Goal: Task Accomplishment & Management: Use online tool/utility

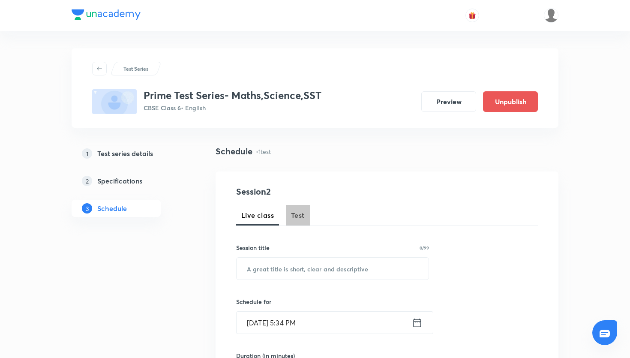
click at [304, 216] on button "Test" at bounding box center [298, 215] width 24 height 21
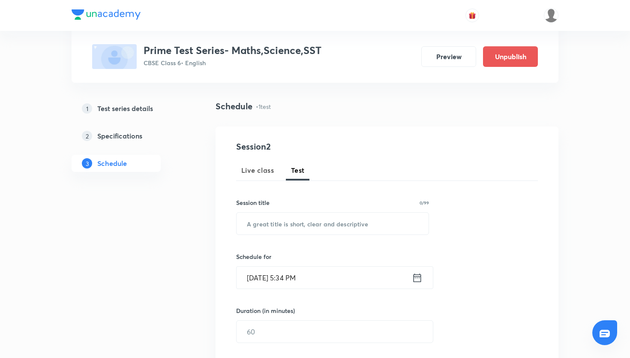
scroll to position [51, 0]
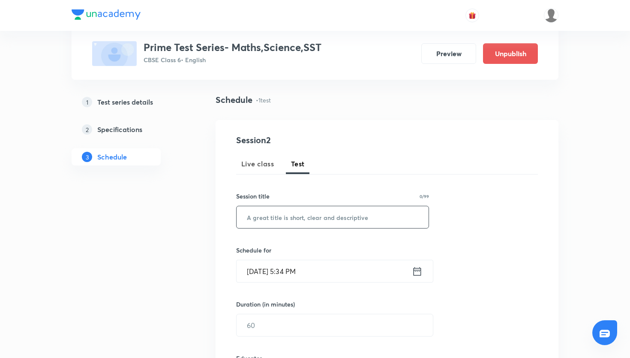
click at [283, 222] on input "text" at bounding box center [333, 217] width 192 height 22
paste input "Prime Test Series- Science"
type input "Prime Test Series- Science"
click at [417, 269] on icon at bounding box center [417, 271] width 11 height 12
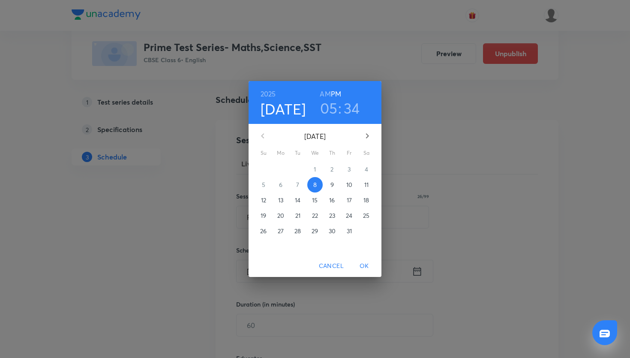
click at [264, 199] on p "12" at bounding box center [263, 200] width 5 height 9
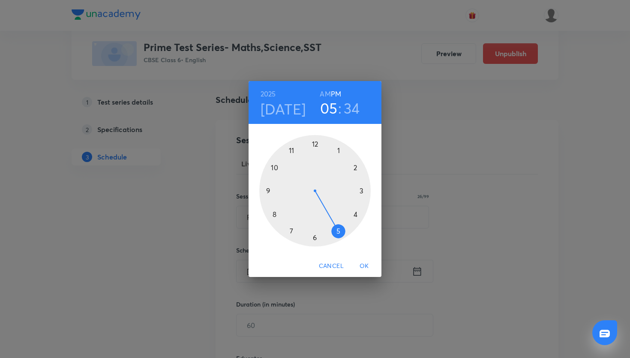
click at [313, 144] on div at bounding box center [314, 190] width 111 height 111
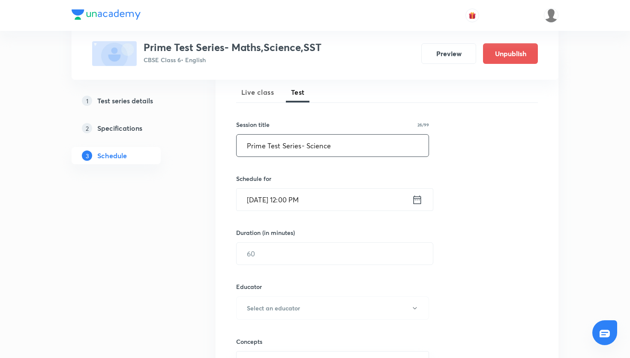
scroll to position [138, 0]
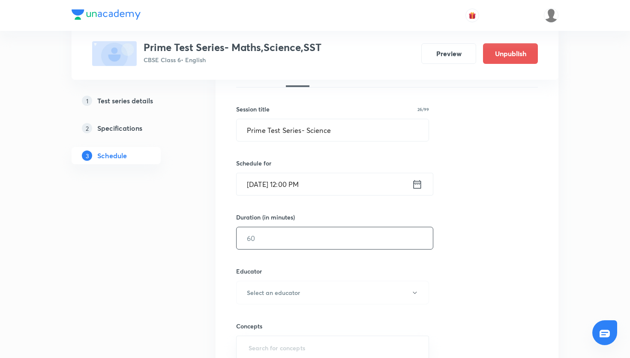
click at [312, 233] on input "text" at bounding box center [335, 238] width 196 height 22
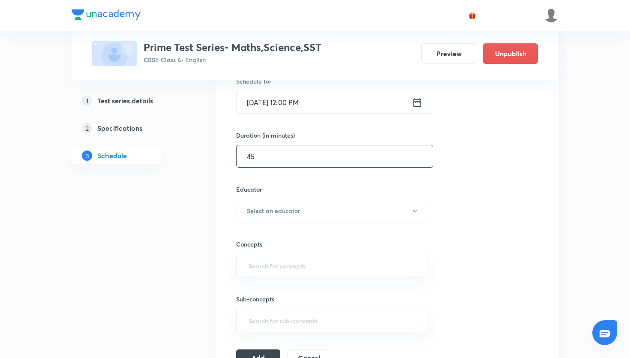
scroll to position [222, 0]
type input "45"
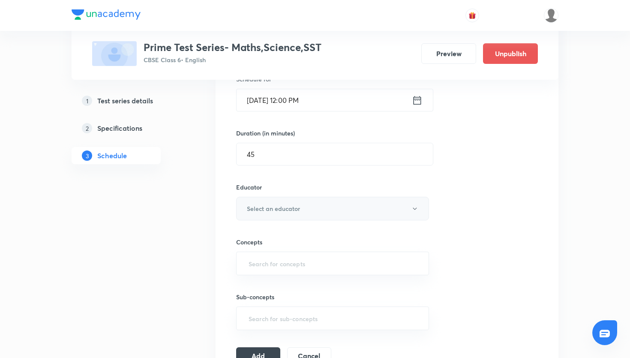
click at [294, 208] on h6 "Select an educator" at bounding box center [273, 208] width 53 height 9
click at [283, 256] on span "Reena" at bounding box center [336, 252] width 188 height 9
click at [286, 260] on input "text" at bounding box center [332, 263] width 171 height 16
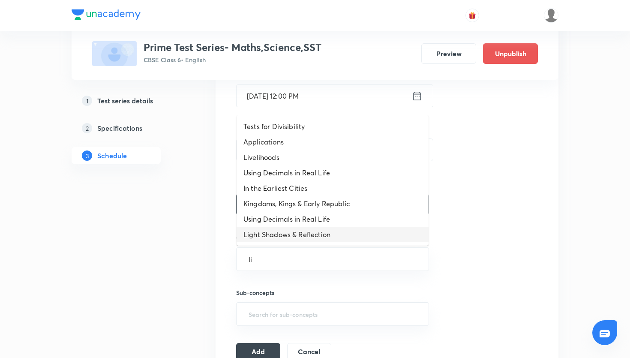
scroll to position [223, 0]
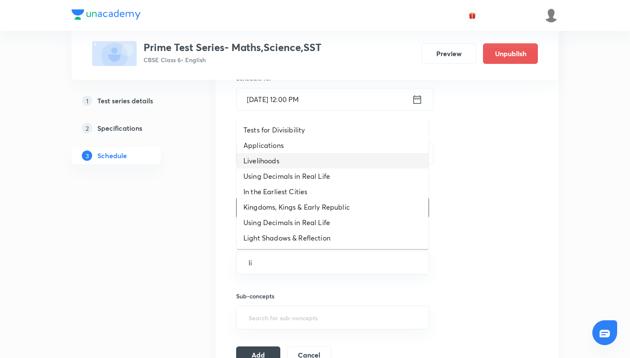
type input "l"
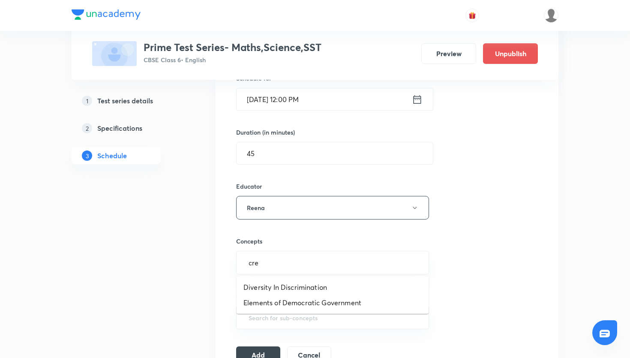
type input "cre"
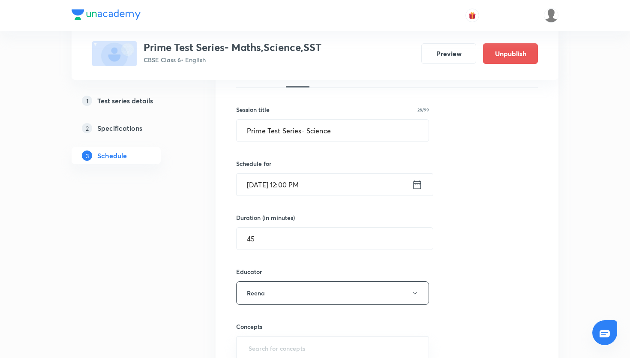
scroll to position [112, 0]
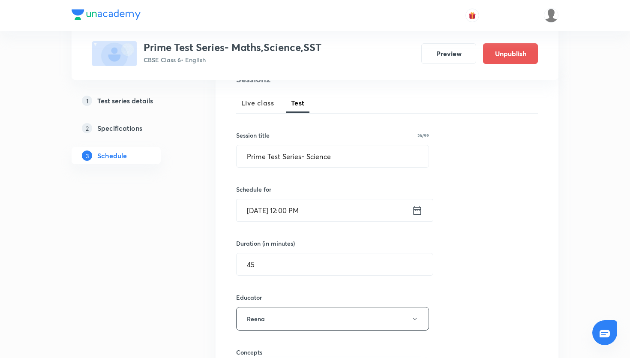
click at [156, 107] on link "1 Test series details" at bounding box center [130, 100] width 117 height 17
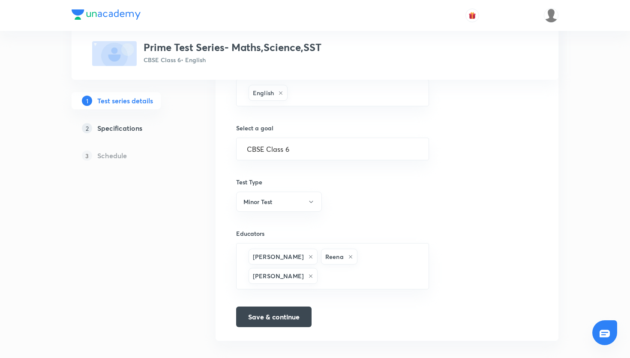
scroll to position [498, 0]
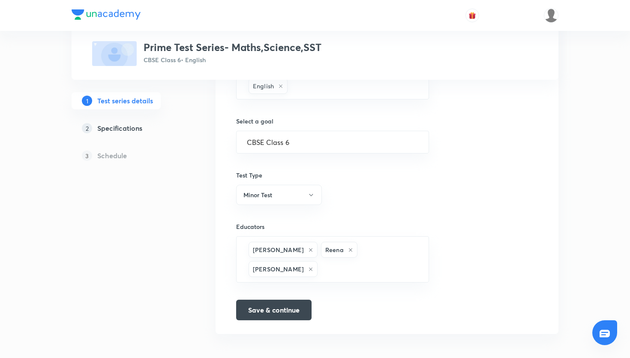
click at [144, 129] on div "2 Specifications" at bounding box center [131, 128] width 99 height 10
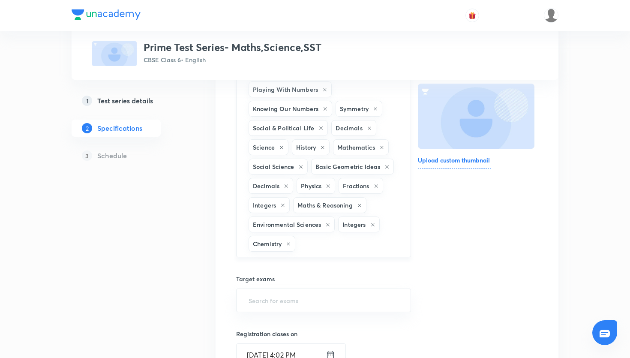
scroll to position [126, 0]
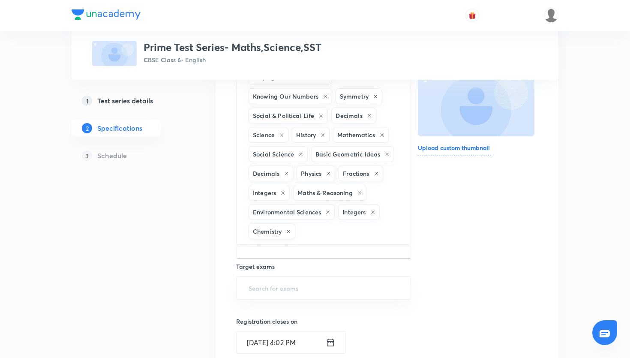
click at [327, 233] on input "text" at bounding box center [348, 231] width 103 height 16
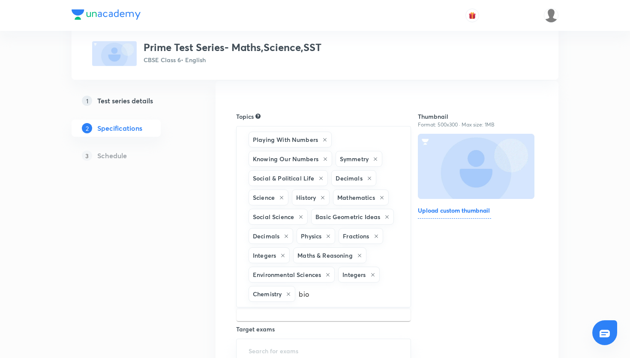
scroll to position [63, 0]
type input "b"
type input "bi"
click at [287, 324] on li "Science -> Biology" at bounding box center [324, 320] width 174 height 15
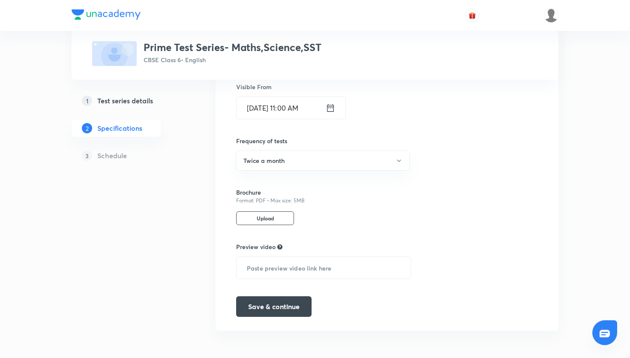
click at [287, 295] on div "Topics Playing With Numbers Knowing Our Numbers Symmetry Social & Political Lif…" at bounding box center [323, 30] width 175 height 573
click at [287, 302] on button "Save & continue" at bounding box center [273, 305] width 75 height 21
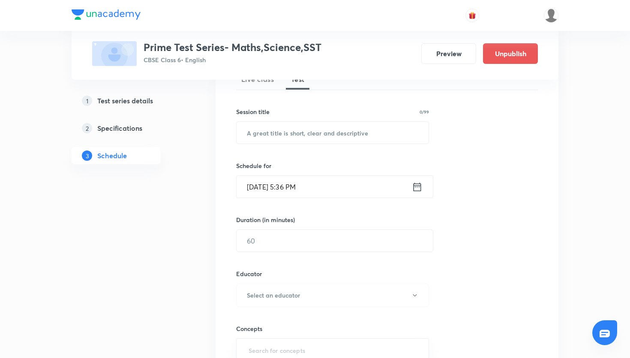
scroll to position [126, 0]
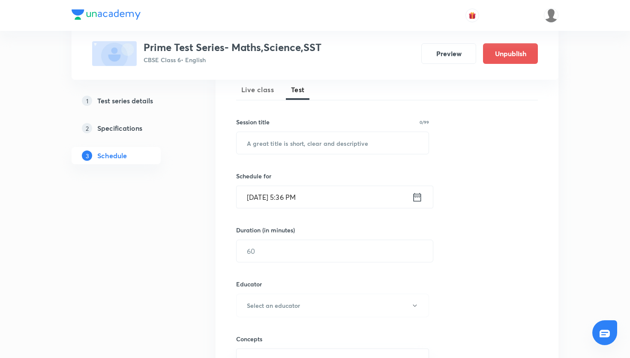
click at [417, 198] on icon at bounding box center [417, 197] width 11 height 12
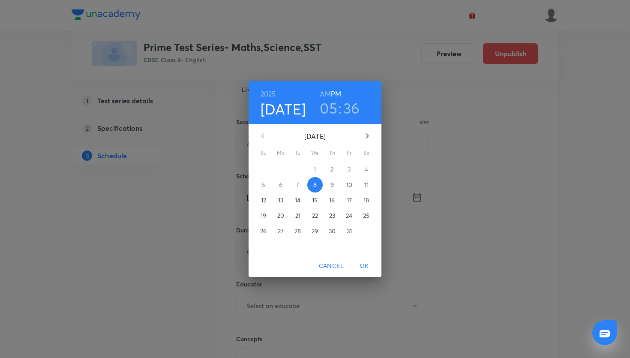
click at [263, 199] on p "12" at bounding box center [263, 200] width 5 height 9
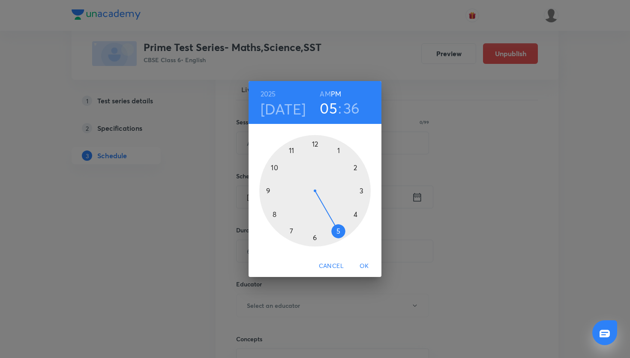
click at [313, 144] on div at bounding box center [314, 190] width 111 height 111
click at [315, 147] on div at bounding box center [314, 190] width 111 height 111
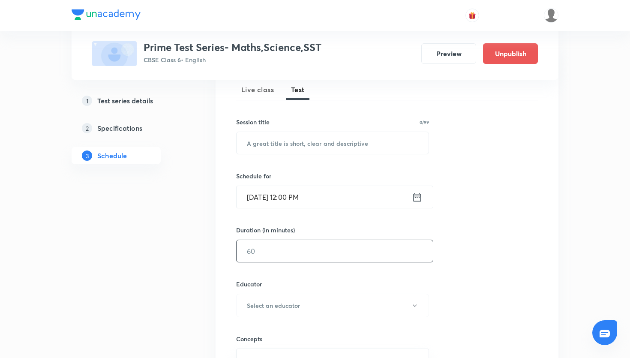
click at [310, 245] on input "text" at bounding box center [335, 251] width 196 height 22
type input "45"
click at [307, 144] on input "text" at bounding box center [333, 143] width 192 height 22
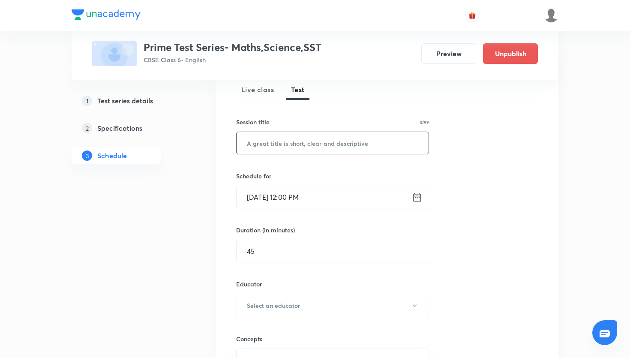
paste input "Prime Test Series- Science"
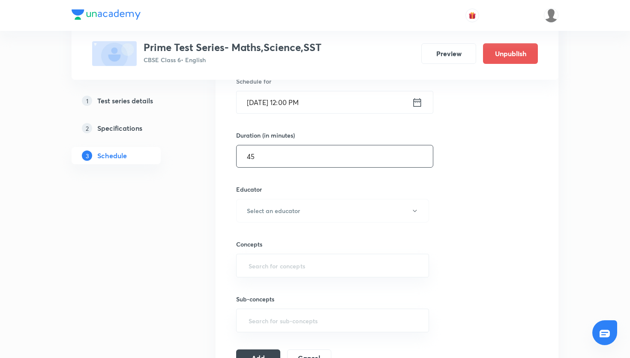
scroll to position [221, 0]
type input "Prime Test Series- Science"
click at [336, 266] on input "text" at bounding box center [332, 265] width 171 height 16
type input "li"
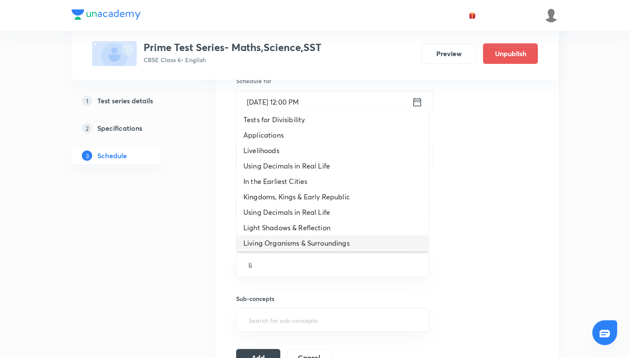
click at [327, 243] on li "Living Organisms & Surroundings" at bounding box center [333, 242] width 192 height 15
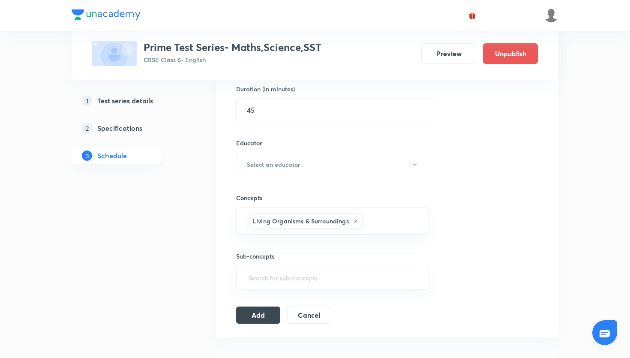
scroll to position [267, 0]
click at [359, 273] on input "text" at bounding box center [332, 277] width 171 height 16
click at [300, 152] on button "Select an educator" at bounding box center [332, 164] width 193 height 24
click at [282, 207] on span "Reena" at bounding box center [336, 207] width 188 height 9
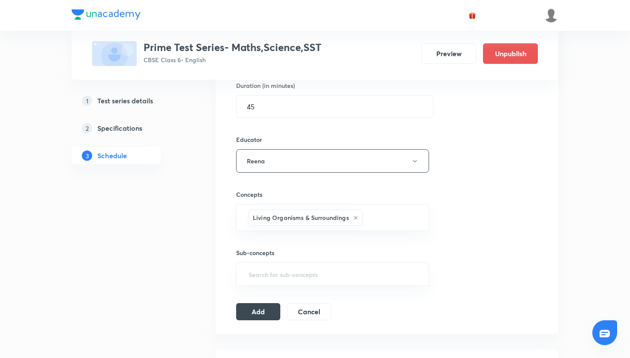
scroll to position [280, 0]
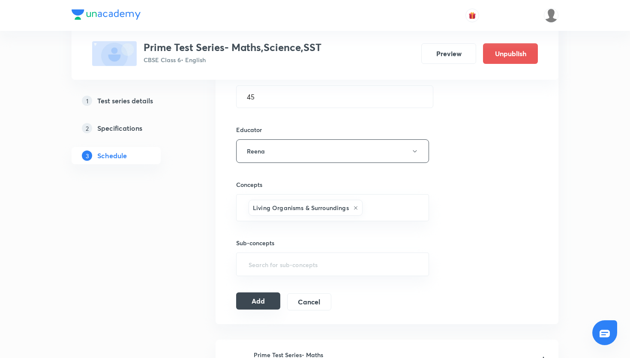
click at [269, 303] on button "Add" at bounding box center [258, 300] width 44 height 17
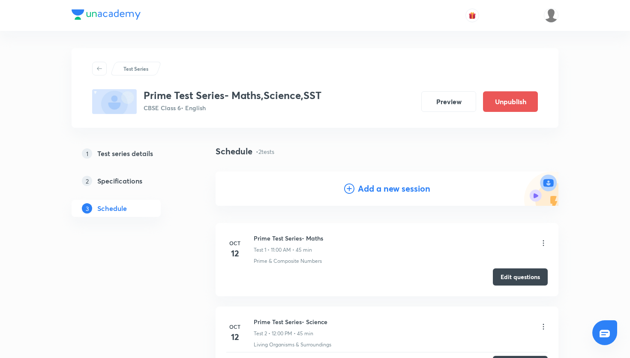
scroll to position [106, 0]
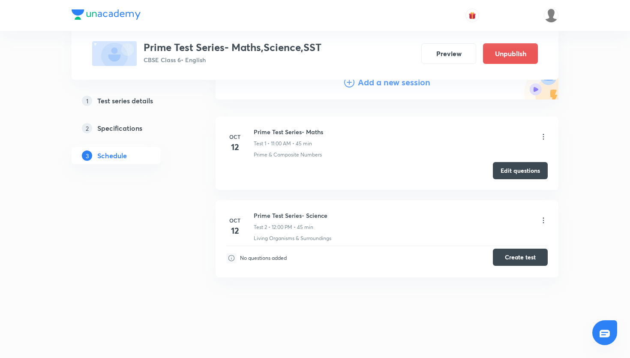
click at [512, 256] on button "Create test" at bounding box center [520, 257] width 55 height 17
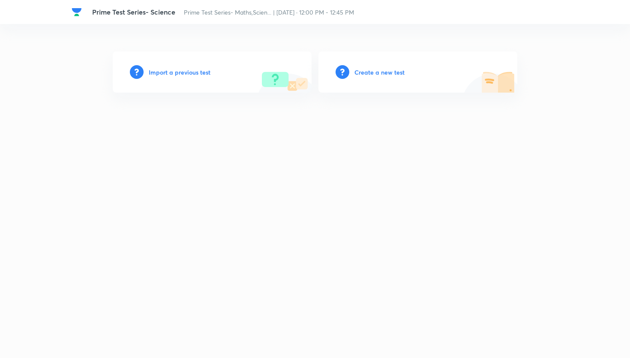
click at [385, 66] on div "Create a new test" at bounding box center [417, 71] width 199 height 41
click at [385, 72] on h6 "Create a new test" at bounding box center [379, 72] width 50 height 9
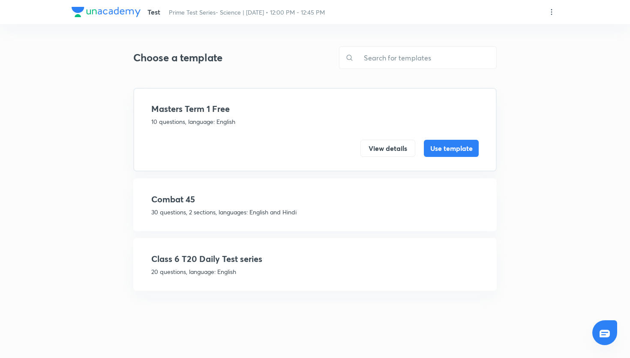
click at [375, 251] on div "Class 6 T20 Daily Test series 20 questions, language: English View details Use …" at bounding box center [314, 264] width 363 height 53
click at [253, 265] on div "Class 6 T20 Daily Test series 20 questions, language: English" at bounding box center [314, 264] width 327 height 24
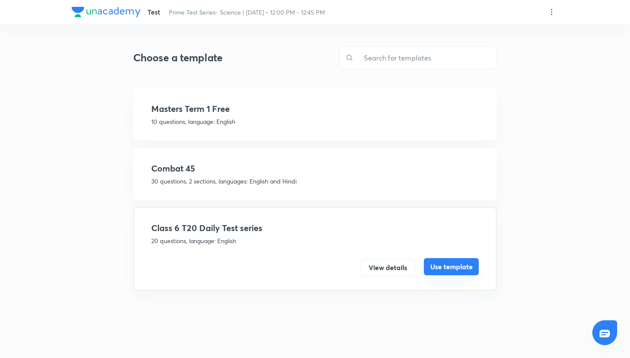
click at [469, 269] on button "Use template" at bounding box center [451, 266] width 55 height 17
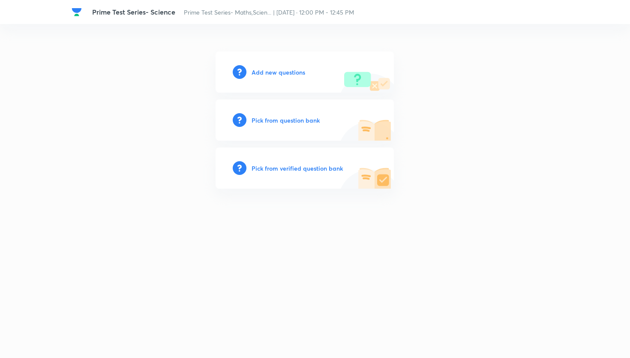
click at [285, 116] on h6 "Pick from question bank" at bounding box center [286, 120] width 68 height 9
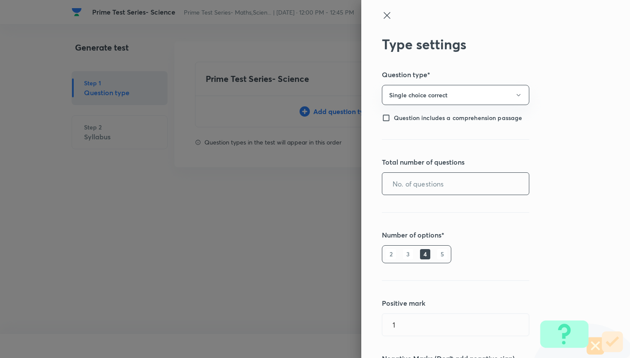
click at [414, 173] on input "text" at bounding box center [455, 184] width 147 height 22
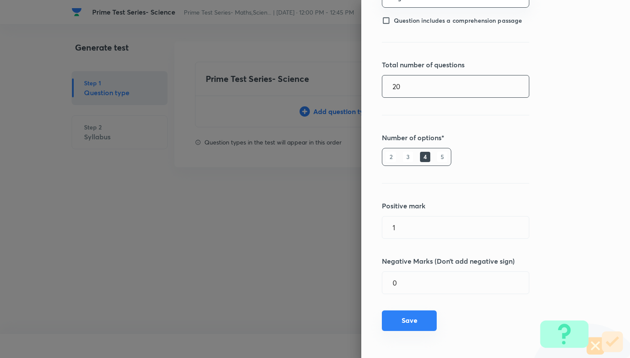
type input "20"
click at [402, 313] on button "Save" at bounding box center [409, 320] width 55 height 21
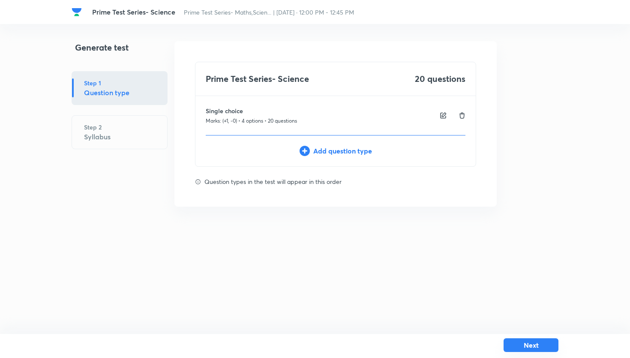
click at [526, 347] on button "Next" at bounding box center [531, 345] width 55 height 14
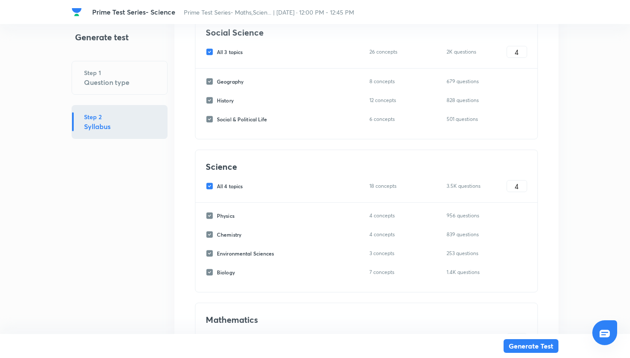
scroll to position [411, 0]
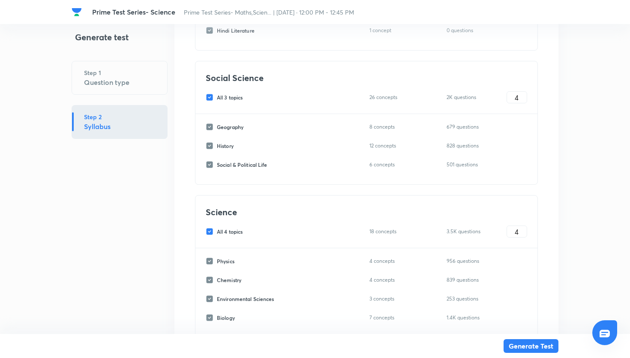
click at [213, 97] on input "All 3 topics" at bounding box center [211, 97] width 11 height 8
checkbox input "false"
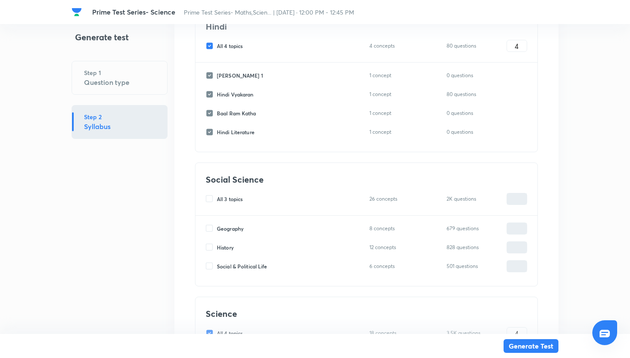
click at [211, 47] on input "All 4 topics" at bounding box center [211, 46] width 11 height 8
checkbox input "false"
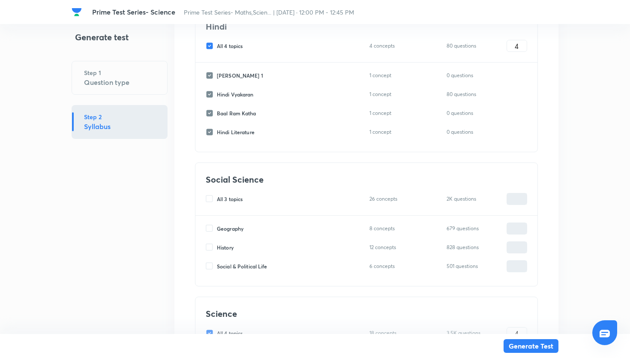
checkbox input "false"
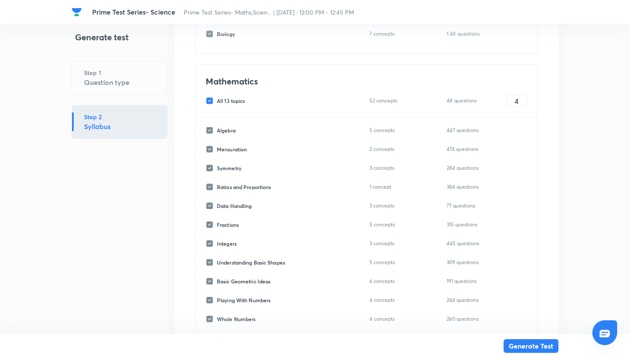
click at [210, 101] on input "All 13 topics" at bounding box center [211, 101] width 11 height 8
checkbox input "false"
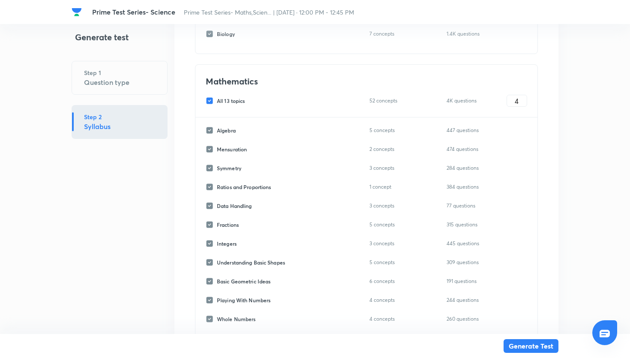
checkbox input "false"
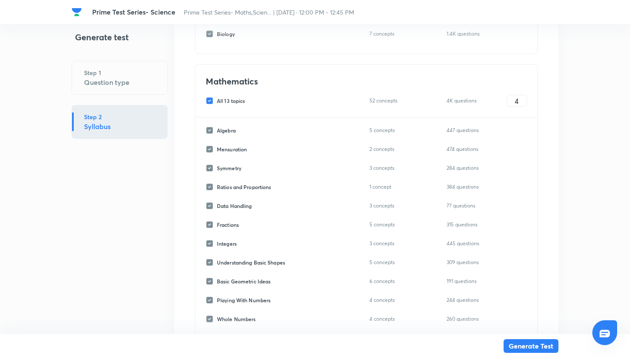
checkbox input "false"
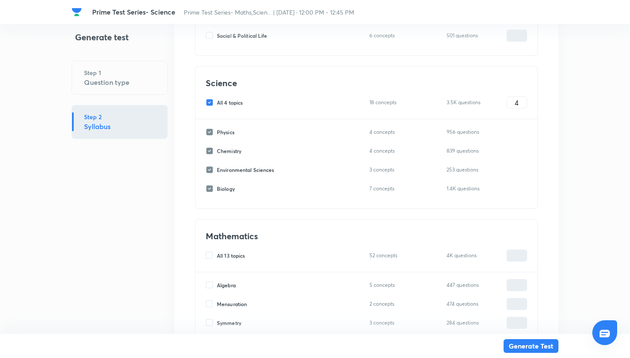
scroll to position [535, 0]
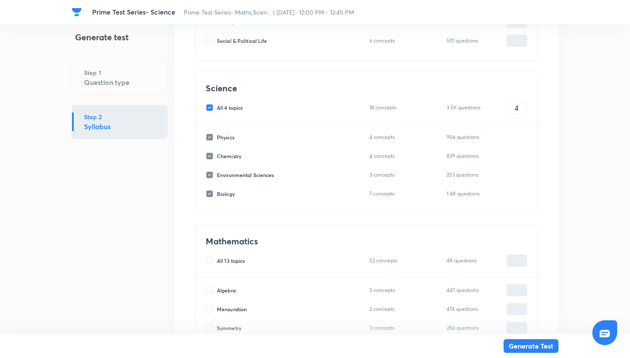
click at [212, 110] on input "All 4 topics" at bounding box center [211, 108] width 11 height 8
checkbox input "false"
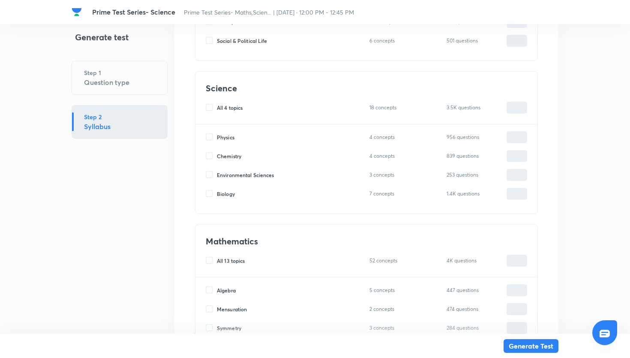
click at [209, 194] on input "Biology" at bounding box center [211, 194] width 11 height 8
checkbox input "true"
type input "0"
click at [516, 198] on input "0" at bounding box center [517, 193] width 20 height 15
type input "20"
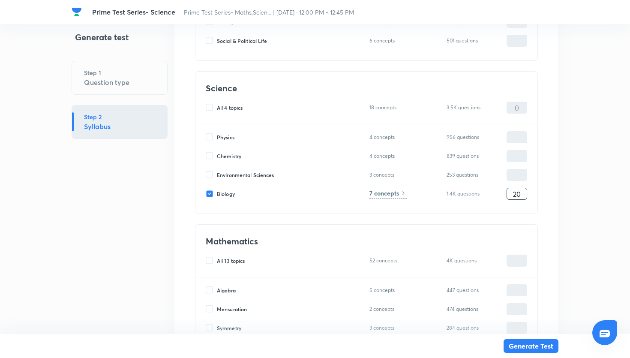
type input "20"
click at [395, 192] on h6 "7 concepts" at bounding box center [384, 193] width 30 height 9
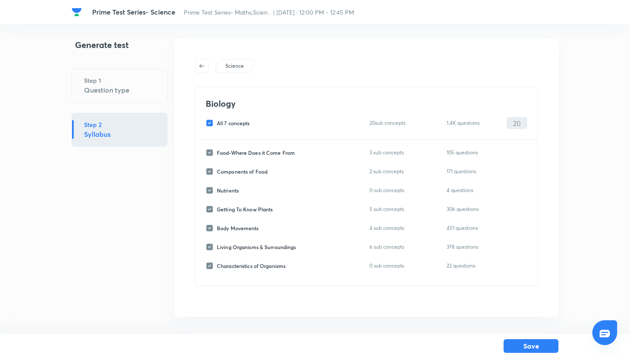
click at [207, 124] on input "All 7 concepts" at bounding box center [211, 123] width 11 height 8
checkbox input "false"
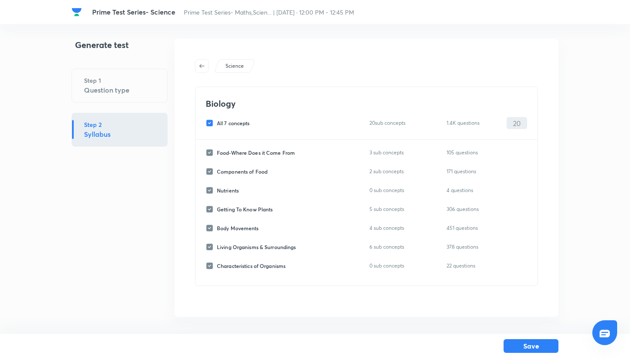
checkbox input "false"
click at [211, 249] on input "Living Organisms & Surroundings" at bounding box center [211, 247] width 11 height 8
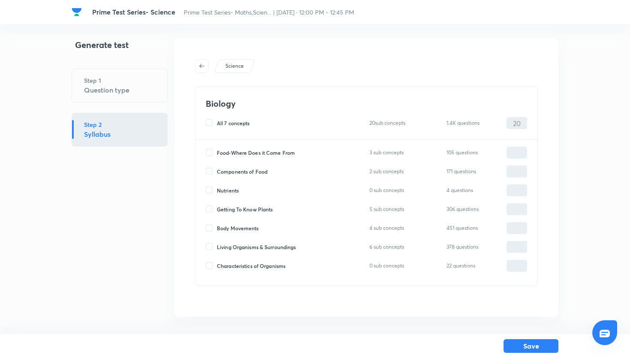
checkbox input "true"
click at [514, 246] on input "0" at bounding box center [517, 247] width 20 height 15
type input "20"
click at [531, 342] on button "Save" at bounding box center [531, 345] width 55 height 14
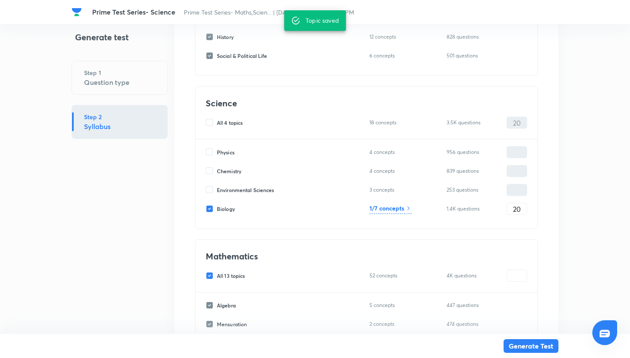
scroll to position [520, 0]
click at [210, 273] on input "All 13 topics" at bounding box center [211, 275] width 11 height 8
checkbox input "false"
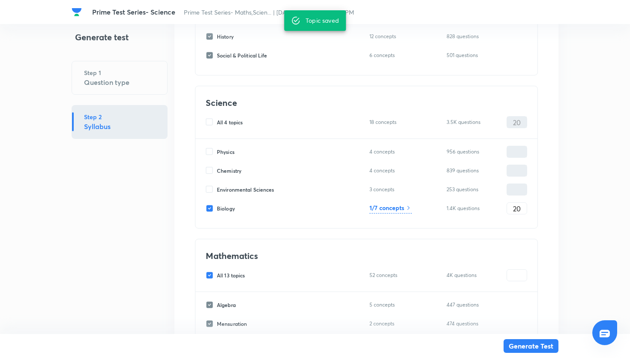
checkbox input "false"
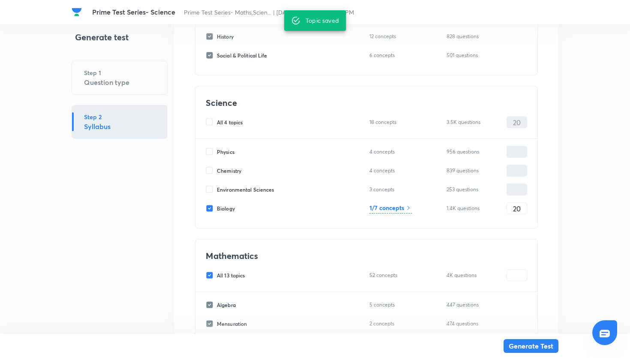
checkbox input "false"
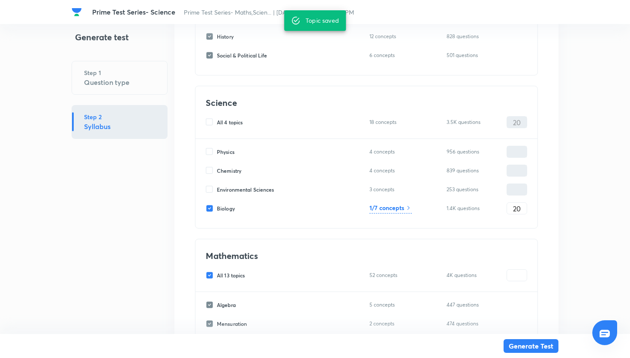
checkbox input "false"
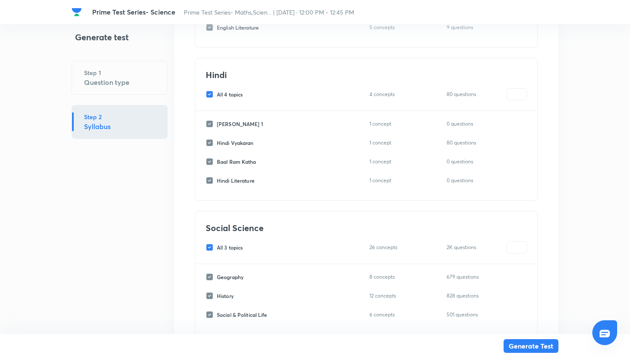
scroll to position [194, 0]
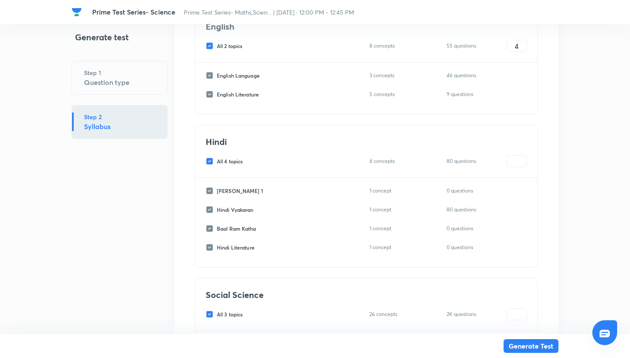
click at [208, 47] on input "All 2 topics" at bounding box center [211, 46] width 11 height 8
checkbox input "false"
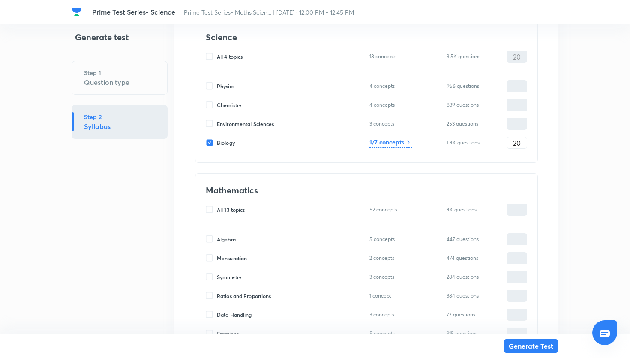
scroll to position [466, 0]
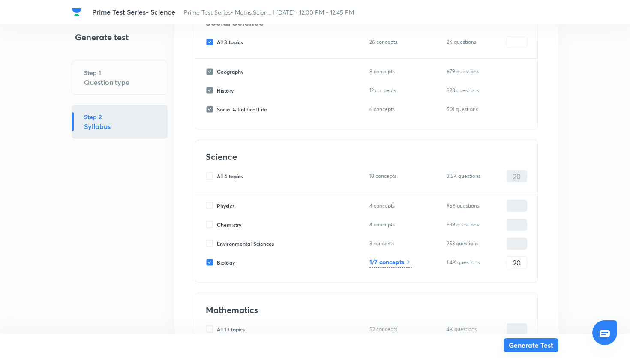
click at [526, 346] on button "Generate Test" at bounding box center [531, 345] width 55 height 14
type input "0"
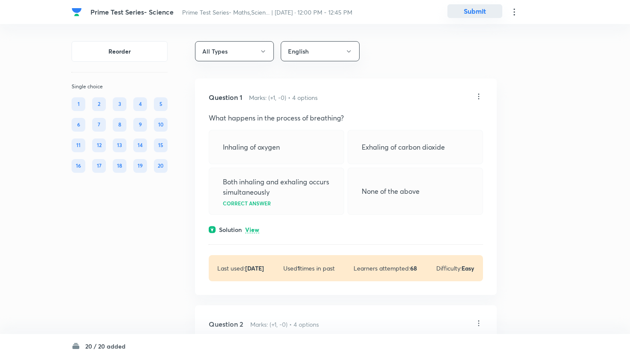
click at [465, 18] on button "Submit" at bounding box center [474, 11] width 55 height 14
click at [465, 15] on button "Submit" at bounding box center [474, 11] width 55 height 14
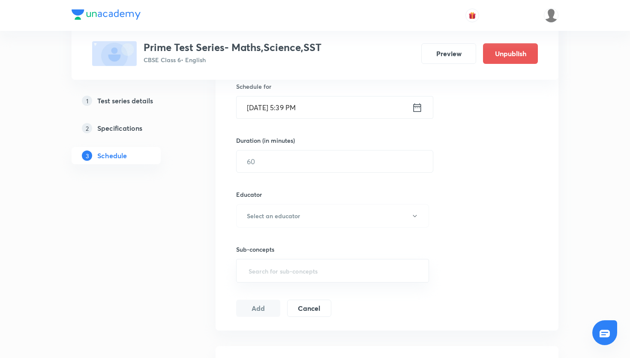
scroll to position [441, 0]
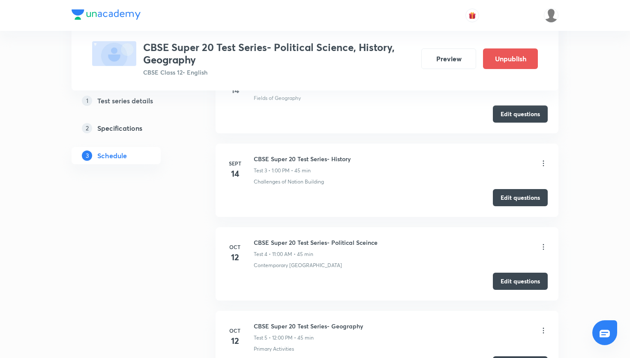
scroll to position [647, 0]
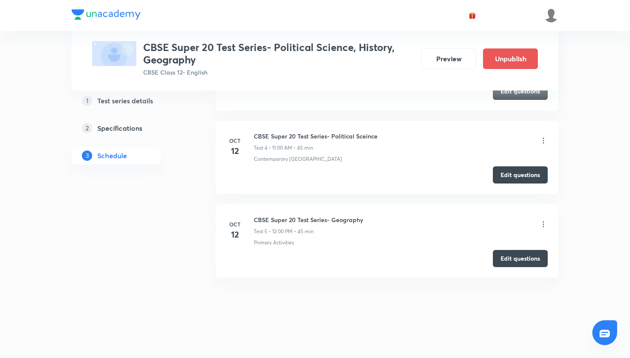
click at [546, 222] on icon at bounding box center [543, 224] width 9 height 9
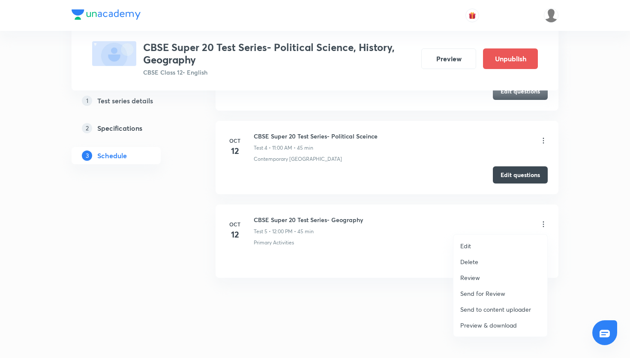
click at [501, 247] on li "Edit" at bounding box center [500, 246] width 94 height 16
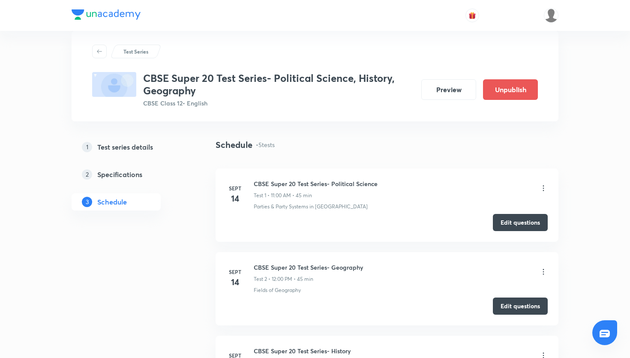
scroll to position [612, 0]
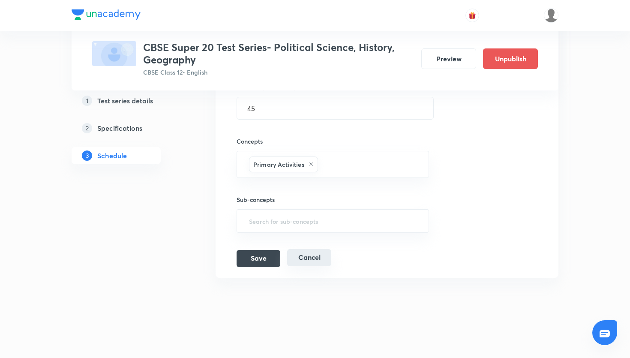
click at [305, 262] on button "Cancel" at bounding box center [309, 257] width 44 height 17
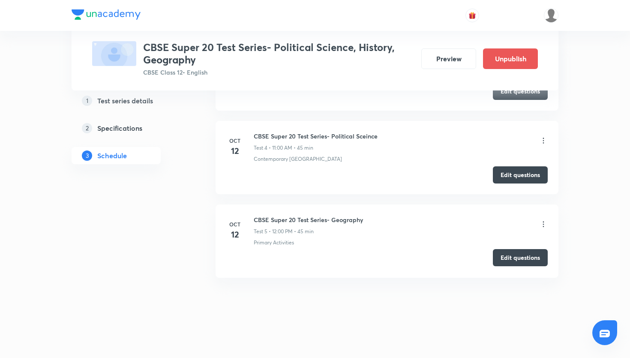
click at [514, 250] on button "Edit questions" at bounding box center [520, 257] width 55 height 17
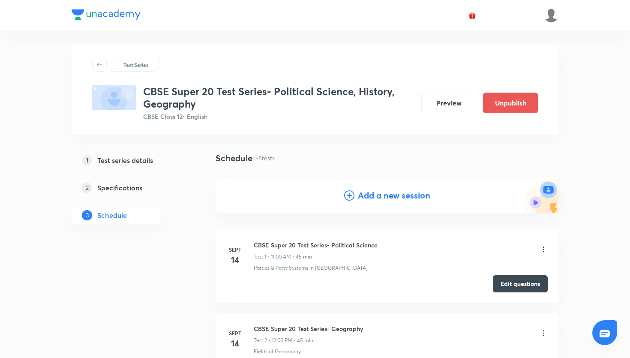
scroll to position [0, 0]
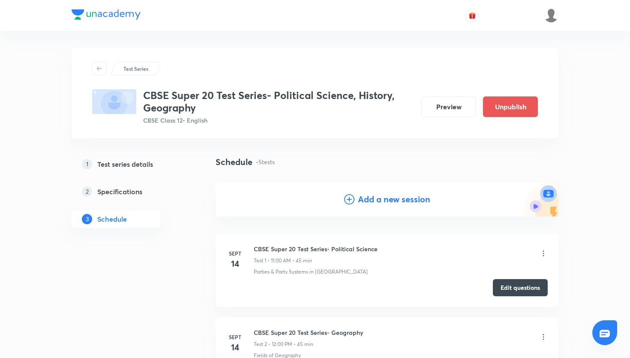
click at [108, 69] on div "Test Series" at bounding box center [315, 69] width 446 height 14
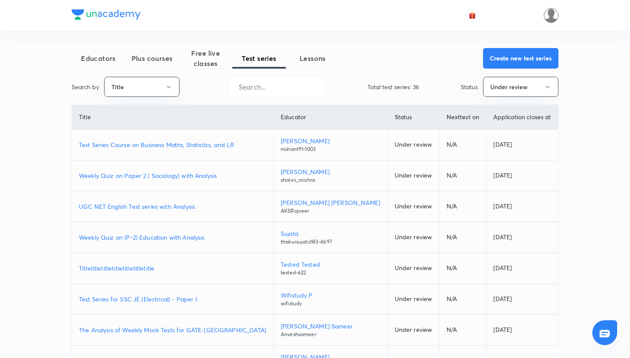
click at [552, 18] on img at bounding box center [551, 15] width 15 height 15
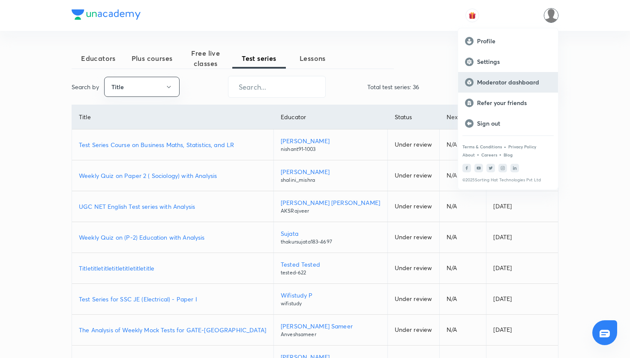
click at [537, 79] on p "Moderator dashboard" at bounding box center [514, 82] width 74 height 8
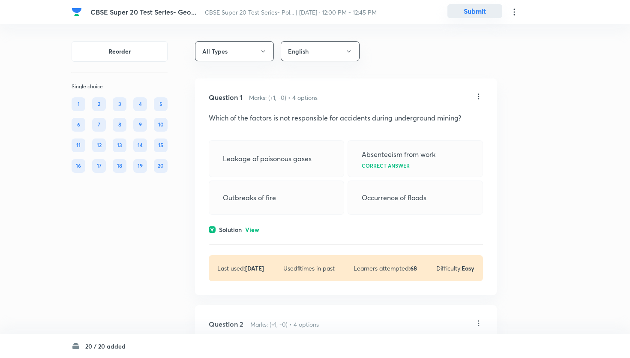
click at [462, 17] on button "Submit" at bounding box center [474, 11] width 55 height 14
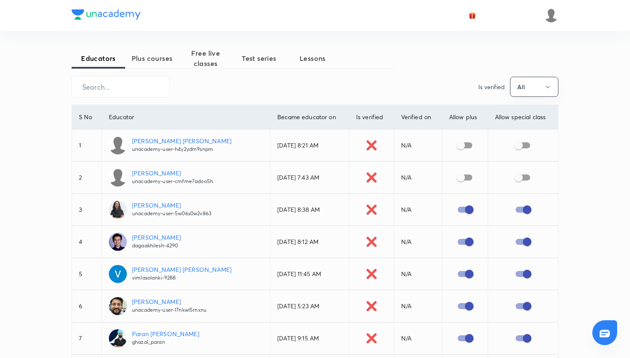
click at [143, 57] on span "Plus courses" at bounding box center [152, 58] width 54 height 10
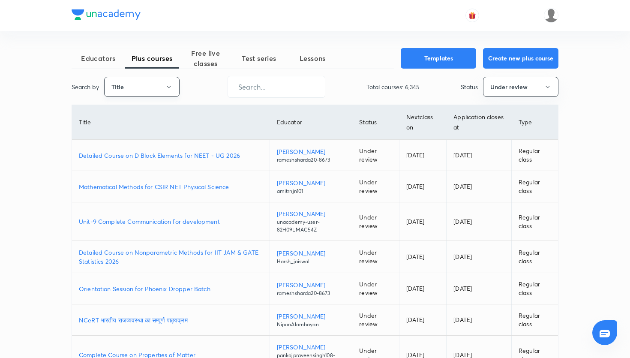
click at [169, 90] on icon "button" at bounding box center [168, 87] width 7 height 7
click at [259, 62] on div at bounding box center [315, 179] width 630 height 358
click at [258, 58] on span "Test series" at bounding box center [259, 58] width 54 height 10
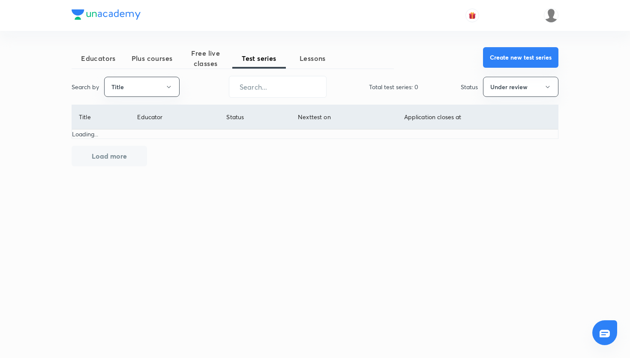
click at [502, 59] on button "Create new test series" at bounding box center [520, 57] width 75 height 21
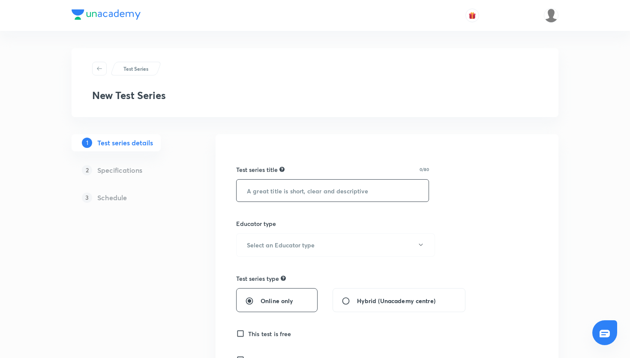
click at [302, 191] on input "text" at bounding box center [333, 191] width 192 height 22
paste input "Prime Test Series- Maths,Science,SST"
type input "Prime Test Series- Maths,Science,SST (NEW NCERT)"
click at [323, 240] on button "Select an Educator type" at bounding box center [335, 245] width 199 height 24
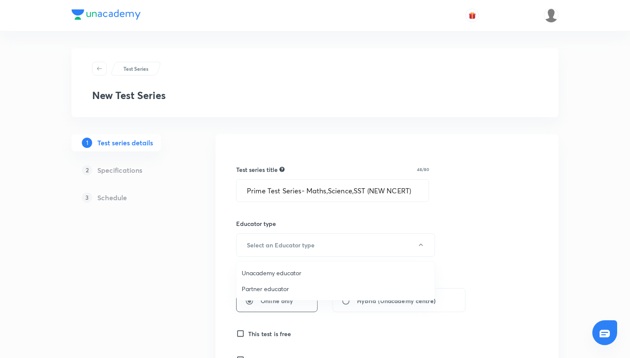
click at [303, 270] on span "Unacademy educator" at bounding box center [336, 272] width 188 height 9
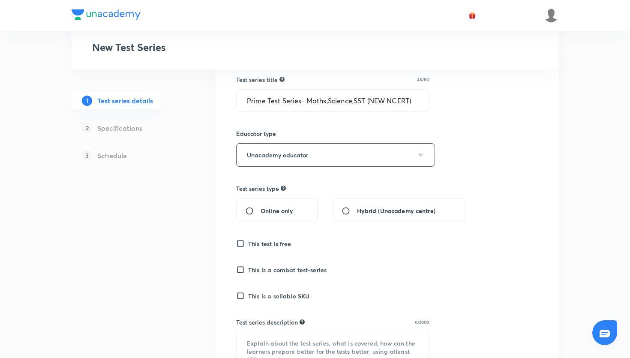
click at [252, 207] on input "Online only" at bounding box center [252, 211] width 15 height 9
radio input "true"
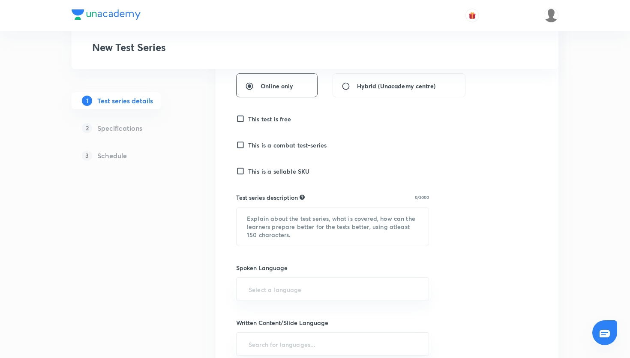
scroll to position [229, 0]
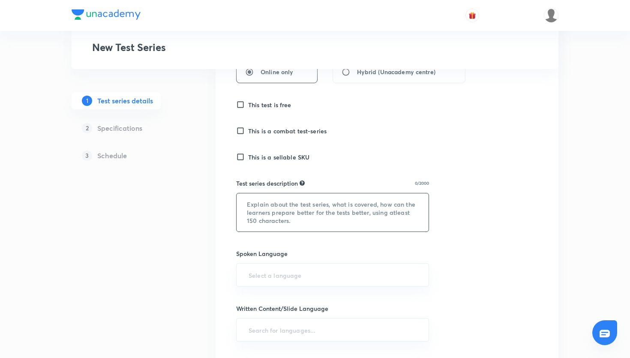
click at [285, 213] on textarea at bounding box center [333, 212] width 192 height 38
paste textarea ""Hello Learner! Assess your CBSE Class 7 preparation with Prime Test Series- Ma…"
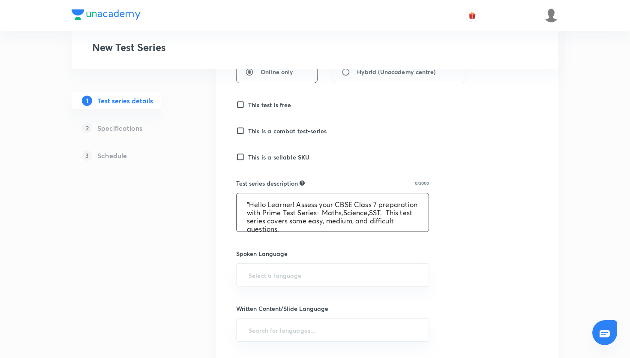
scroll to position [2, 0]
click at [249, 203] on textarea ""Hello Learner! Assess your CBSE Class 7 preparation with Prime Test Series- Ma…" at bounding box center [333, 212] width 192 height 38
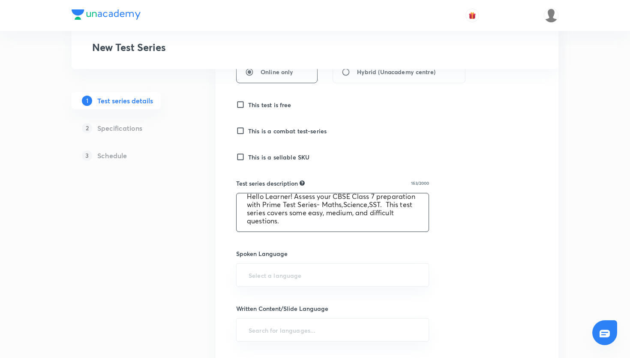
type textarea "Hello Learner! Assess your CBSE Class 7 preparation with Prime Test Series- Mat…"
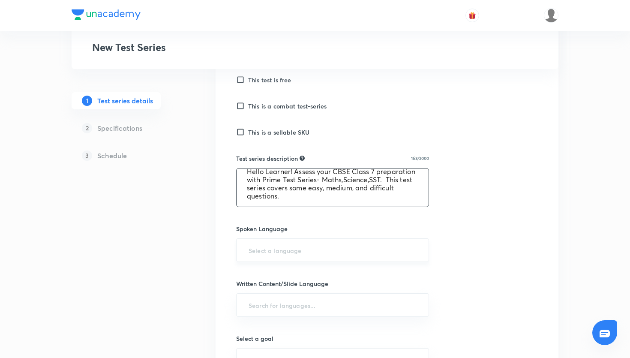
scroll to position [259, 0]
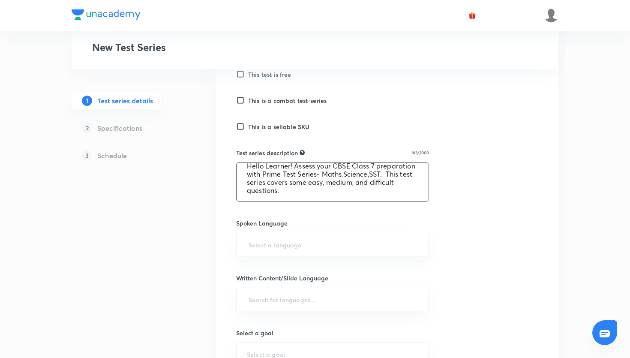
click at [297, 260] on div "Test series title 48/80 Prime Test Series- Maths,Science,SST (NEW NCERT) ​ Educ…" at bounding box center [387, 199] width 302 height 620
click at [297, 250] on input "text" at bounding box center [332, 245] width 171 height 16
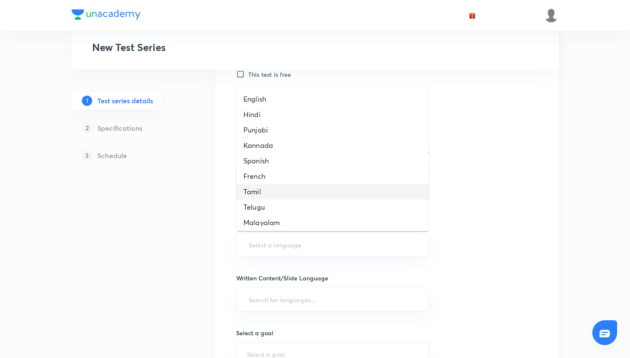
scroll to position [219, 0]
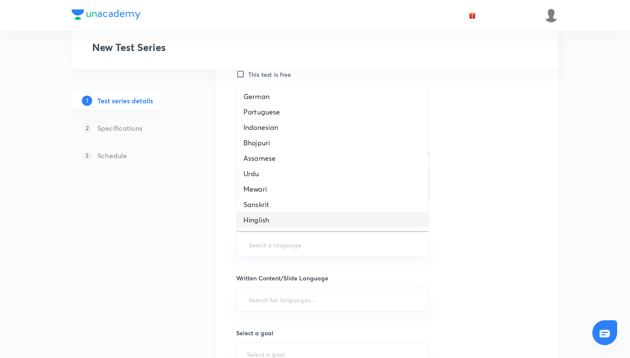
click at [284, 219] on li "Hinglish" at bounding box center [333, 219] width 192 height 15
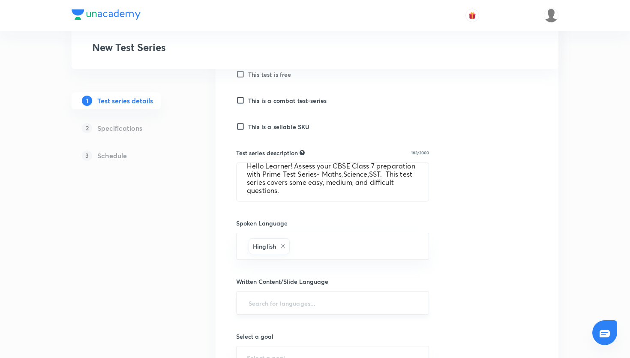
click at [276, 304] on input "text" at bounding box center [332, 303] width 171 height 16
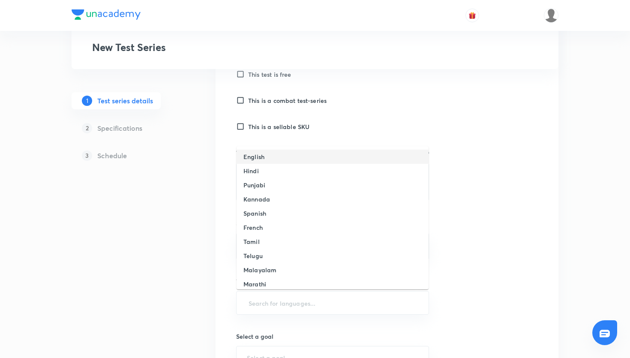
click at [322, 159] on li "English" at bounding box center [333, 157] width 192 height 14
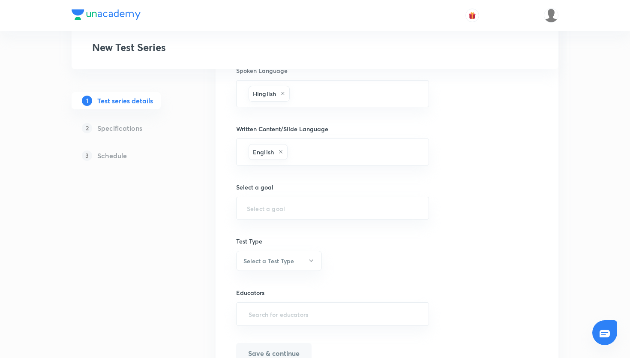
scroll to position [419, 0]
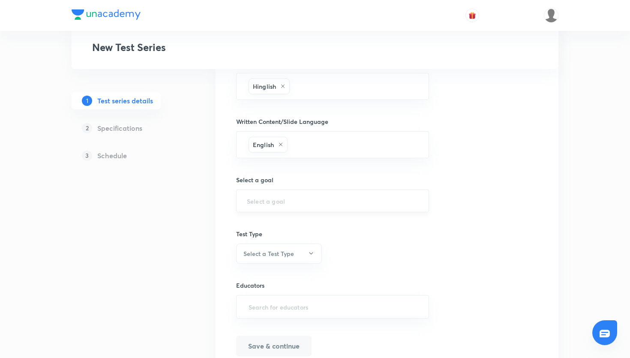
click at [311, 207] on div "​" at bounding box center [332, 200] width 193 height 23
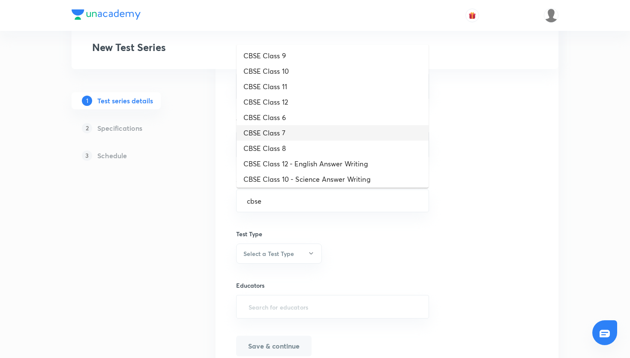
click at [300, 130] on li "CBSE Class 7" at bounding box center [333, 132] width 192 height 15
type input "CBSE Class 7"
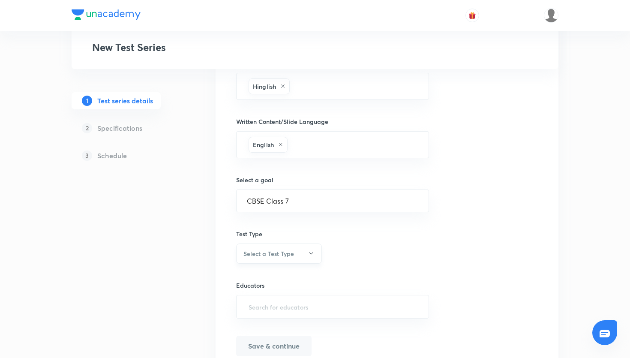
click at [297, 262] on button "Select a Test Type" at bounding box center [279, 253] width 86 height 20
click at [272, 294] on span "Minor Test" at bounding box center [279, 295] width 75 height 9
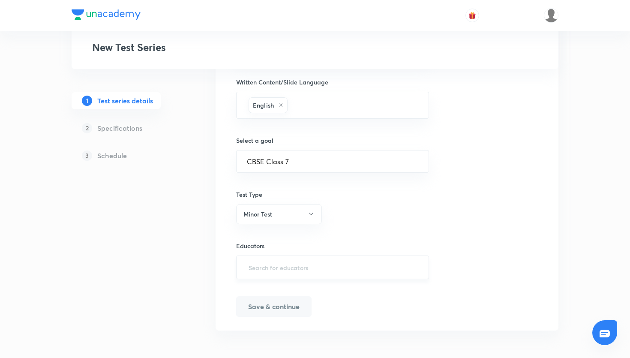
click at [335, 265] on input "text" at bounding box center [332, 267] width 171 height 16
click at [285, 309] on button "Save & continue" at bounding box center [273, 306] width 75 height 21
click at [286, 271] on input "text" at bounding box center [332, 267] width 171 height 16
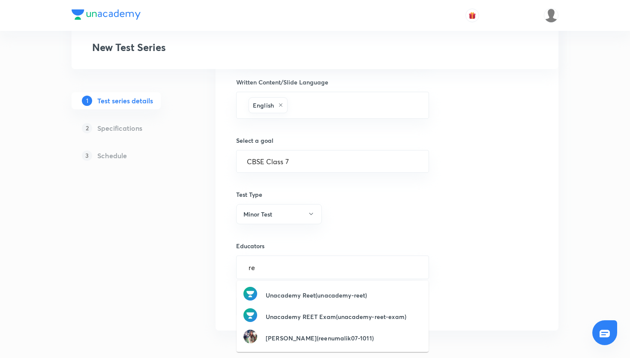
type input "r"
type input "a"
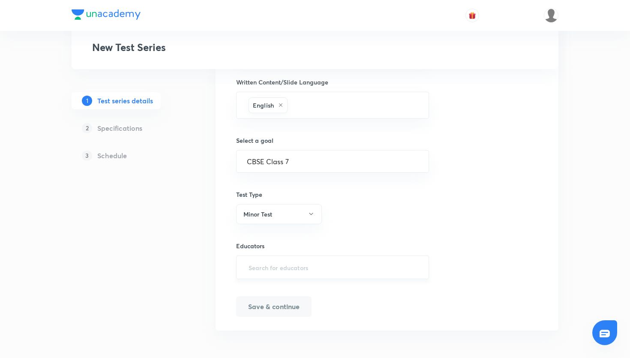
paste input "unacademy-user-69o39w0zacwr"
type input "unacademy-user-69o39w0zacwr"
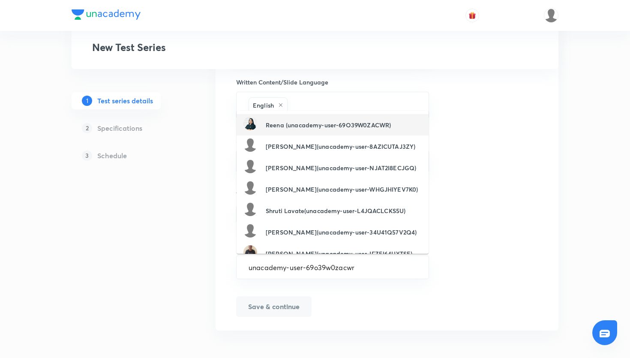
click at [298, 124] on h6 "Reena (unacademy-user-69O39W0ZACWR)" at bounding box center [328, 124] width 125 height 9
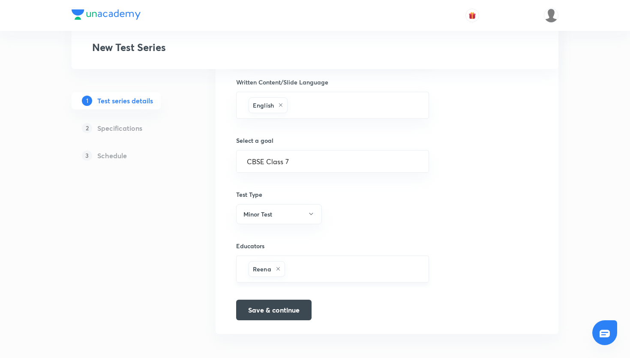
paste input "ayush1999shishodia-1825"
type input "ayush1999shishodia-1825"
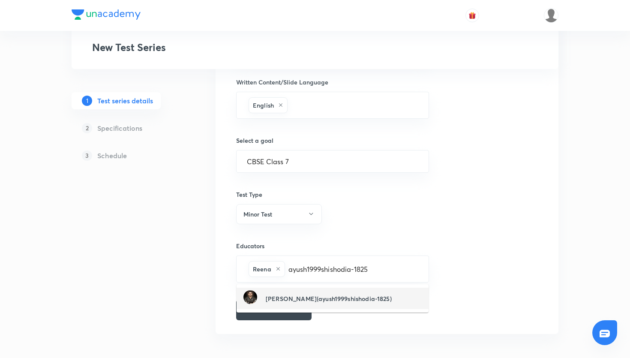
click at [271, 293] on div "Ayush Shishodia(ayush1999shishodia-1825)" at bounding box center [317, 298] width 148 height 16
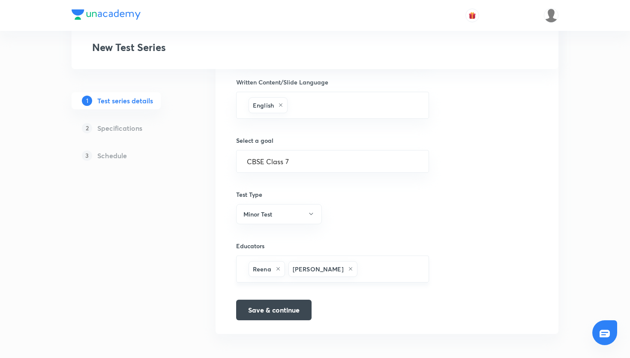
paste input "unacademy-user-ttworriwbfen"
type input "unacademy-user-ttworriwbfen"
click at [362, 277] on div "Reena Ayush Shishodia unacademy-user-ttworriwbfen ​" at bounding box center [332, 268] width 193 height 27
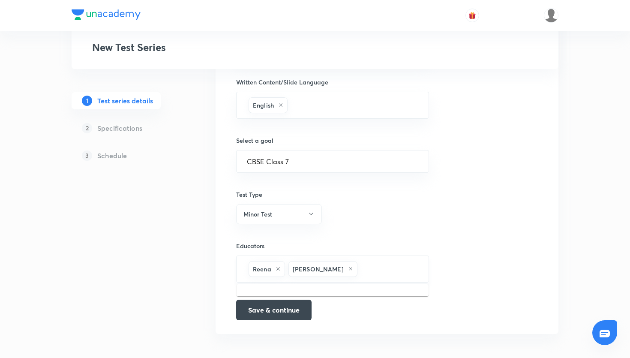
paste input "unacademy-user-ttworriwbfen"
click at [361, 271] on input "unacademy-user-ttworriwbfen" at bounding box center [388, 269] width 59 height 16
type input "unacademyuser-ttworriwbfen"
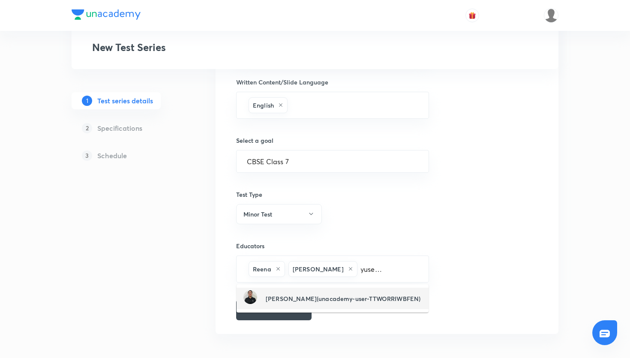
click at [376, 303] on div "Komal Gusai(unacademy-user-TTWORRIWBFEN)" at bounding box center [331, 298] width 177 height 16
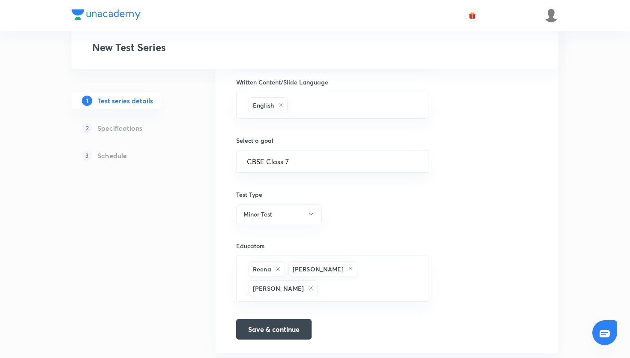
scroll to position [0, 0]
click at [276, 325] on button "Save & continue" at bounding box center [273, 328] width 75 height 21
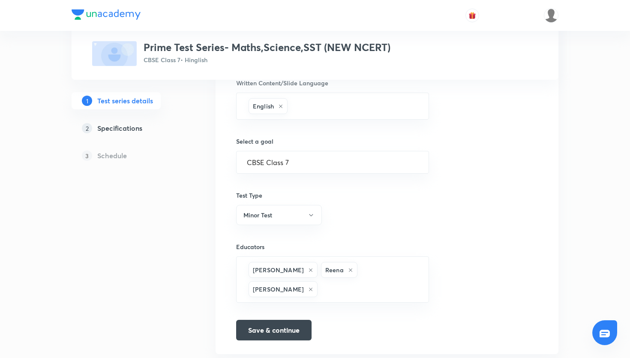
scroll to position [489, 0]
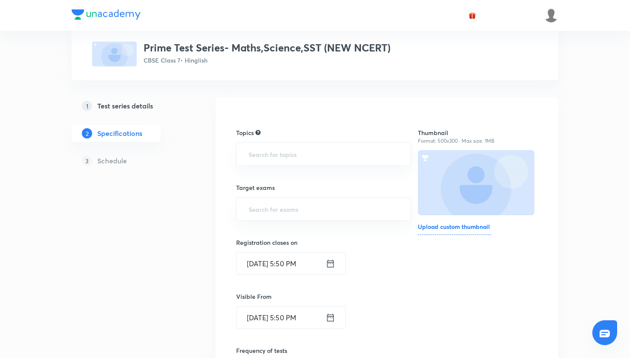
scroll to position [23, 0]
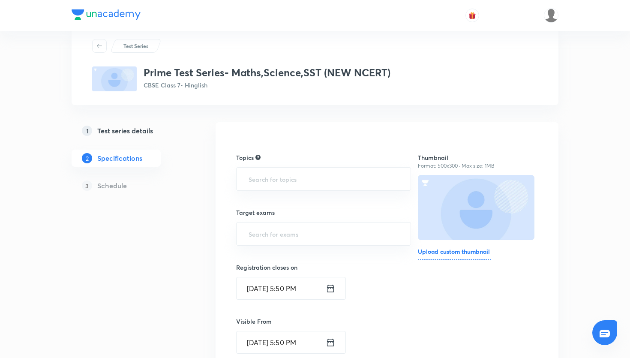
click at [340, 165] on div "Topics ​" at bounding box center [323, 172] width 175 height 38
click at [339, 168] on div "​" at bounding box center [323, 179] width 175 height 24
type input "s"
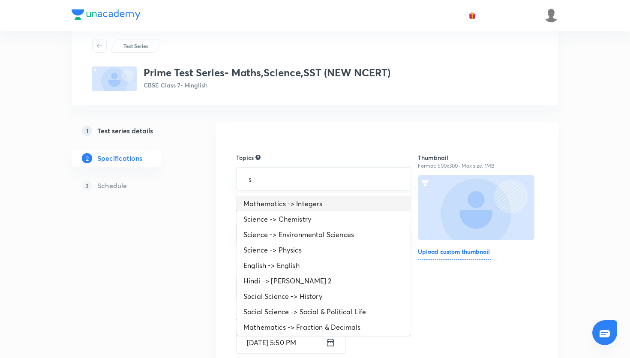
click at [296, 201] on li "Mathematics -> Integers" at bounding box center [324, 203] width 174 height 15
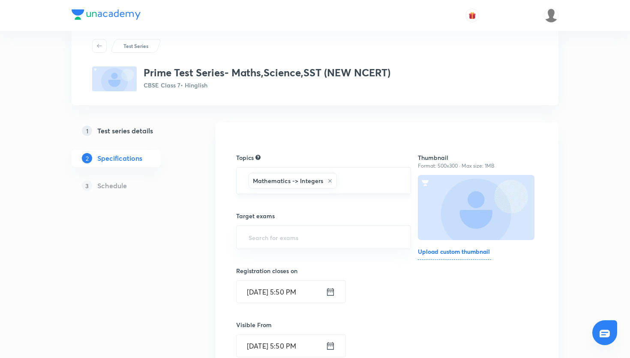
type input "s"
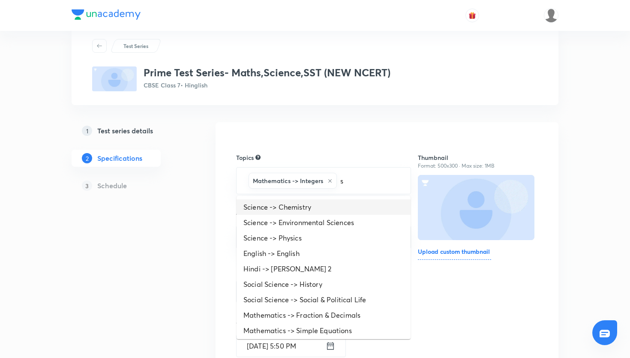
click at [334, 207] on li "Science -> Chemistry" at bounding box center [324, 206] width 174 height 15
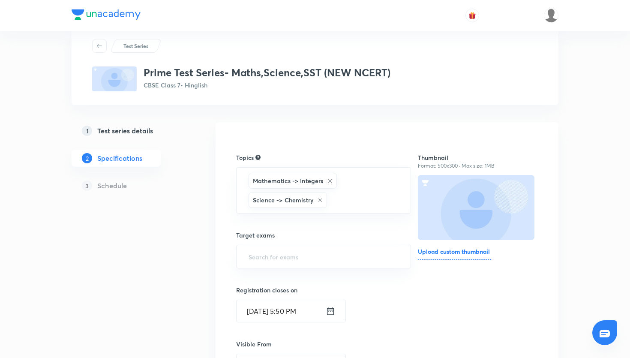
type input "s"
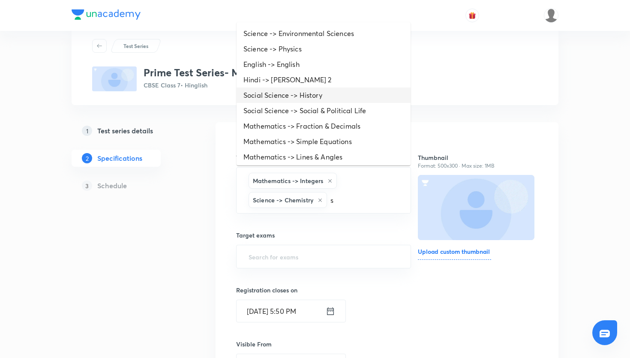
click at [328, 93] on li "Social Science -> History" at bounding box center [324, 94] width 174 height 15
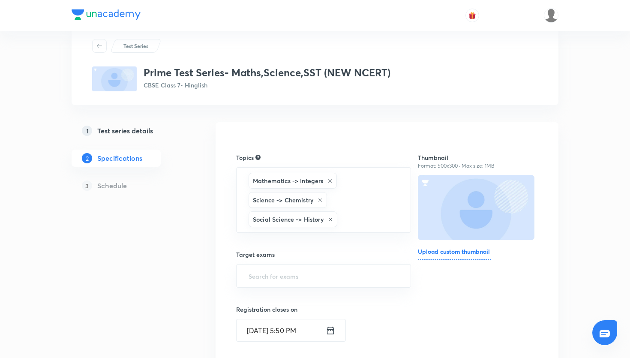
type input "s"
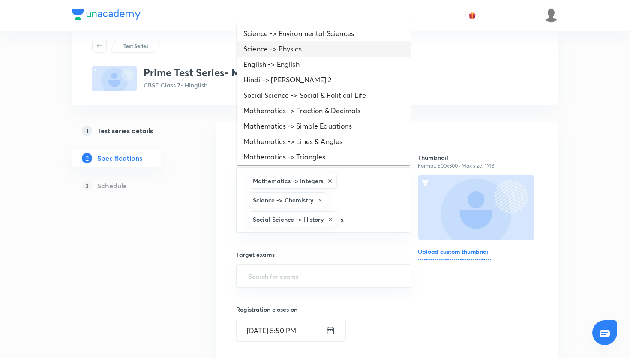
click at [324, 52] on li "Science -> Physics" at bounding box center [324, 48] width 174 height 15
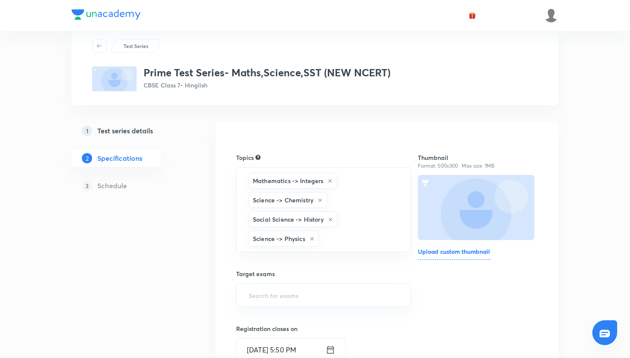
type input "s"
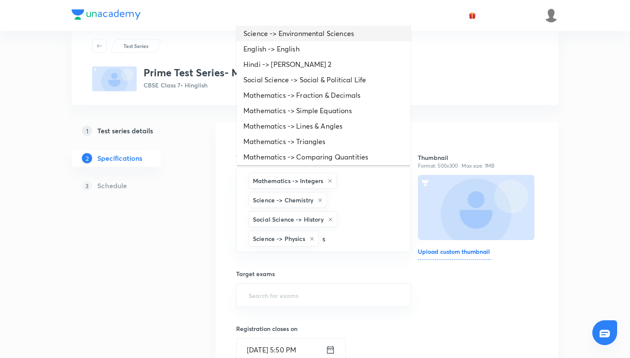
click at [327, 34] on li "Science -> Environmental Sciences" at bounding box center [324, 33] width 174 height 15
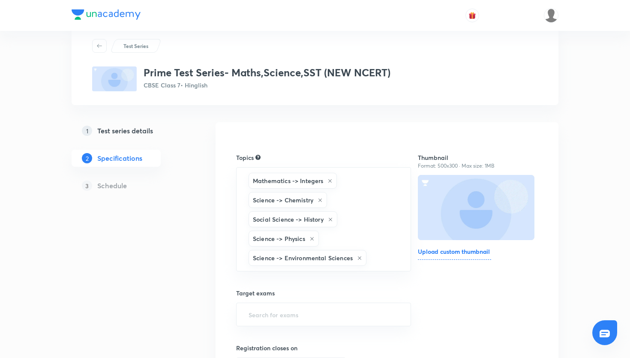
type input "s"
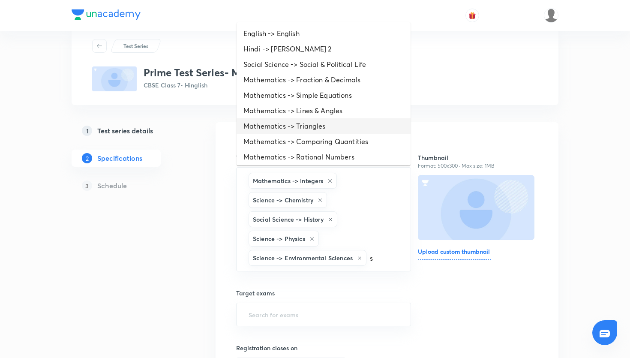
click at [314, 120] on li "Mathematics -> Triangles" at bounding box center [324, 125] width 174 height 15
type input "s"
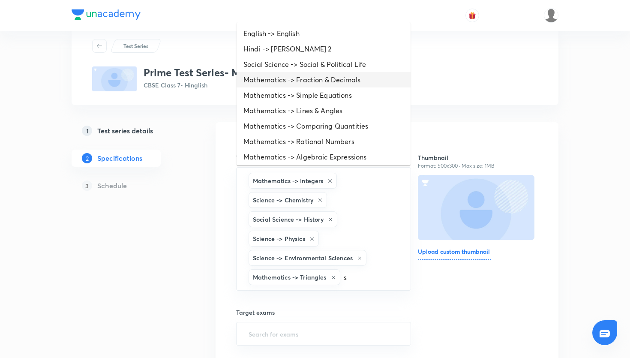
click at [316, 83] on li "Mathematics -> Fraction & Decimals" at bounding box center [324, 79] width 174 height 15
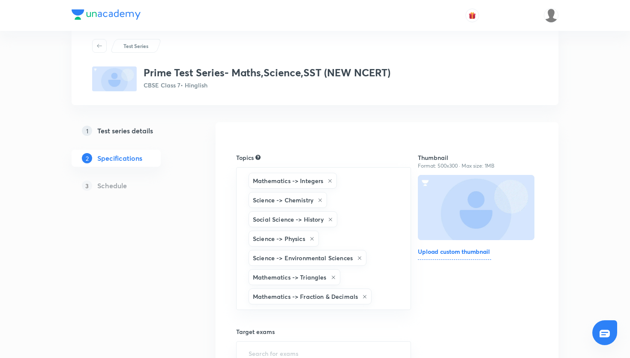
type input "s"
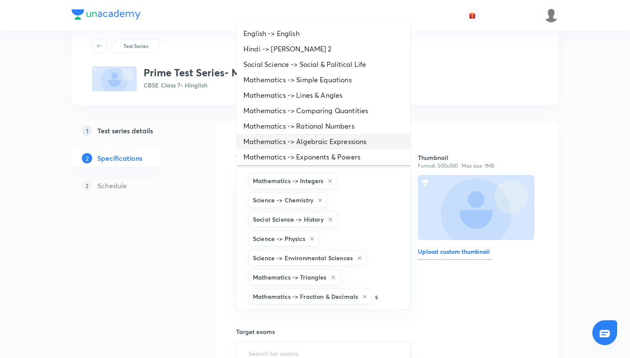
click at [309, 146] on li "Mathematics -> Algebraic Expressions" at bounding box center [324, 141] width 174 height 15
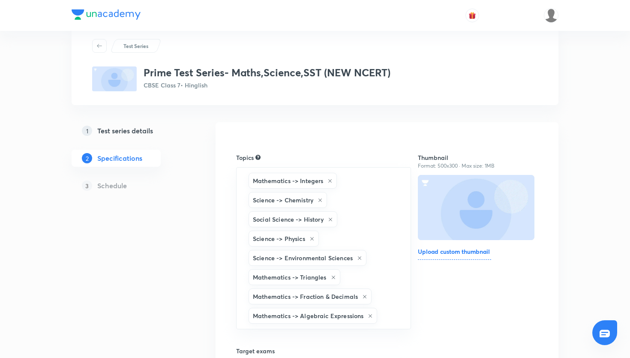
type input "s"
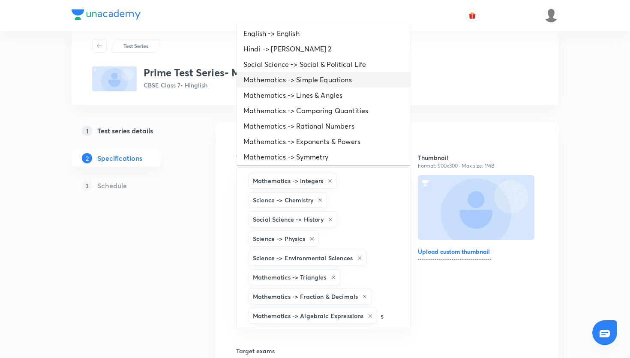
click at [314, 82] on li "Mathematics -> Simple Equations" at bounding box center [324, 79] width 174 height 15
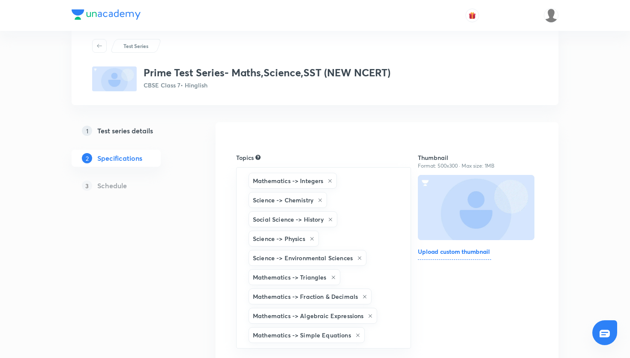
type input "s"
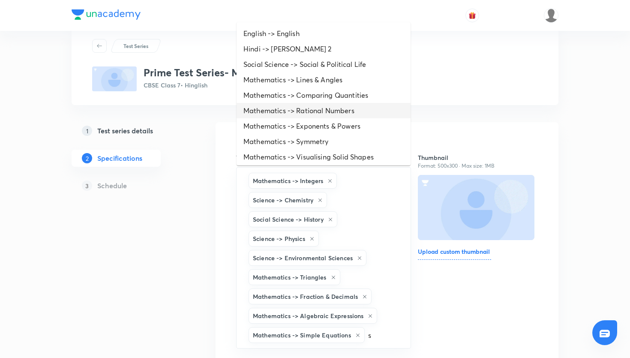
click at [317, 113] on li "Mathematics -> Rational Numbers" at bounding box center [324, 110] width 174 height 15
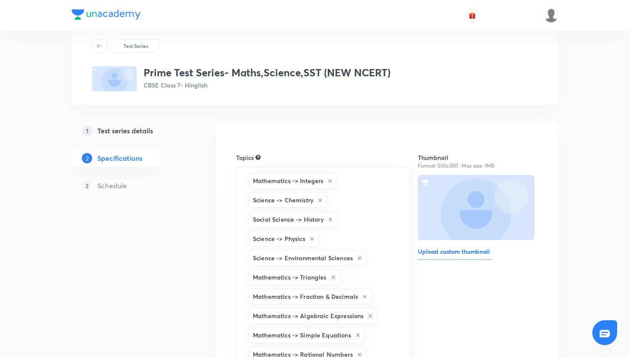
type input "s"
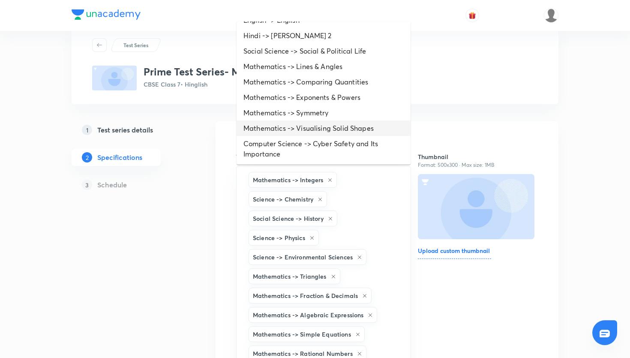
scroll to position [0, 0]
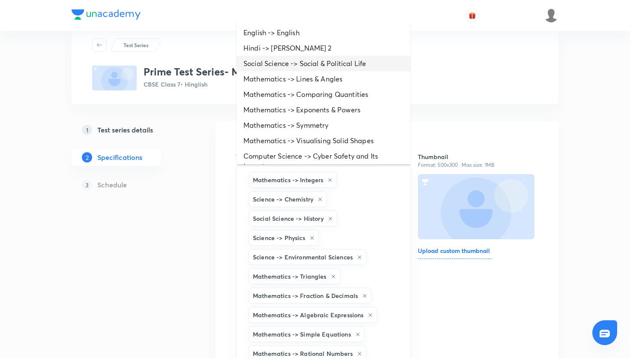
click at [322, 67] on li "Social Science -> Social & Political Life" at bounding box center [324, 63] width 174 height 15
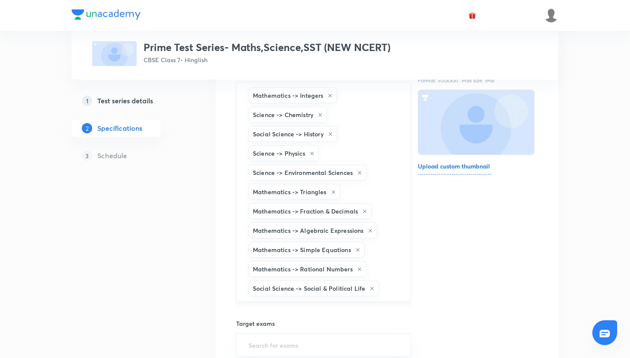
scroll to position [114, 0]
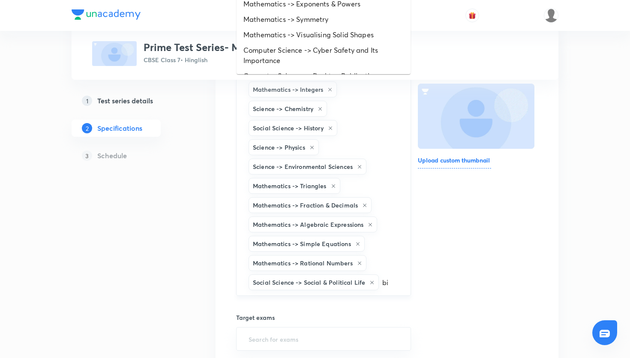
type input "bio"
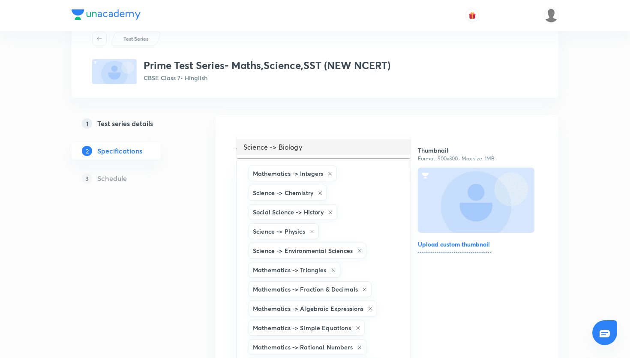
scroll to position [114, 0]
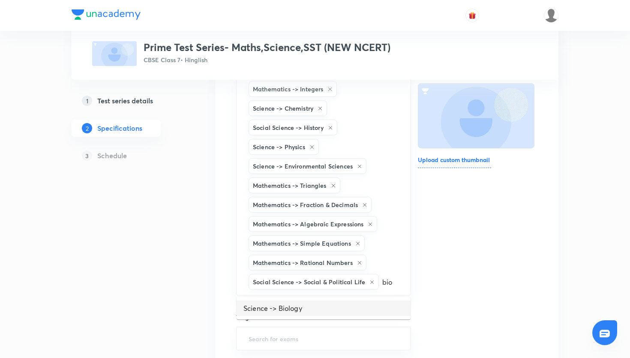
click at [339, 311] on li "Science -> Biology" at bounding box center [324, 307] width 174 height 15
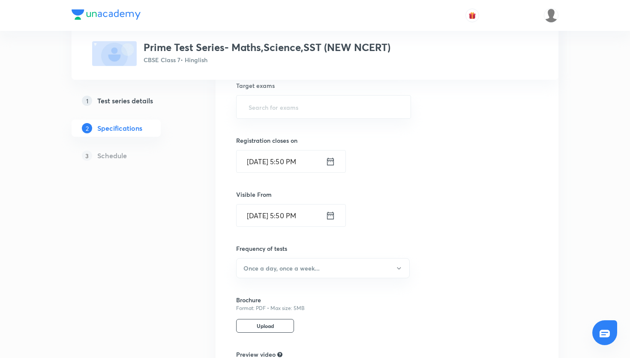
scroll to position [363, 0]
click at [299, 116] on input "text" at bounding box center [323, 109] width 153 height 16
type input "cbse"
click at [290, 142] on ul "CBSE Class 7" at bounding box center [324, 134] width 174 height 22
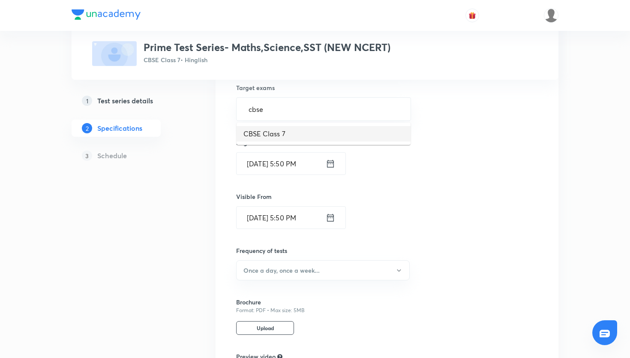
click at [294, 131] on li "CBSE Class 7" at bounding box center [324, 133] width 174 height 15
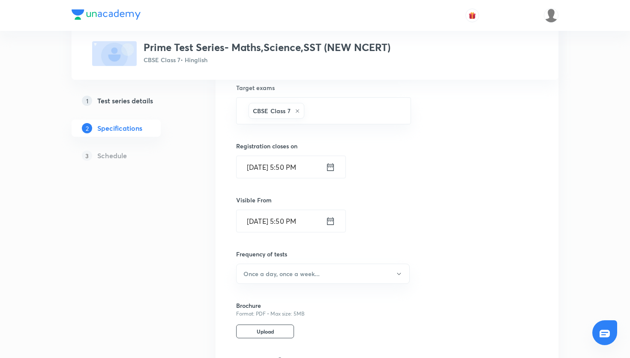
click at [331, 171] on icon at bounding box center [330, 167] width 9 height 12
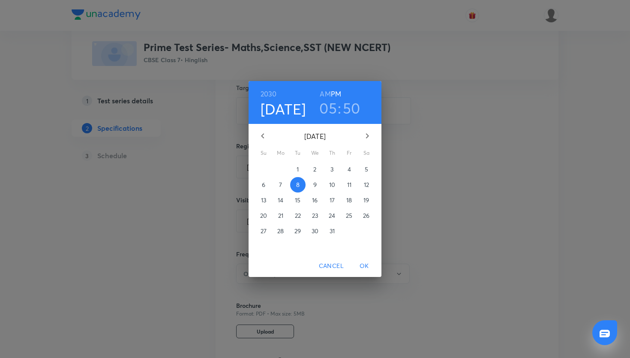
click at [369, 179] on button "12" at bounding box center [366, 184] width 15 height 15
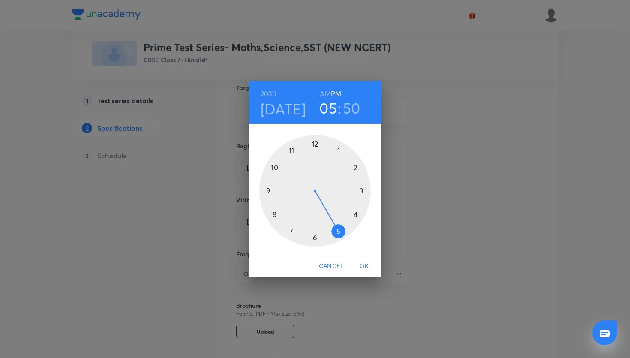
click at [357, 168] on div at bounding box center [314, 190] width 111 height 111
click at [364, 267] on span "OK" at bounding box center [364, 266] width 21 height 11
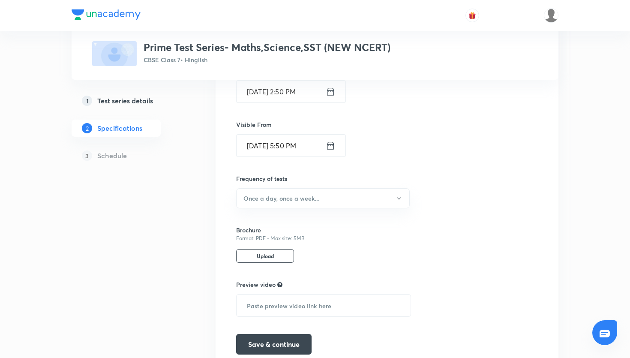
scroll to position [440, 0]
click at [281, 197] on h6 "Once a day, once a week..." at bounding box center [281, 196] width 76 height 9
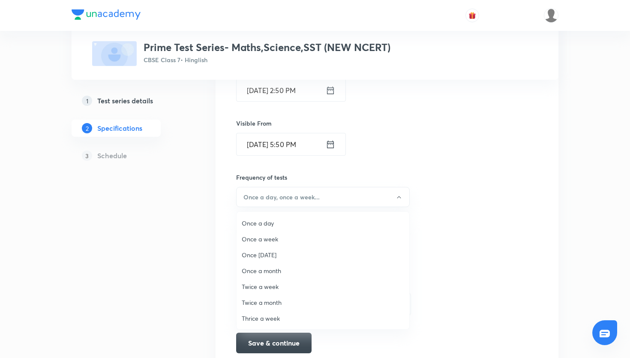
click at [279, 299] on span "Twice a month" at bounding box center [323, 302] width 162 height 9
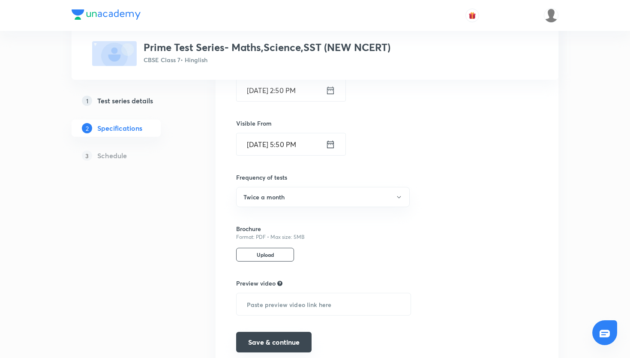
click at [291, 338] on button "Save & continue" at bounding box center [273, 342] width 75 height 21
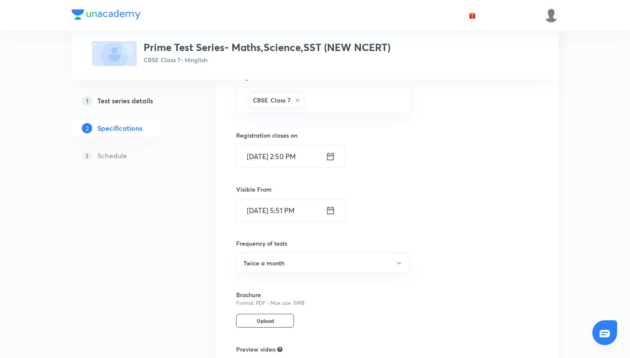
scroll to position [377, 0]
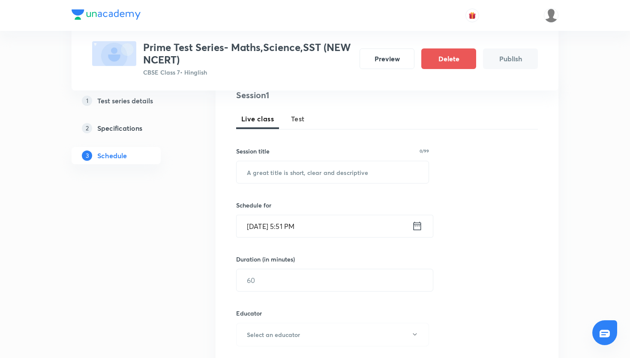
scroll to position [114, 0]
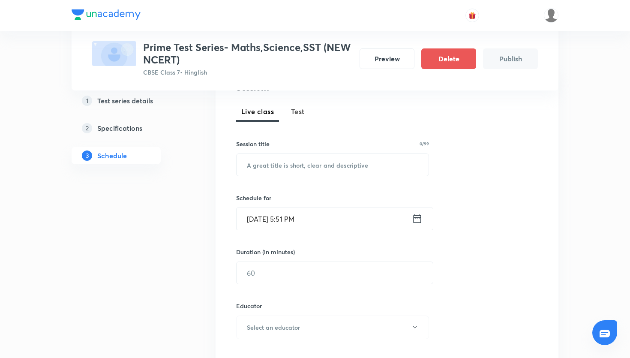
click at [296, 121] on div "Live class Test" at bounding box center [387, 111] width 302 height 21
click at [296, 114] on span "Test" at bounding box center [298, 111] width 14 height 10
click at [325, 164] on input "text" at bounding box center [333, 165] width 192 height 22
paste input "Prime Test Series- Maths"
type input "Prime Test Series- Maths"
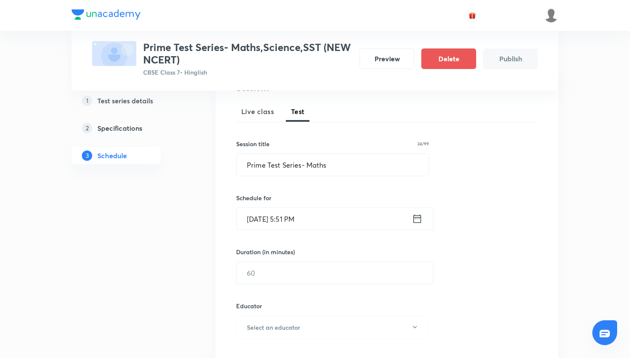
click at [414, 218] on icon at bounding box center [417, 219] width 11 height 12
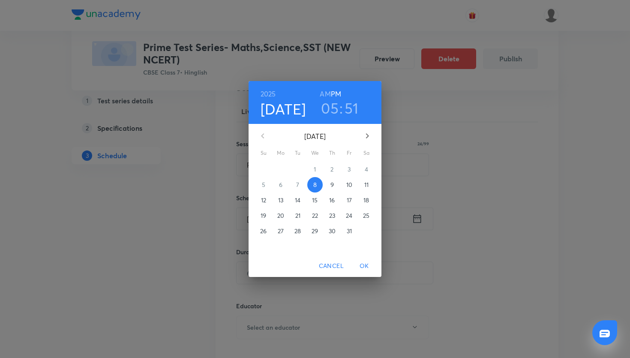
click at [261, 199] on span "12" at bounding box center [263, 200] width 15 height 9
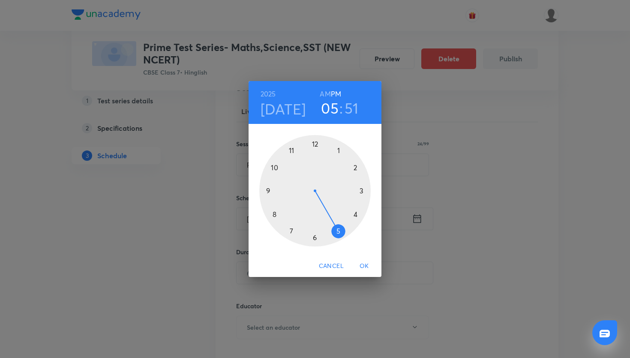
click at [291, 150] on div at bounding box center [314, 190] width 111 height 111
click at [316, 142] on div at bounding box center [314, 190] width 111 height 111
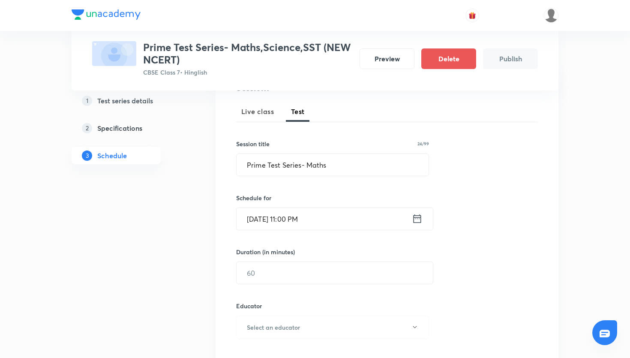
click at [415, 221] on icon at bounding box center [417, 219] width 11 height 12
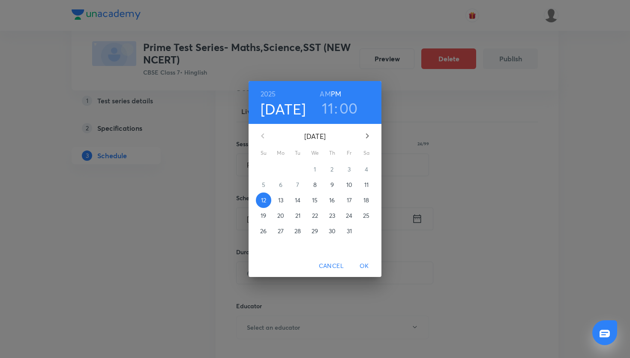
click at [330, 93] on h6 "AM" at bounding box center [325, 94] width 11 height 12
click at [365, 268] on span "OK" at bounding box center [364, 266] width 21 height 11
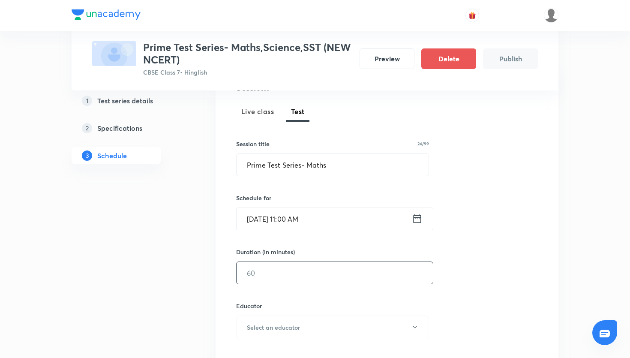
click at [323, 268] on input "text" at bounding box center [335, 273] width 196 height 22
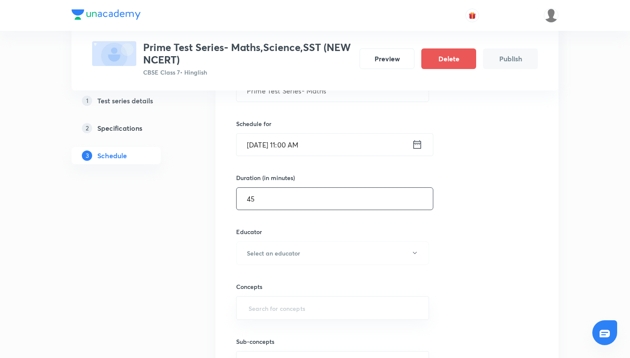
scroll to position [215, 0]
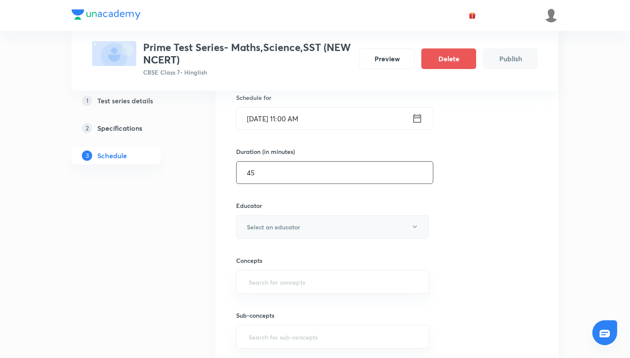
type input "45"
click at [306, 228] on button "Select an educator" at bounding box center [332, 227] width 193 height 24
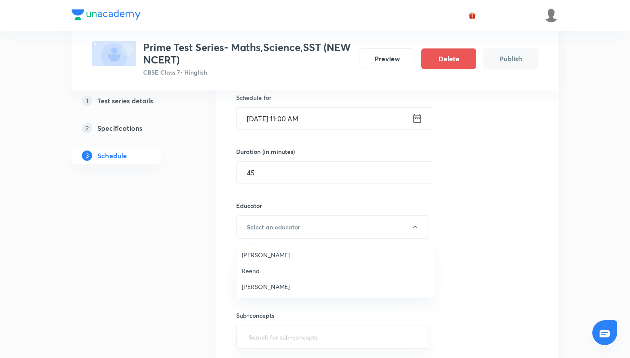
click at [292, 252] on span "Ayush Shishodia" at bounding box center [336, 254] width 188 height 9
click at [279, 281] on input "text" at bounding box center [332, 282] width 171 height 16
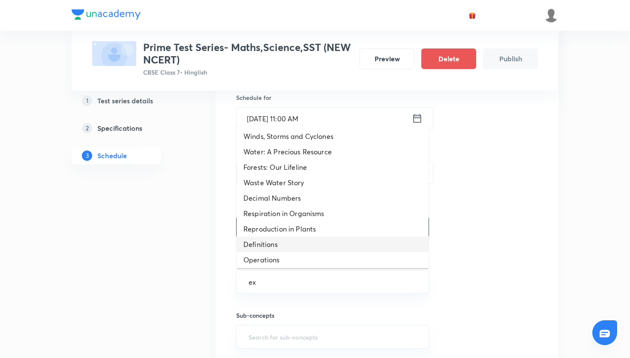
type input "exp"
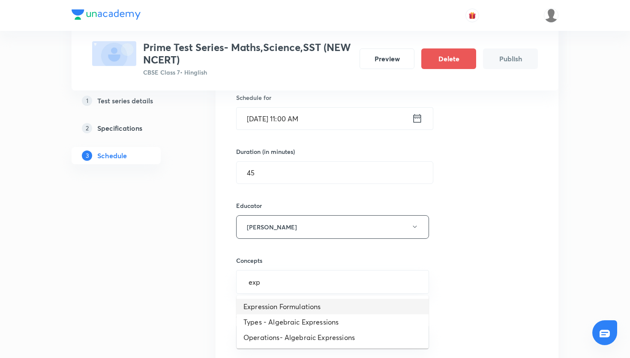
click at [296, 306] on li "Expression Formulations" at bounding box center [333, 306] width 192 height 15
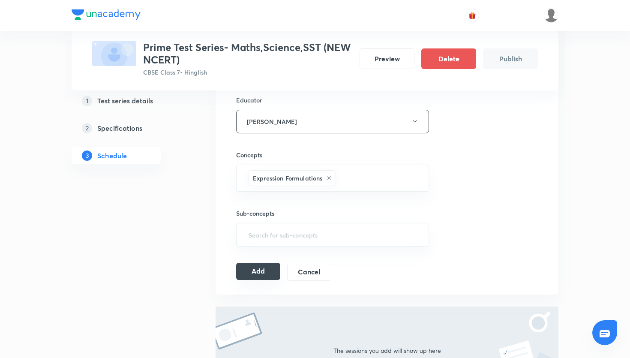
click at [261, 275] on button "Add" at bounding box center [258, 271] width 44 height 17
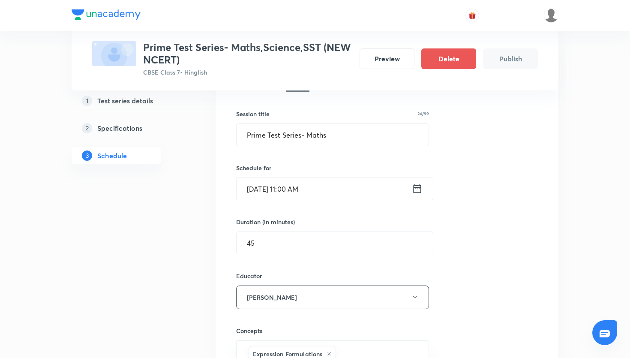
scroll to position [0, 0]
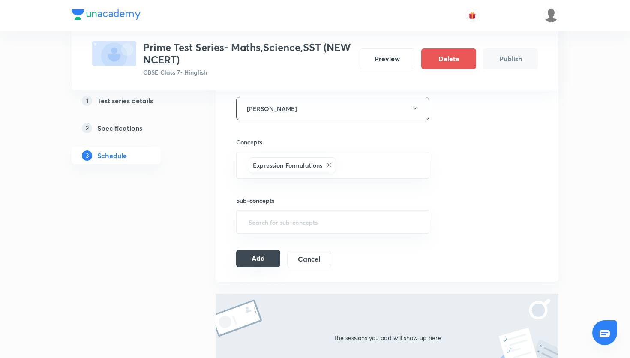
click at [253, 258] on button "Add" at bounding box center [258, 258] width 44 height 17
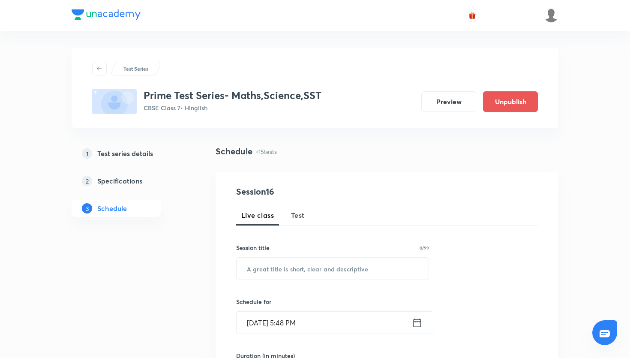
click at [216, 92] on h3 "Prime Test Series- Maths,Science,SST" at bounding box center [233, 95] width 178 height 12
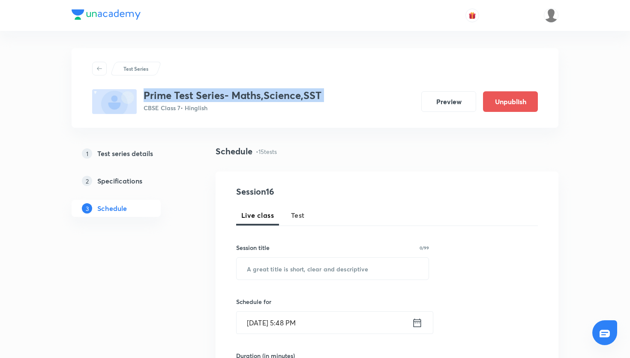
click at [216, 92] on h3 "Prime Test Series- Maths,Science,SST" at bounding box center [233, 95] width 178 height 12
copy h3 "Prime Test Series- Maths,Science,SST"
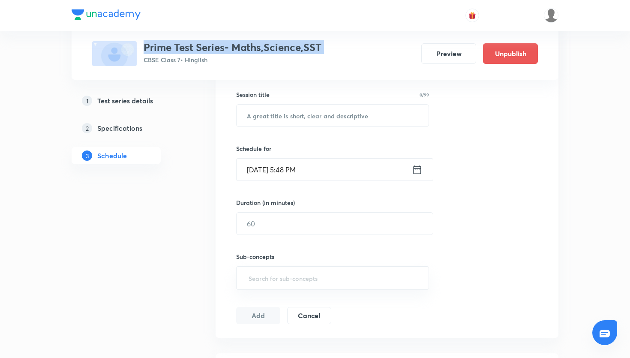
scroll to position [145, 0]
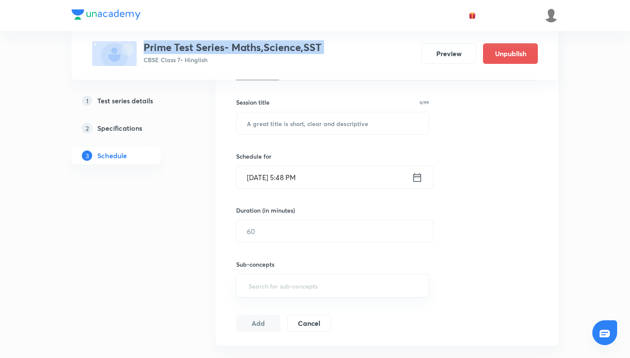
click at [125, 100] on h5 "Test series details" at bounding box center [125, 101] width 56 height 10
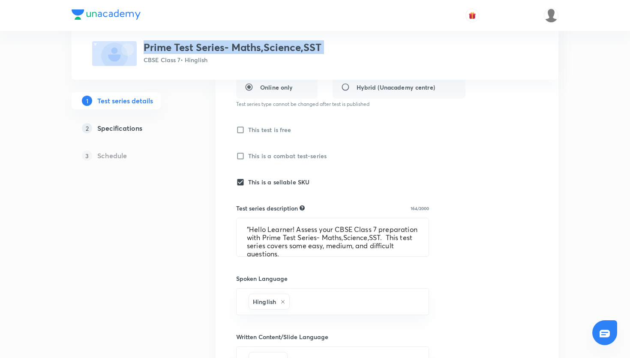
scroll to position [8, 0]
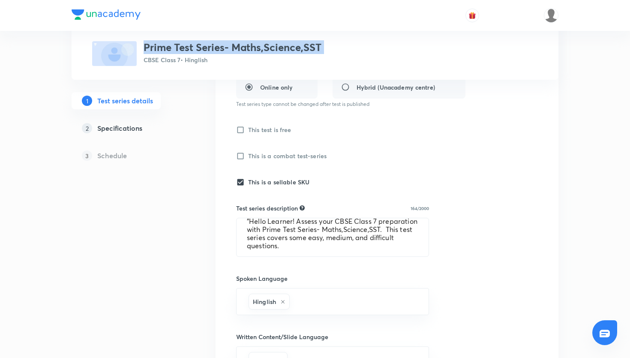
click at [287, 244] on textarea ""Hello Learner! Assess your CBSE Class 7 preparation with Prime Test Series- Ma…" at bounding box center [333, 237] width 192 height 38
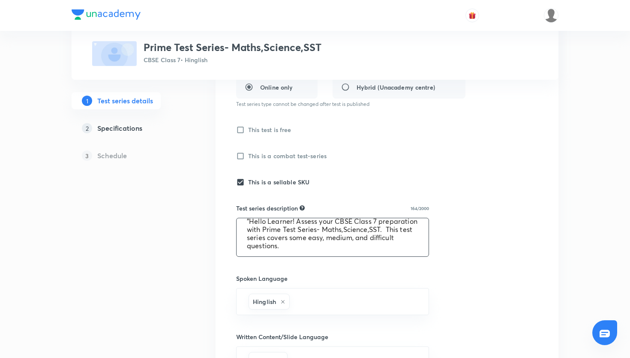
click at [287, 244] on textarea ""Hello Learner! Assess your CBSE Class 7 preparation with Prime Test Series- Ma…" at bounding box center [333, 237] width 192 height 38
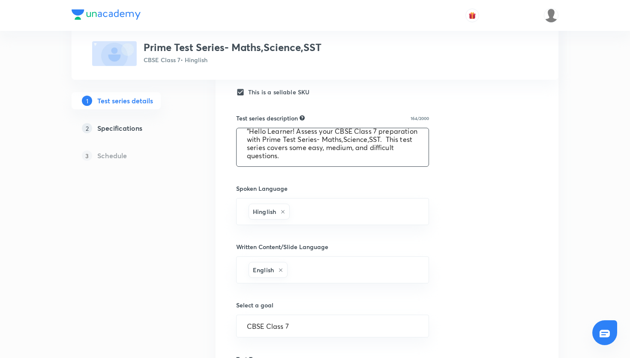
scroll to position [316, 0]
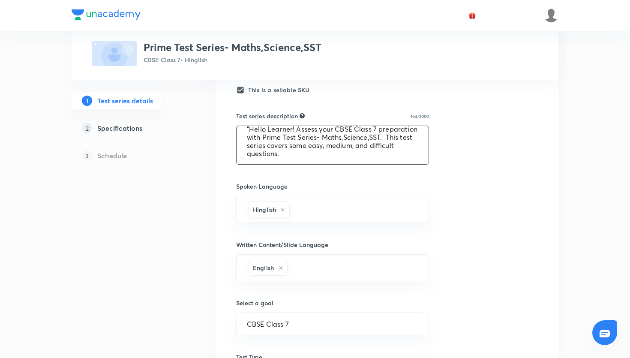
click at [147, 154] on div "3 Schedule" at bounding box center [130, 155] width 117 height 17
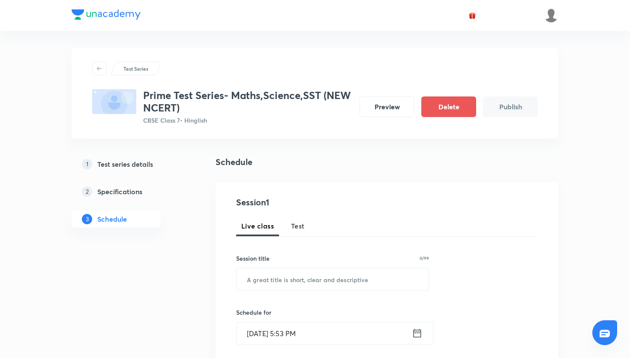
click at [297, 229] on span "Test" at bounding box center [298, 226] width 14 height 10
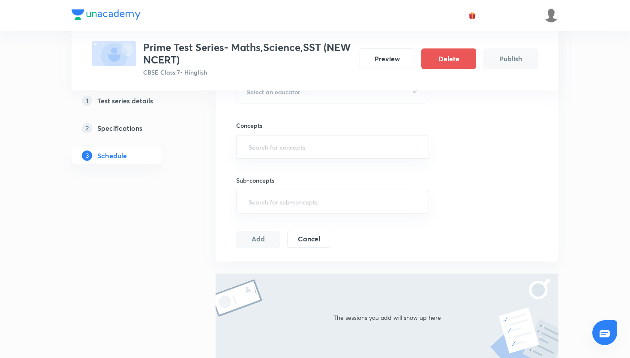
scroll to position [424, 0]
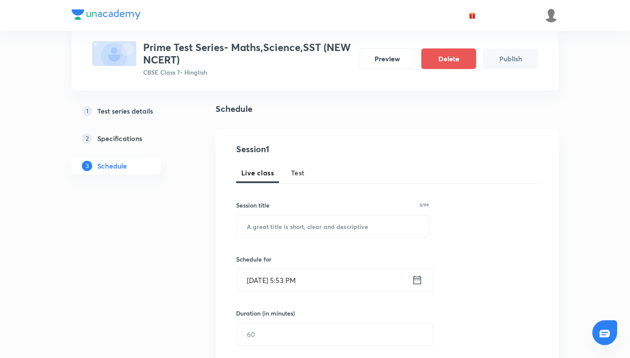
scroll to position [63, 0]
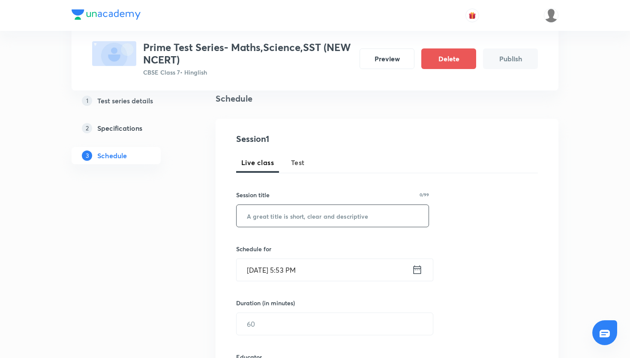
click at [259, 213] on input "text" at bounding box center [333, 216] width 192 height 22
paste input "Prime Test Series- Maths"
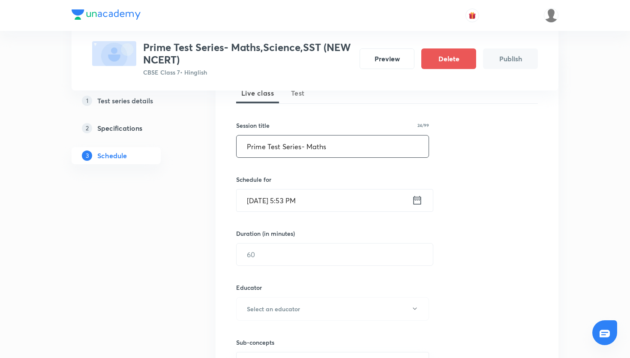
scroll to position [153, 0]
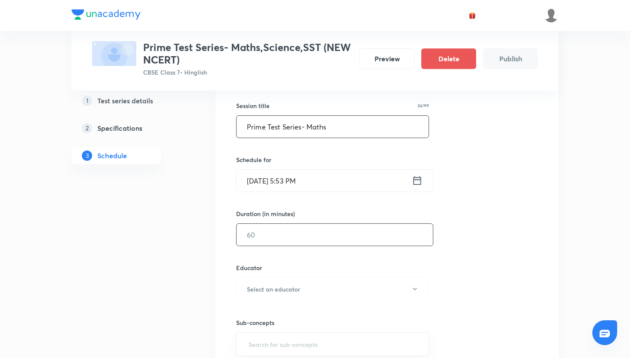
type input "Prime Test Series- Maths"
click at [297, 241] on input "text" at bounding box center [335, 235] width 196 height 22
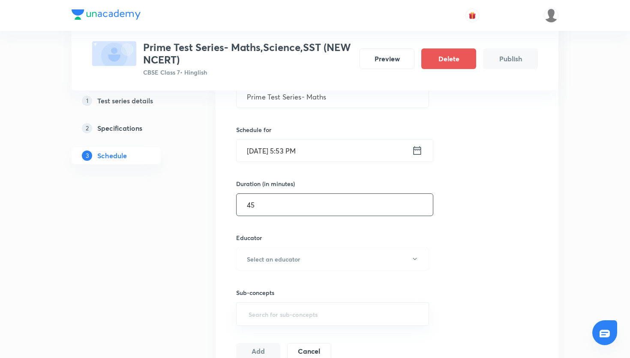
scroll to position [184, 0]
type input "45"
click at [297, 258] on h6 "Select an educator" at bounding box center [273, 257] width 53 height 9
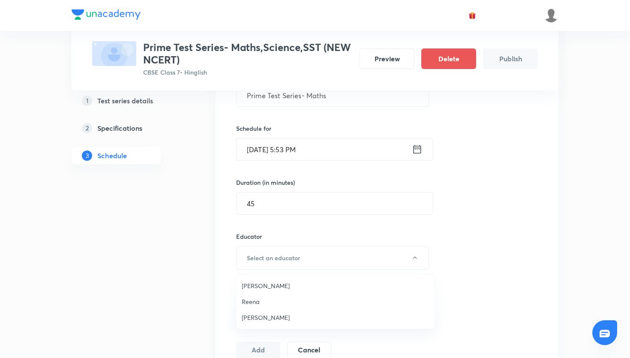
click at [289, 285] on span "[PERSON_NAME]" at bounding box center [336, 285] width 188 height 9
click at [289, 308] on input "text" at bounding box center [332, 313] width 171 height 16
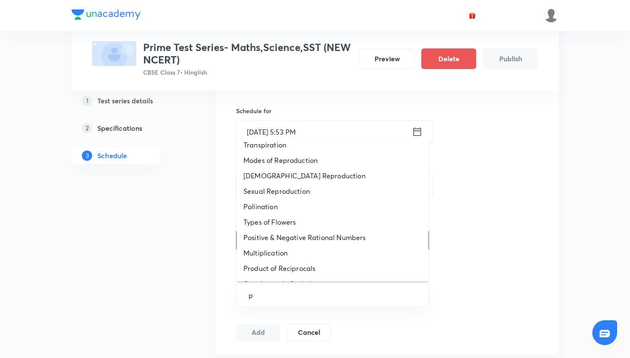
scroll to position [491, 0]
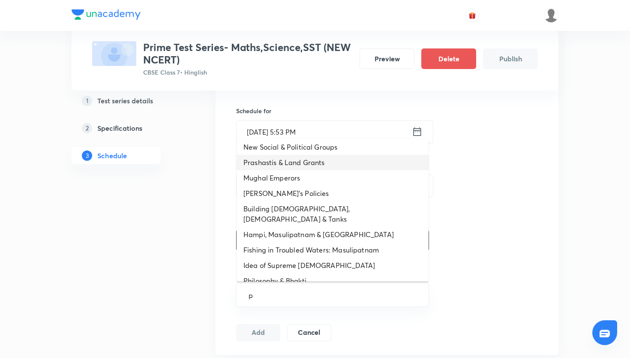
type input "p"
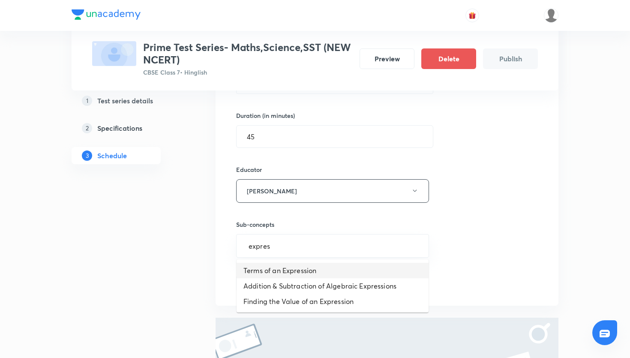
scroll to position [248, 0]
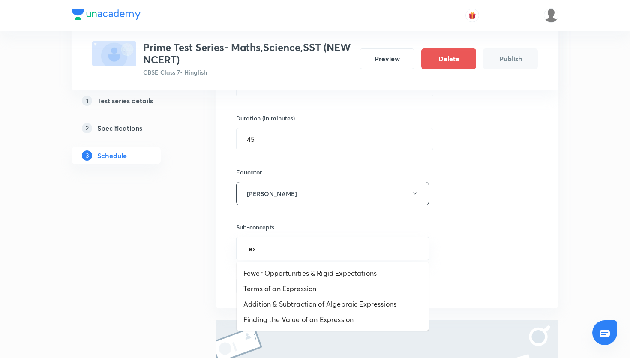
type input "e"
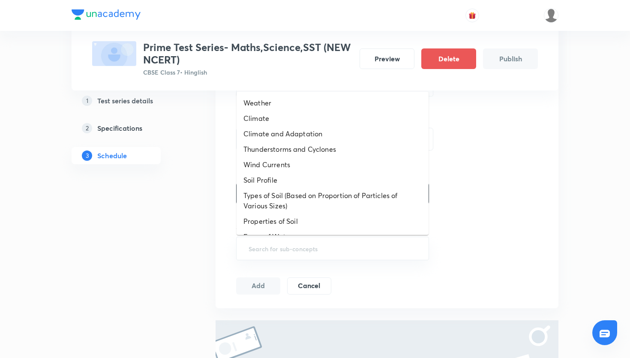
click at [518, 317] on div "Schedule Session 1 Live class Test Session title 24/99 Prime Test Series- Maths…" at bounding box center [387, 185] width 343 height 557
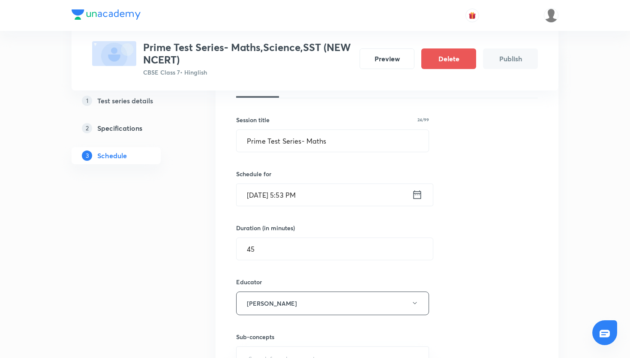
scroll to position [135, 0]
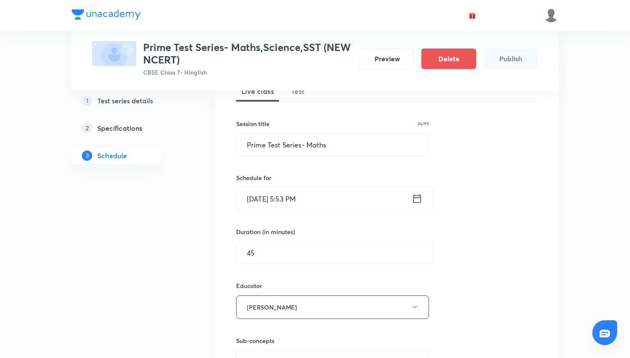
click at [418, 200] on icon at bounding box center [417, 198] width 11 height 12
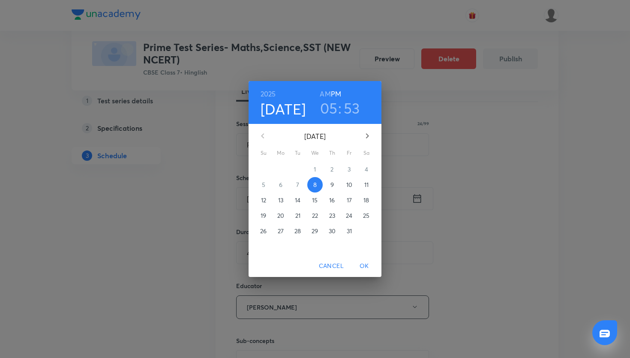
click at [266, 198] on p "12" at bounding box center [263, 200] width 5 height 9
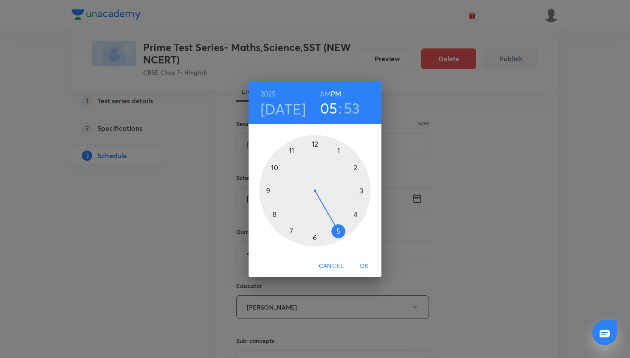
click at [294, 150] on div at bounding box center [314, 190] width 111 height 111
click at [317, 143] on div at bounding box center [314, 190] width 111 height 111
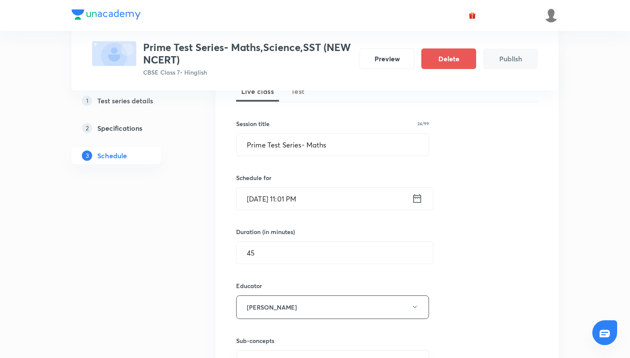
click at [421, 198] on icon at bounding box center [417, 198] width 11 height 12
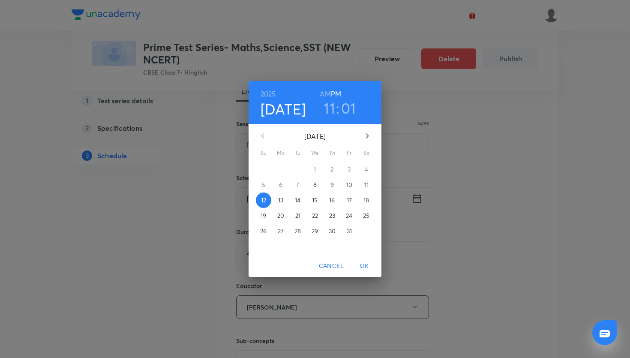
click at [325, 90] on h6 "AM" at bounding box center [325, 94] width 11 height 12
click at [365, 270] on span "OK" at bounding box center [364, 266] width 21 height 11
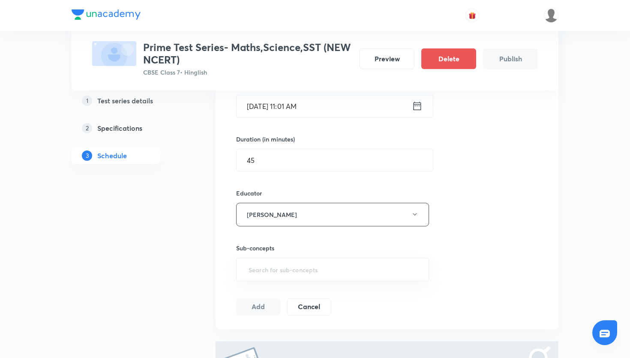
scroll to position [230, 0]
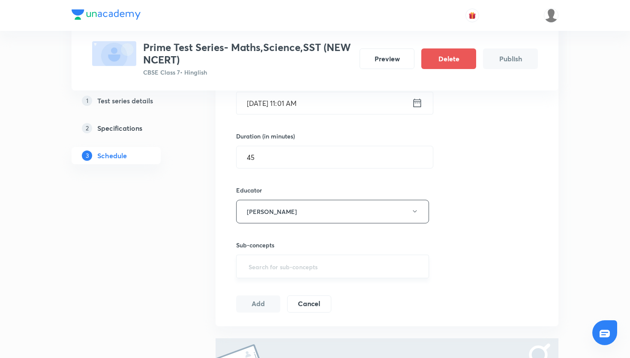
click at [333, 267] on input "text" at bounding box center [332, 266] width 171 height 16
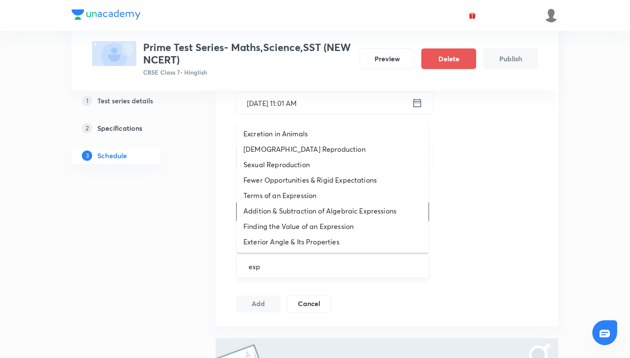
type input "expr"
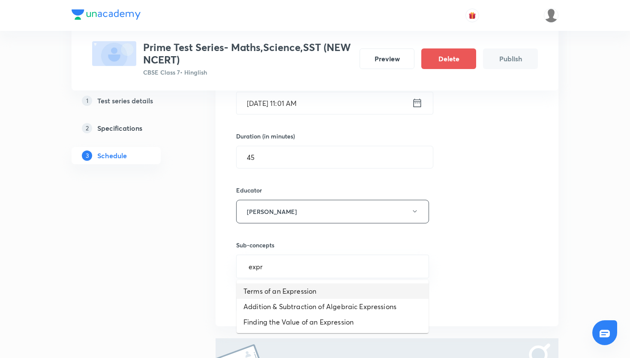
click at [321, 295] on li "Terms of an Expression" at bounding box center [333, 290] width 192 height 15
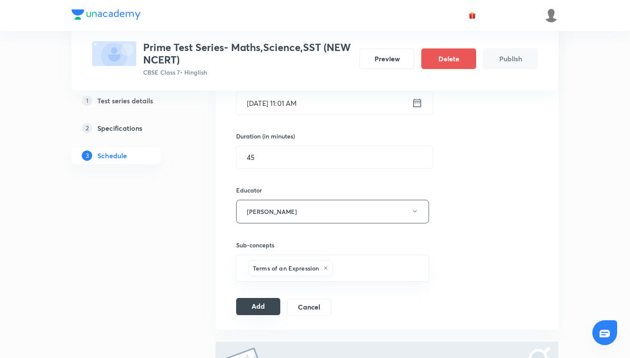
click at [267, 307] on button "Add" at bounding box center [258, 306] width 44 height 17
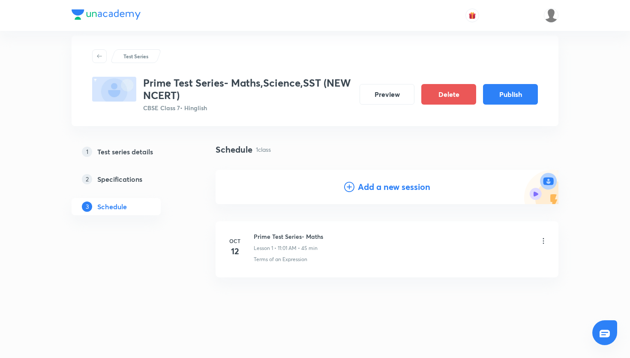
scroll to position [1, 0]
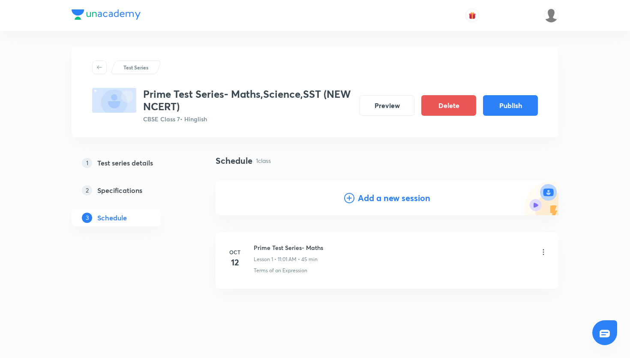
click at [546, 253] on icon at bounding box center [543, 252] width 9 height 9
click at [480, 291] on li "Delete" at bounding box center [500, 290] width 94 height 16
click at [463, 335] on button "Delete" at bounding box center [438, 340] width 75 height 21
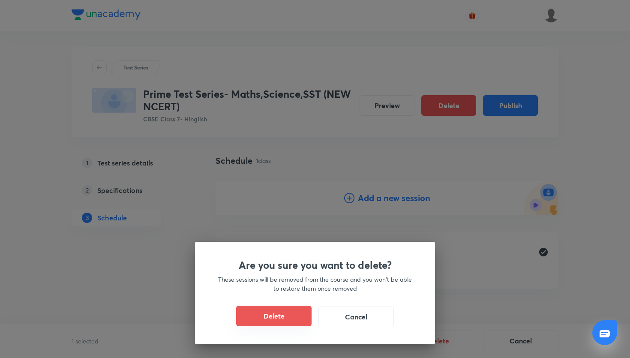
click at [288, 316] on button "Delete" at bounding box center [273, 316] width 75 height 21
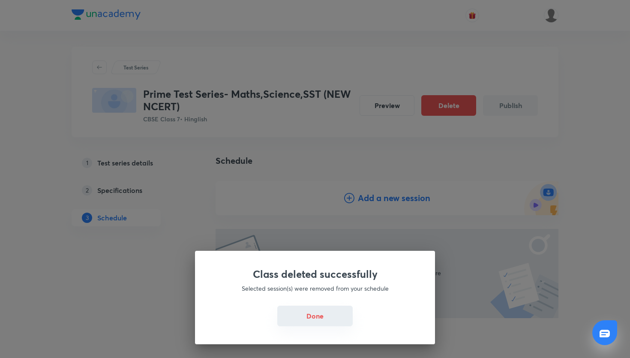
click at [317, 320] on button "Done" at bounding box center [314, 316] width 75 height 21
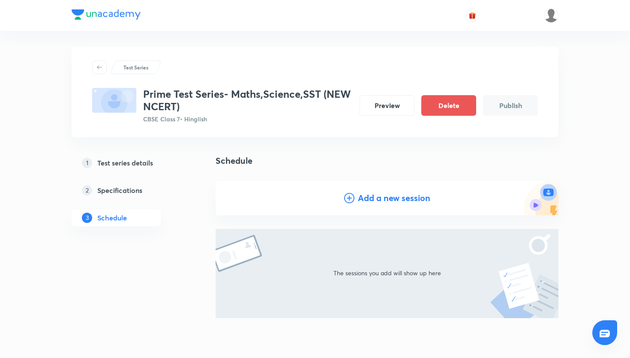
scroll to position [0, 0]
click at [346, 207] on div "Add a new session" at bounding box center [387, 199] width 343 height 34
click at [348, 194] on icon at bounding box center [349, 199] width 10 height 10
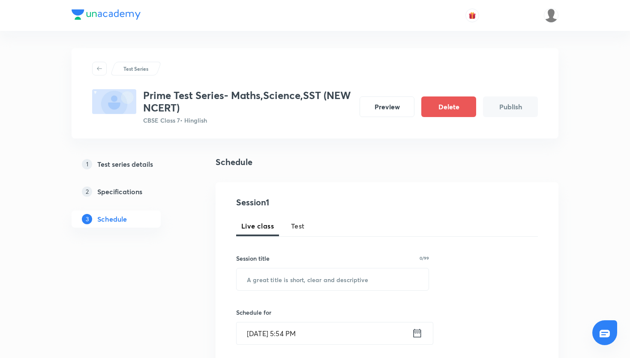
click at [298, 228] on span "Test" at bounding box center [298, 226] width 14 height 10
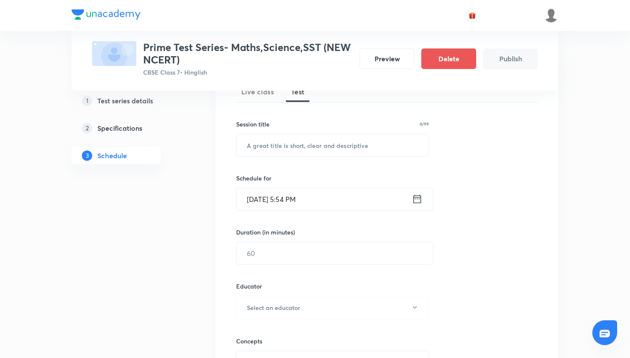
scroll to position [136, 0]
click at [298, 129] on div "Session title 0/99 ​" at bounding box center [332, 135] width 193 height 37
click at [298, 134] on input "text" at bounding box center [333, 143] width 192 height 22
paste input "Prime Test Series- Maths"
type input "Prime Test Series- Maths"
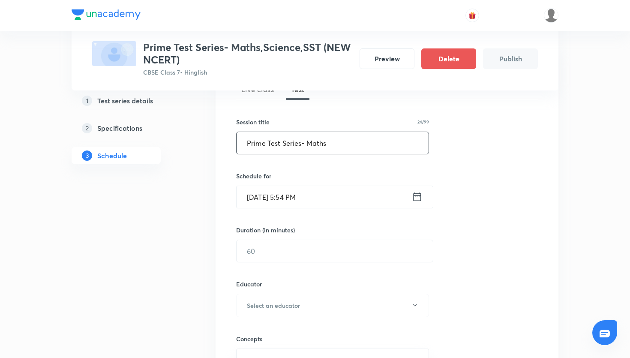
click at [414, 197] on icon at bounding box center [417, 197] width 11 height 12
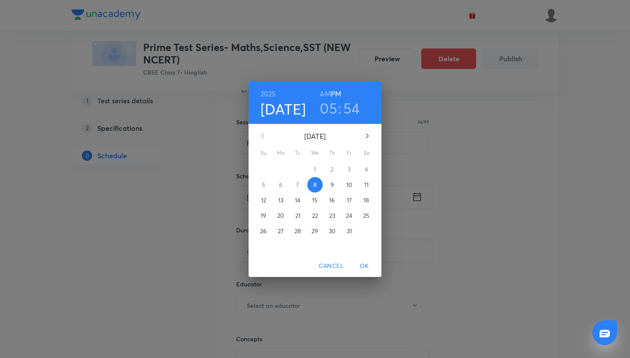
click at [263, 198] on p "12" at bounding box center [263, 200] width 5 height 9
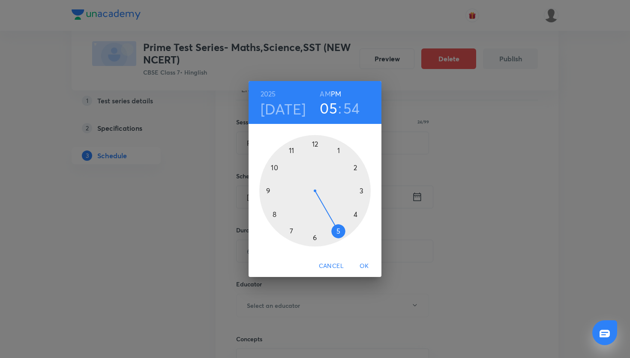
click at [290, 149] on div at bounding box center [314, 190] width 111 height 111
click at [315, 143] on div at bounding box center [314, 190] width 111 height 111
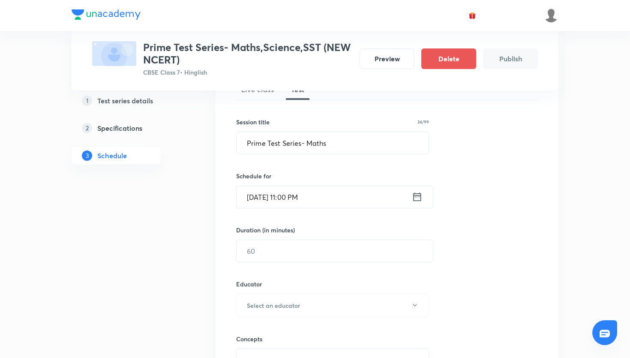
click at [417, 200] on icon at bounding box center [418, 196] width 8 height 9
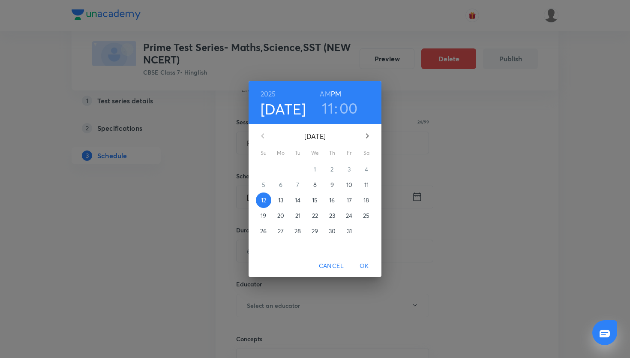
click at [321, 88] on h6 "AM" at bounding box center [325, 94] width 11 height 12
click at [368, 269] on span "OK" at bounding box center [364, 266] width 21 height 11
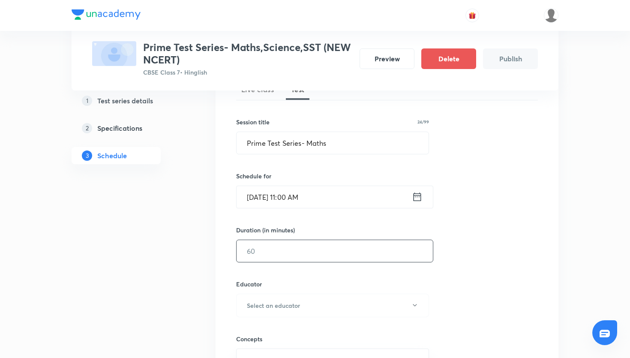
click at [339, 261] on input "text" at bounding box center [335, 251] width 196 height 22
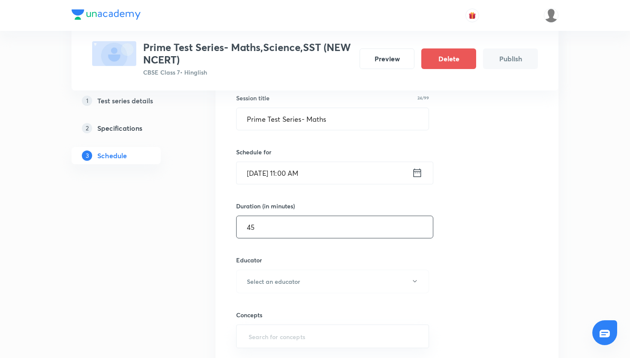
scroll to position [163, 0]
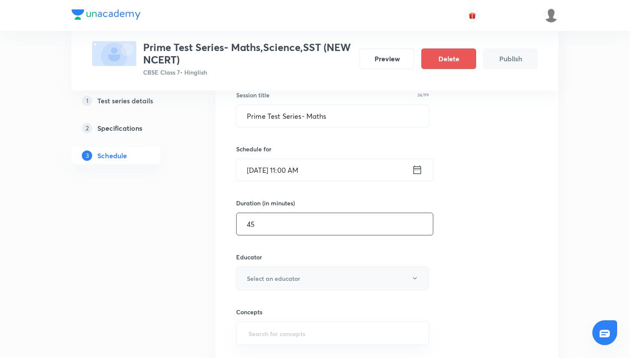
type input "45"
click at [333, 276] on button "Select an educator" at bounding box center [332, 279] width 193 height 24
click at [294, 308] on span "[PERSON_NAME]" at bounding box center [336, 306] width 188 height 9
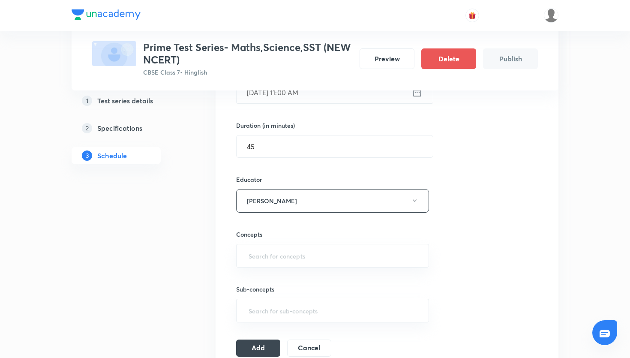
scroll to position [249, 0]
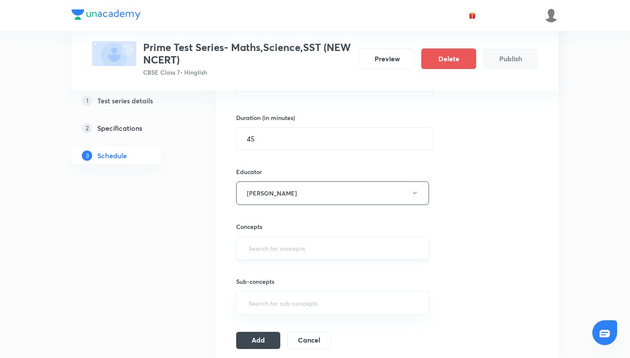
click at [289, 251] on input "text" at bounding box center [332, 248] width 171 height 16
type input "ex"
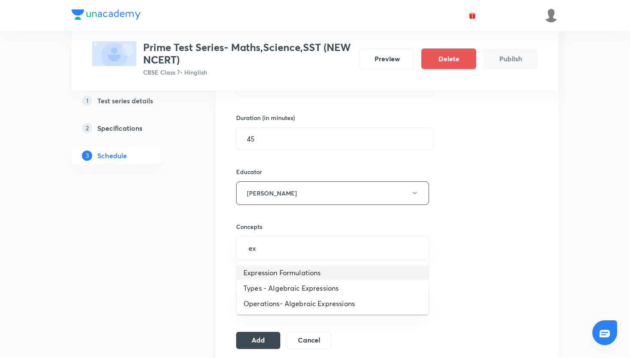
click at [286, 273] on li "Expression Formulations" at bounding box center [333, 272] width 192 height 15
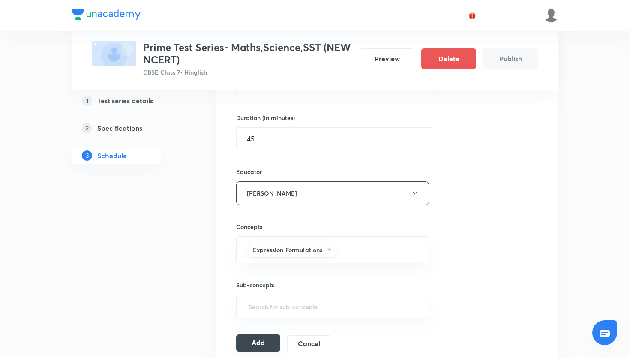
click at [272, 340] on button "Add" at bounding box center [258, 342] width 44 height 17
click at [261, 342] on button "Add" at bounding box center [258, 342] width 44 height 17
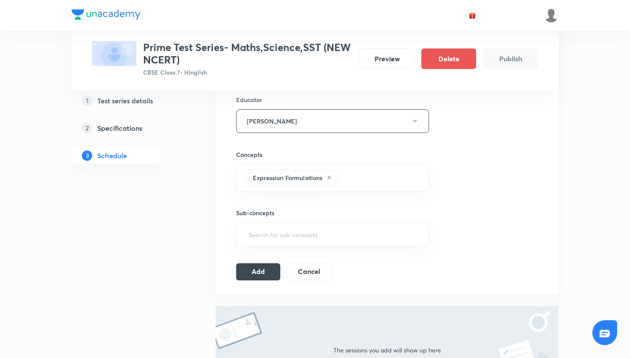
scroll to position [428, 0]
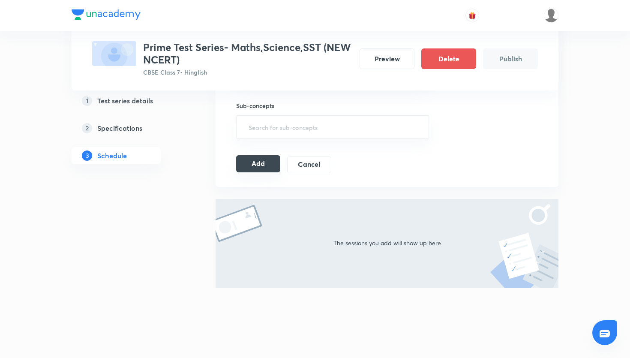
click at [264, 169] on button "Add" at bounding box center [258, 163] width 44 height 17
click at [251, 165] on button "Add" at bounding box center [258, 163] width 44 height 17
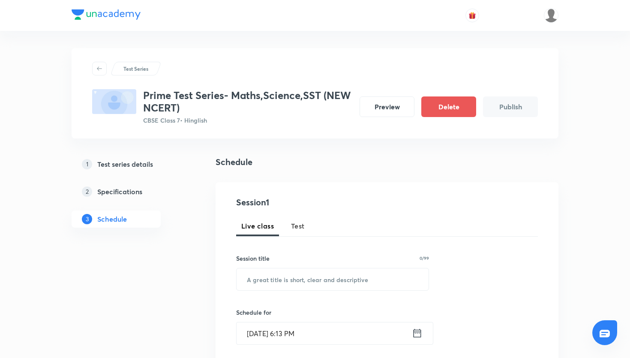
click at [297, 222] on span "Test" at bounding box center [298, 226] width 14 height 10
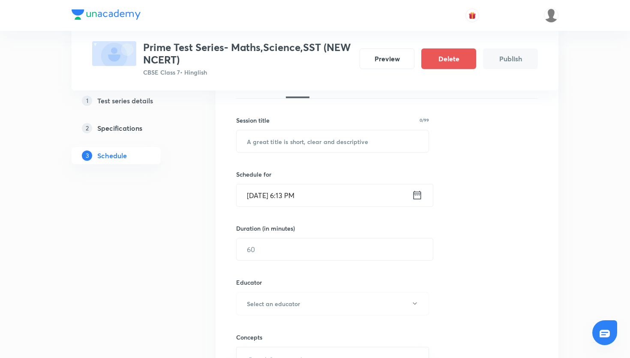
scroll to position [129, 0]
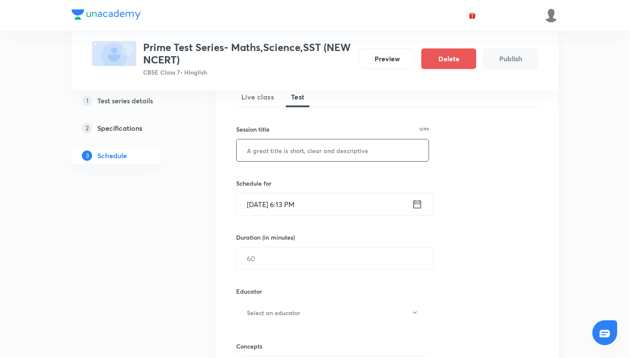
click at [281, 155] on input "text" at bounding box center [333, 150] width 192 height 22
paste input "Prime Test Series- Maths"
type input "Prime Test Series- Maths"
click at [420, 209] on icon at bounding box center [417, 204] width 11 height 12
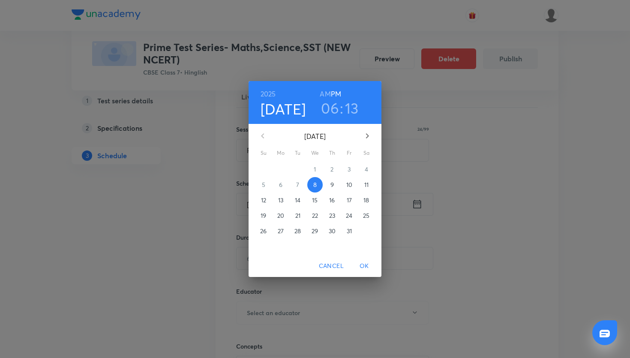
click at [264, 198] on p "12" at bounding box center [263, 200] width 5 height 9
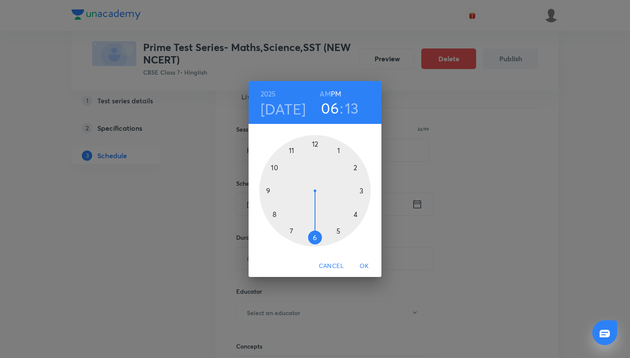
click at [292, 149] on div at bounding box center [314, 190] width 111 height 111
click at [312, 144] on div at bounding box center [314, 190] width 111 height 111
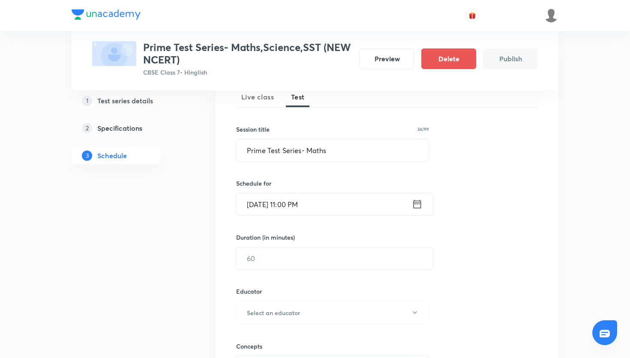
click at [417, 207] on icon at bounding box center [417, 204] width 11 height 12
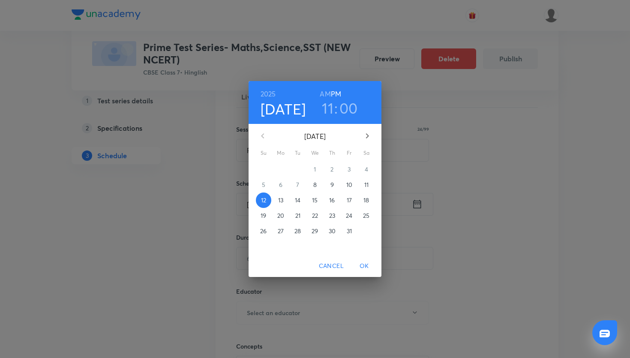
click at [324, 94] on h6 "AM" at bounding box center [325, 94] width 11 height 12
click at [366, 264] on span "OK" at bounding box center [364, 266] width 21 height 11
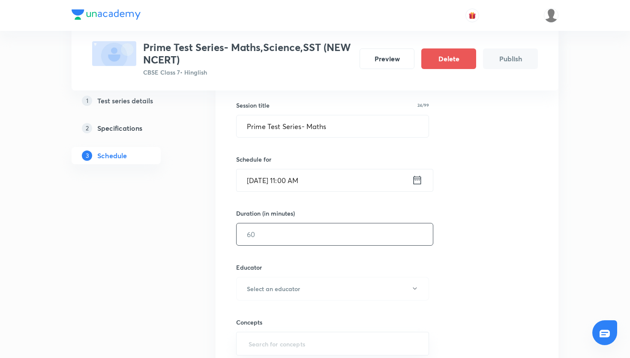
scroll to position [156, 0]
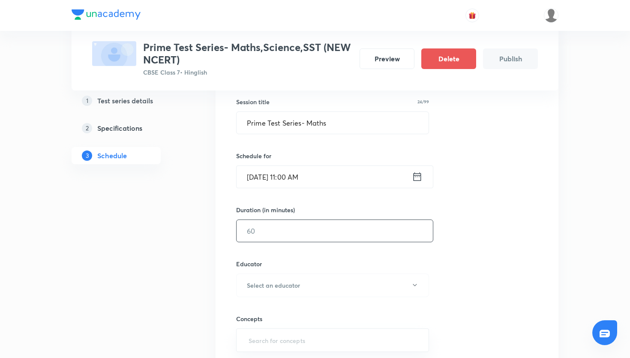
click at [378, 226] on input "text" at bounding box center [335, 231] width 196 height 22
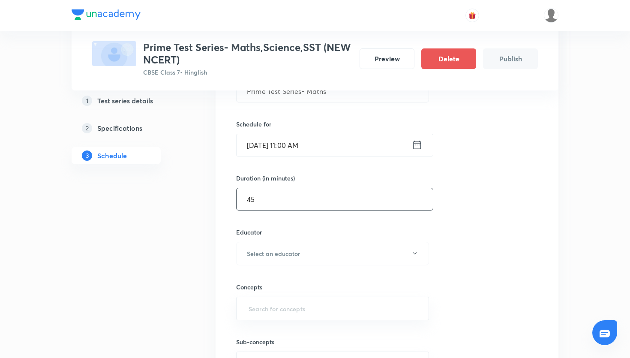
scroll to position [203, 0]
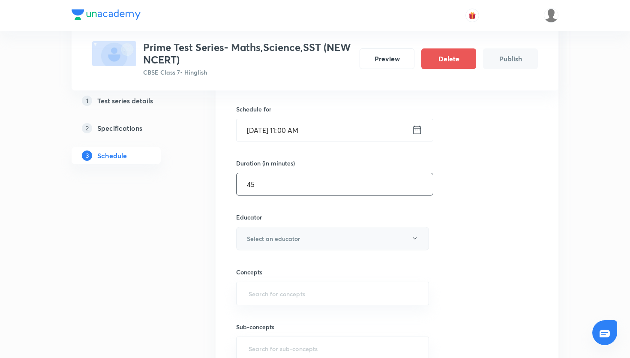
type input "45"
click at [375, 243] on button "Select an educator" at bounding box center [332, 239] width 193 height 24
click at [320, 269] on span "Ayush Shishodia" at bounding box center [336, 265] width 188 height 9
click at [334, 291] on input "text" at bounding box center [332, 293] width 171 height 16
type input "ex"
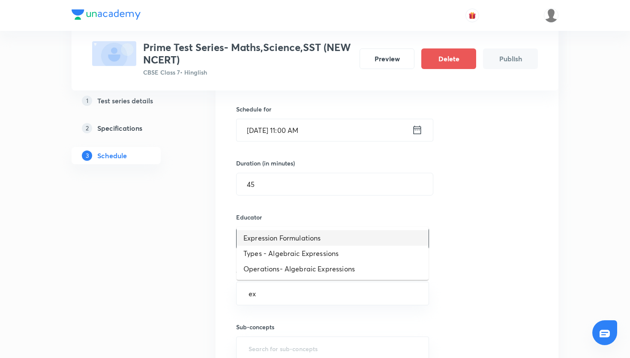
click at [279, 231] on li "Expression Formulations" at bounding box center [333, 237] width 192 height 15
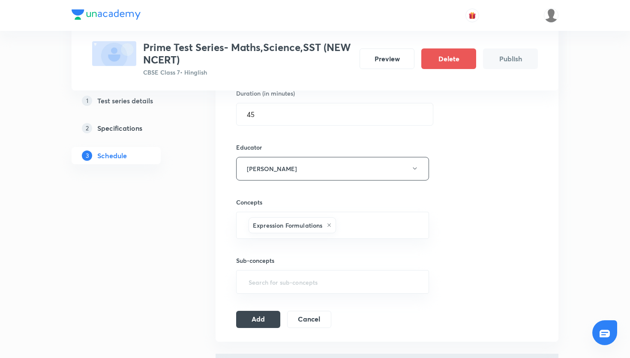
scroll to position [292, 0]
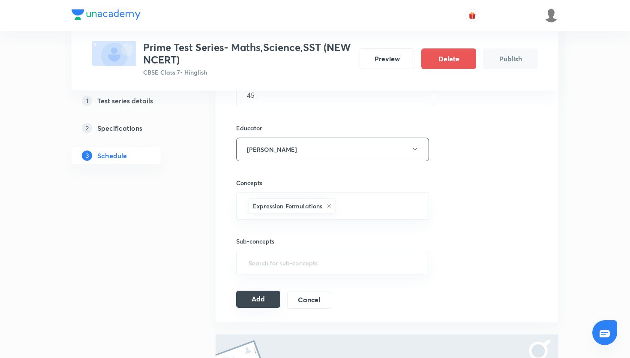
click at [277, 292] on button "Add" at bounding box center [258, 299] width 44 height 17
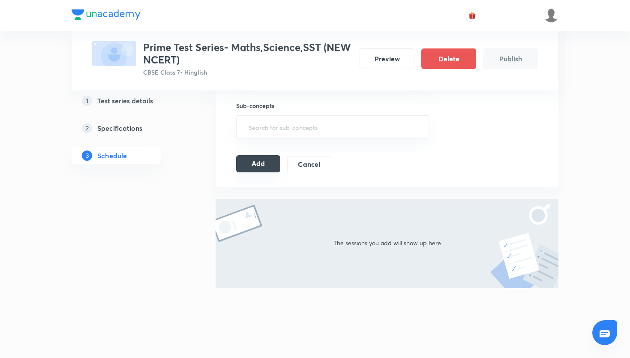
click at [263, 166] on button "Add" at bounding box center [258, 163] width 44 height 17
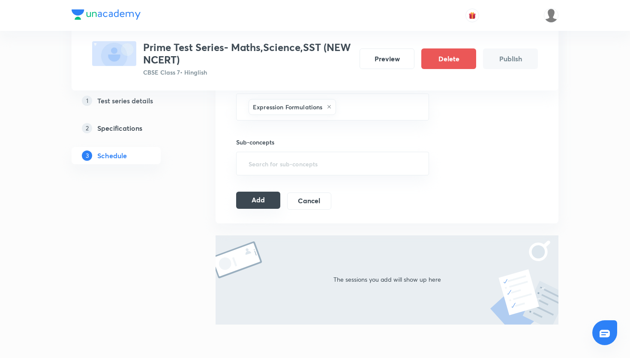
scroll to position [378, 0]
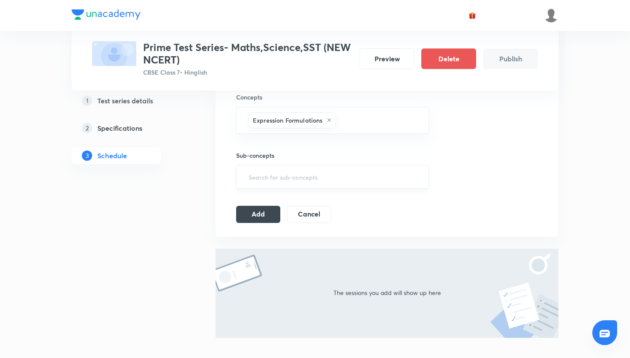
click at [265, 184] on div "​" at bounding box center [332, 177] width 193 height 24
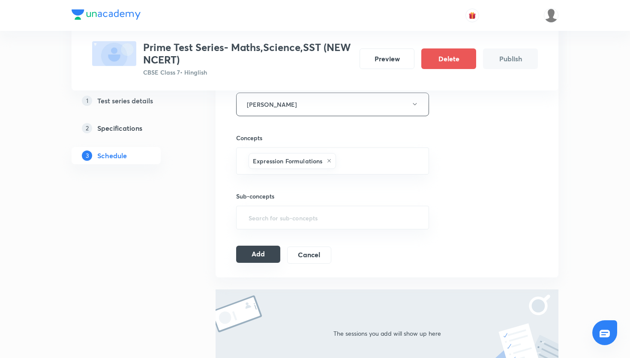
scroll to position [327, 0]
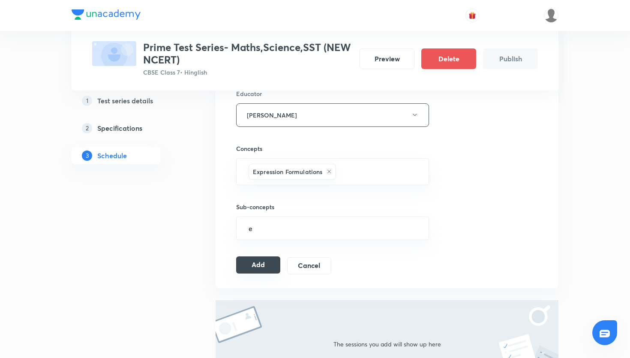
type input "ex"
click at [270, 252] on li "Terms of an Expression" at bounding box center [333, 252] width 192 height 15
click at [261, 270] on button "Add" at bounding box center [258, 268] width 44 height 17
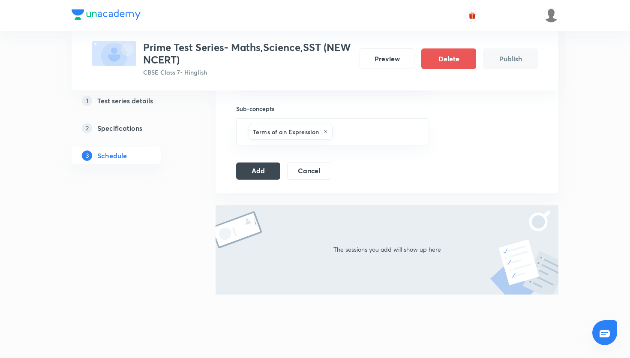
scroll to position [426, 0]
click at [271, 170] on button "Add" at bounding box center [258, 168] width 44 height 17
click at [271, 170] on button "Add" at bounding box center [258, 169] width 44 height 17
click at [273, 165] on button "Add" at bounding box center [258, 168] width 44 height 17
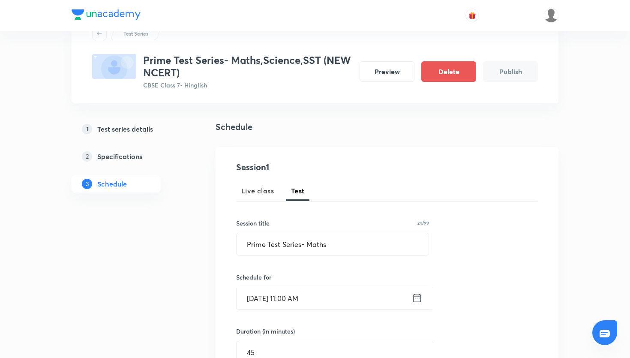
scroll to position [28, 0]
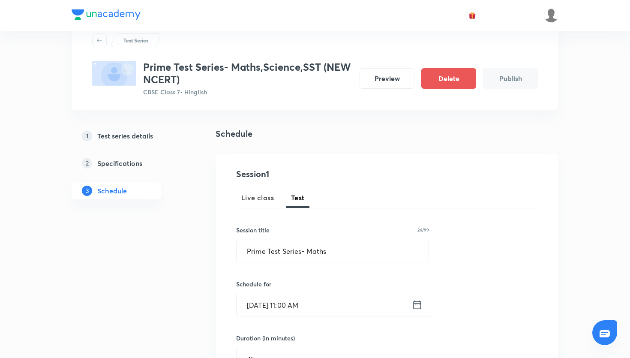
click at [143, 163] on div "2 Specifications" at bounding box center [131, 163] width 99 height 10
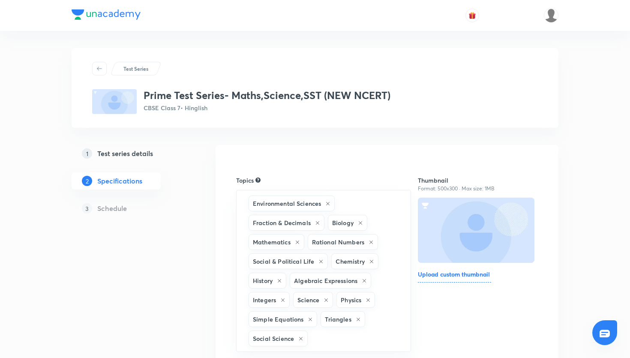
click at [134, 146] on link "1 Test series details" at bounding box center [130, 153] width 117 height 17
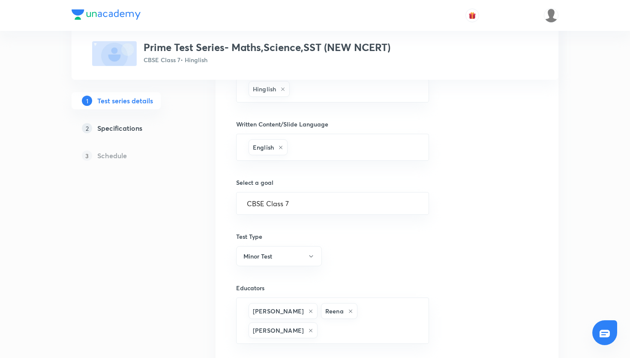
scroll to position [498, 0]
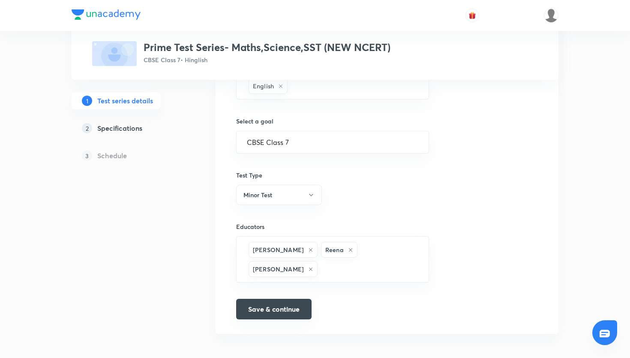
click at [251, 299] on button "Save & continue" at bounding box center [273, 309] width 75 height 21
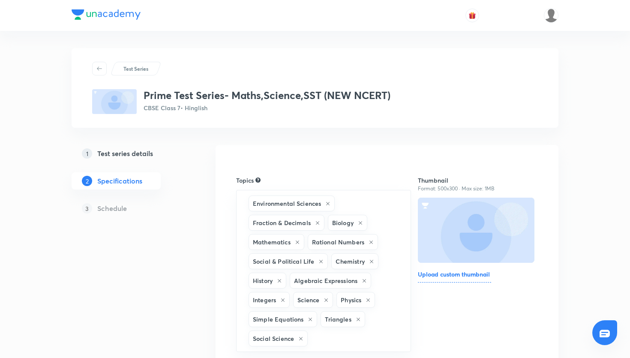
scroll to position [399, 0]
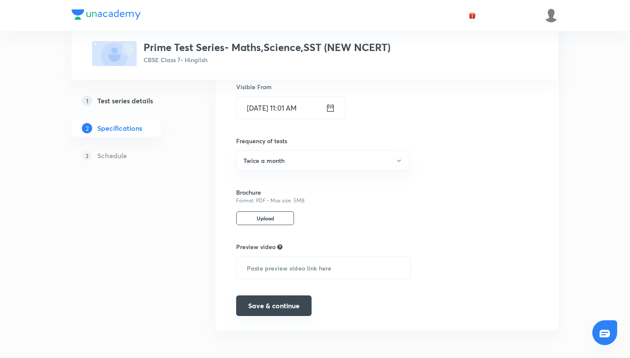
click at [255, 304] on button "Save & continue" at bounding box center [273, 305] width 75 height 21
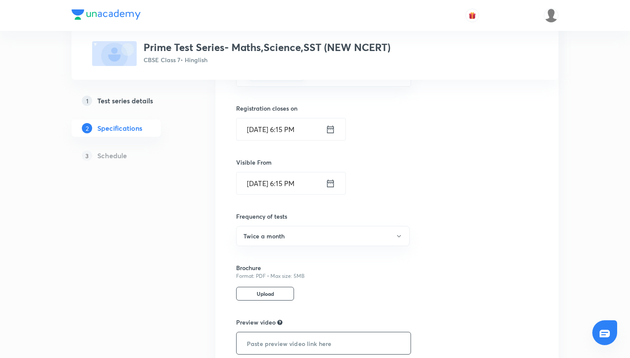
scroll to position [327, 0]
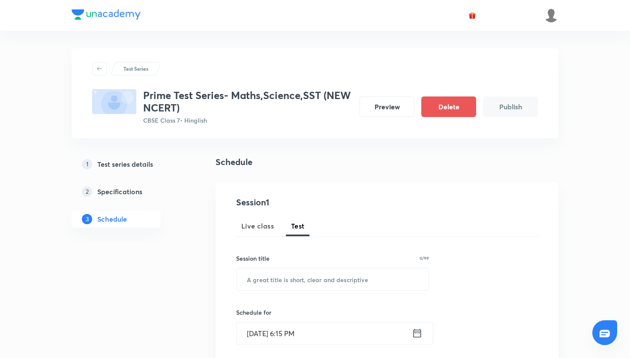
click at [138, 193] on h5 "Specifications" at bounding box center [119, 191] width 45 height 10
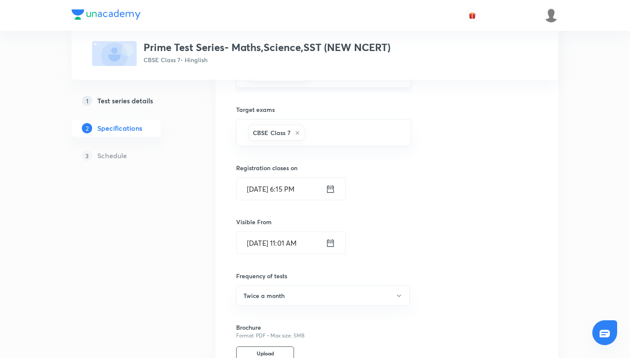
scroll to position [271, 0]
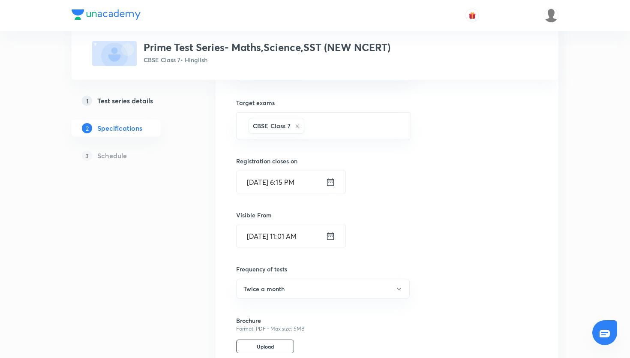
click at [329, 181] on icon at bounding box center [330, 182] width 9 height 12
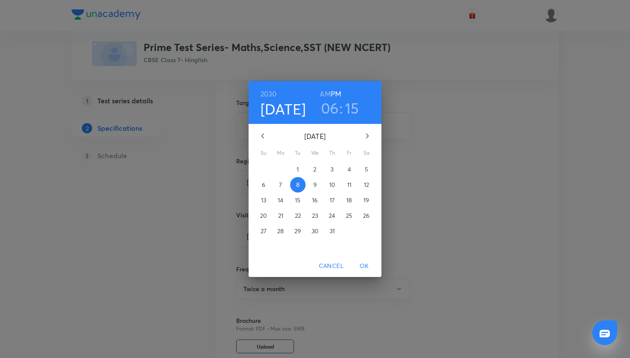
click at [415, 208] on div "2030 Oct 8 06 : 15 AM PM October 2030 Su Mo Tu We Th Fr Sa 29 30 1 2 3 4 5 6 7 …" at bounding box center [315, 179] width 630 height 358
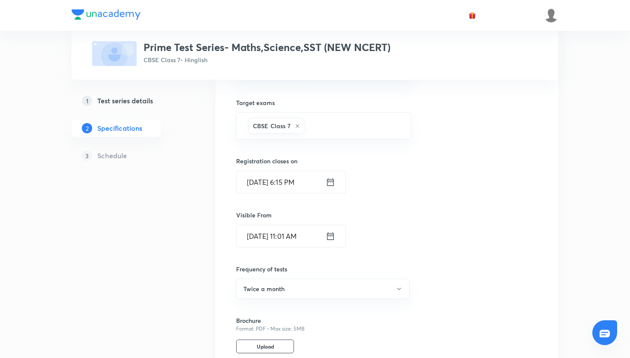
click at [329, 181] on icon at bounding box center [330, 182] width 7 height 8
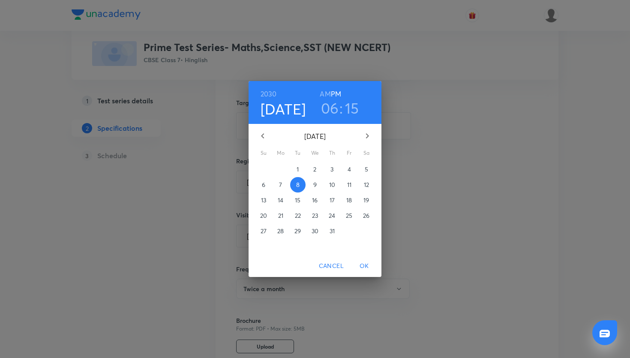
click at [362, 183] on span "12" at bounding box center [366, 184] width 15 height 9
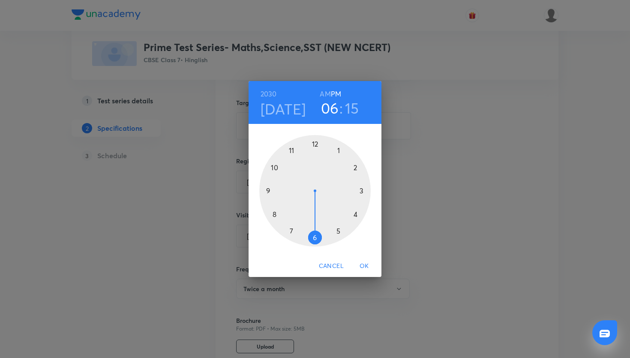
click at [362, 191] on div at bounding box center [314, 190] width 111 height 111
click at [366, 269] on span "OK" at bounding box center [364, 266] width 21 height 11
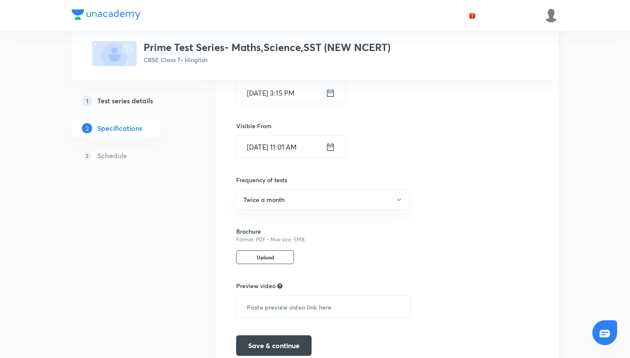
scroll to position [399, 0]
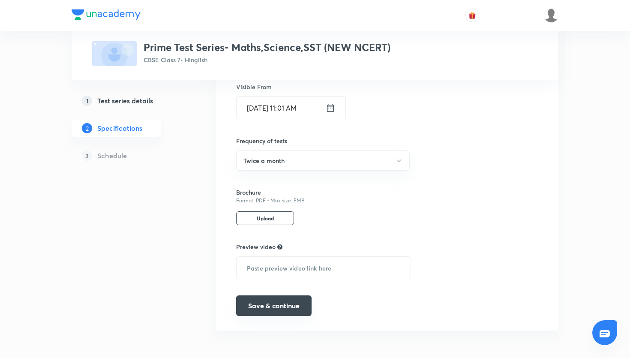
click at [277, 300] on button "Save & continue" at bounding box center [273, 305] width 75 height 21
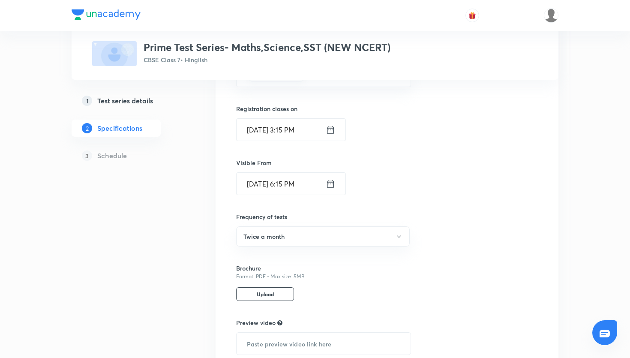
scroll to position [322, 0]
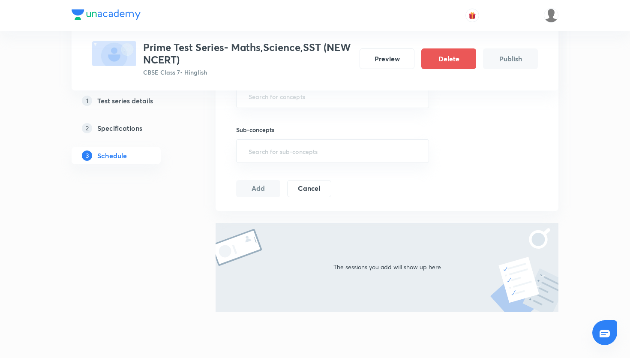
scroll to position [424, 0]
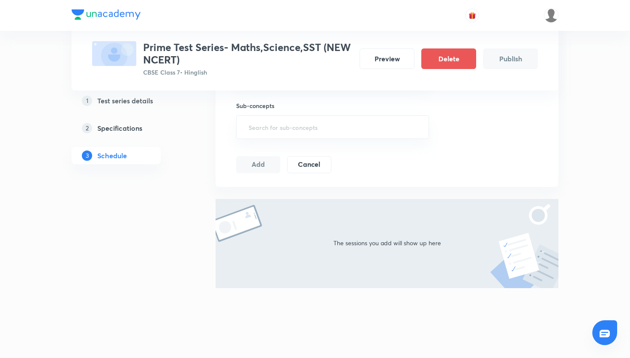
click at [277, 300] on div "Schedule Session 1 Live class Test Session title 0/99 ​ Schedule for Oct 8, 202…" at bounding box center [387, 36] width 343 height 611
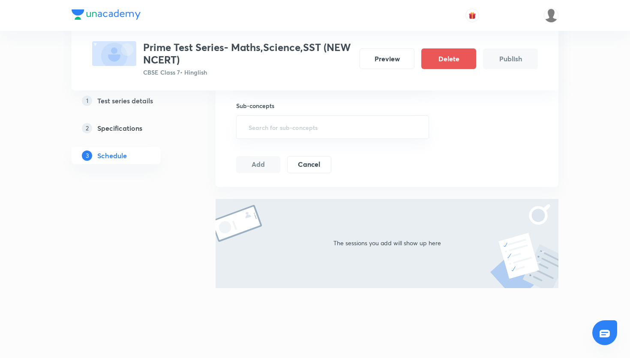
click at [277, 300] on div "Schedule Session 1 Live class Test Session title 0/99 ​ Schedule for Oct 8, 202…" at bounding box center [387, 36] width 343 height 611
click at [277, 189] on div "Schedule Session 1 Live class Test Session title 0/99 ​ Schedule for Oct 8, 202…" at bounding box center [387, 36] width 343 height 611
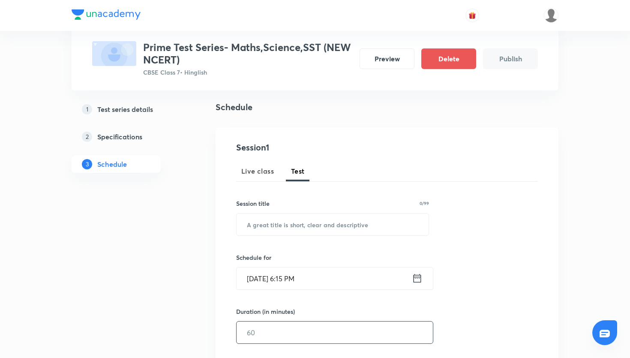
scroll to position [0, 0]
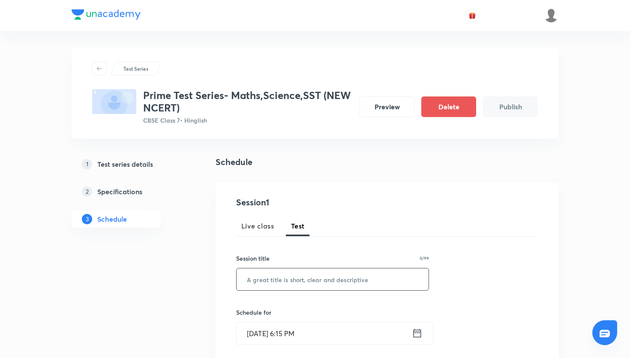
click at [283, 279] on input "text" at bounding box center [333, 279] width 192 height 22
paste input "https://unacademy.com/educator/test-series/edit/R2339LQP?step=3"
type input "https://unacademy.com/educator/test-series/edit/R2339LQP?step=3"
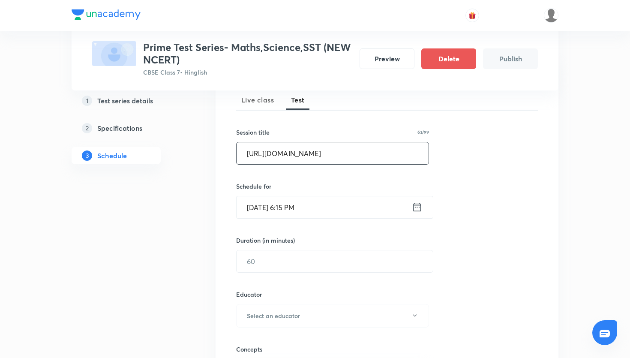
scroll to position [129, 0]
click at [350, 153] on input "https://unacademy.com/educator/test-series/edit/R2339LQP?step=3" at bounding box center [333, 151] width 192 height 22
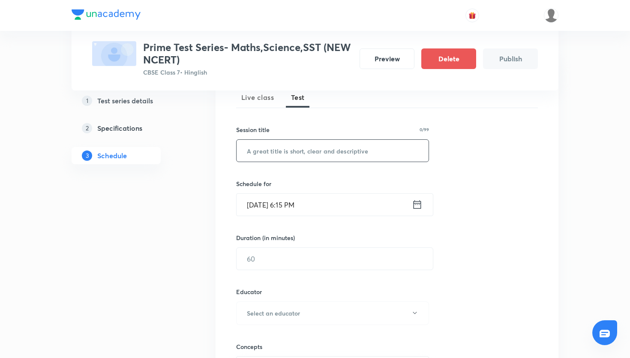
scroll to position [0, 0]
paste input "Prime Test Series- Maths"
type input "Prime Test Series- Maths"
click at [412, 207] on icon at bounding box center [417, 204] width 11 height 12
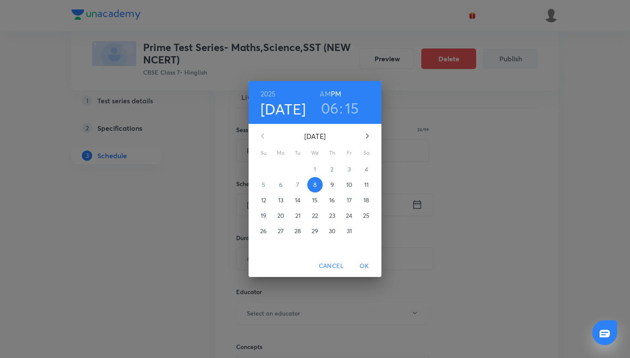
click at [265, 203] on p "12" at bounding box center [263, 200] width 5 height 9
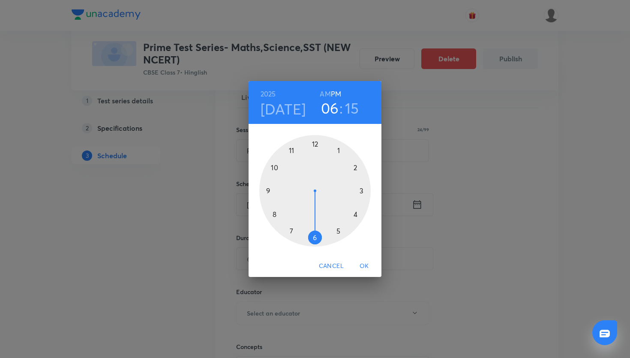
click at [293, 152] on div at bounding box center [314, 190] width 111 height 111
click at [314, 144] on div at bounding box center [314, 190] width 111 height 111
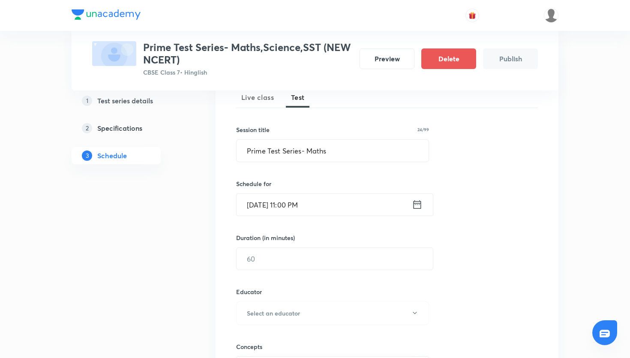
scroll to position [143, 0]
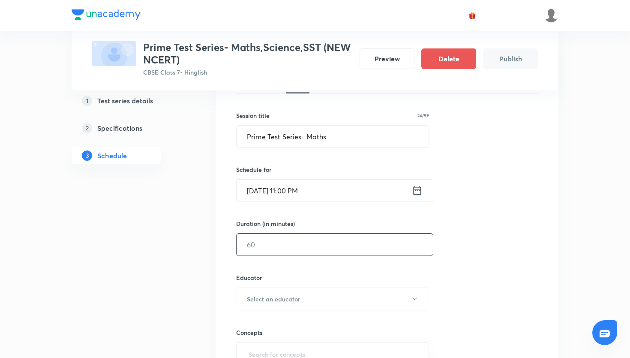
click at [323, 248] on input "text" at bounding box center [335, 245] width 196 height 22
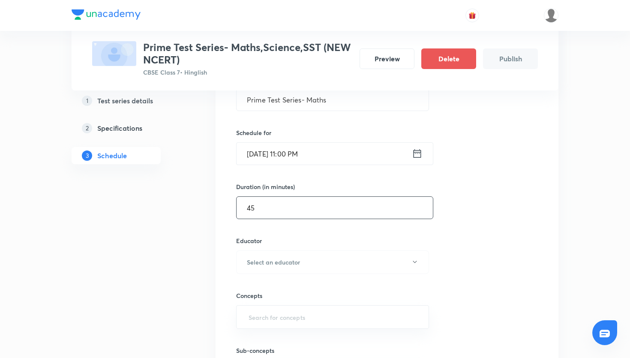
scroll to position [192, 0]
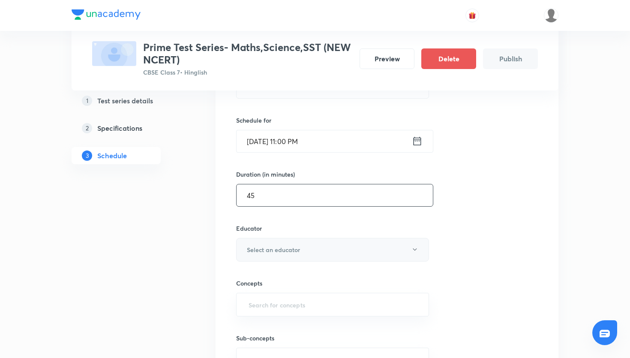
type input "45"
click at [303, 249] on button "Select an educator" at bounding box center [332, 250] width 193 height 24
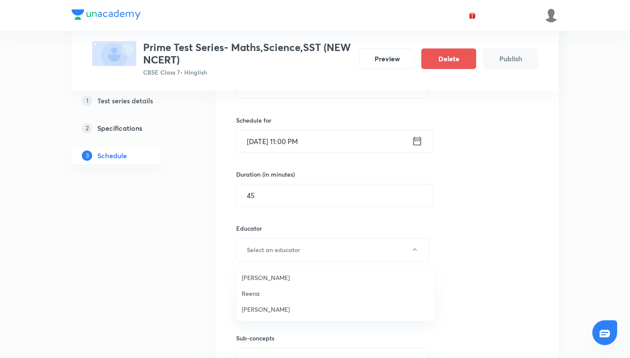
click at [284, 276] on span "Ayush Shishodia" at bounding box center [336, 277] width 188 height 9
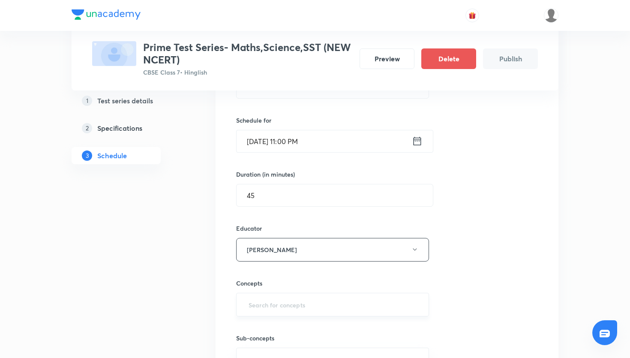
click at [285, 302] on input "text" at bounding box center [332, 305] width 171 height 16
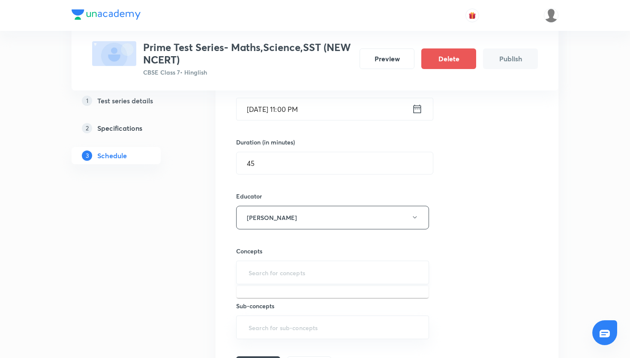
scroll to position [232, 0]
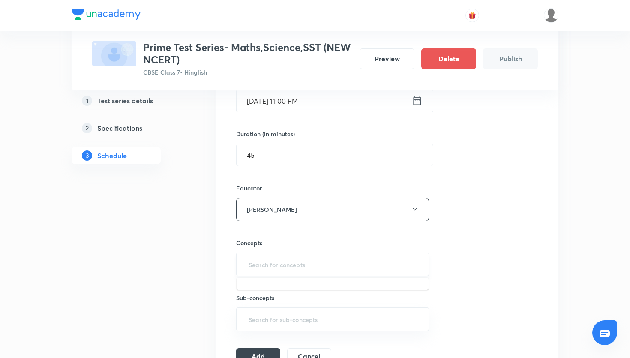
type input "e"
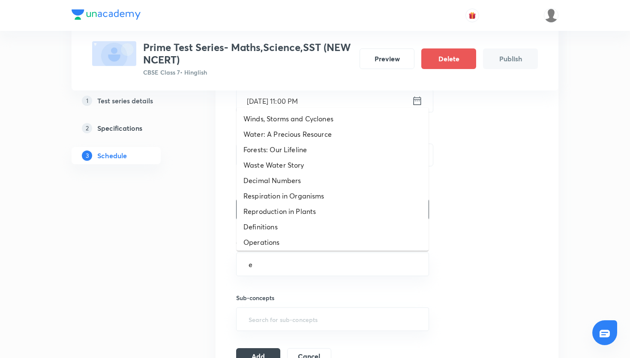
type input "ex"
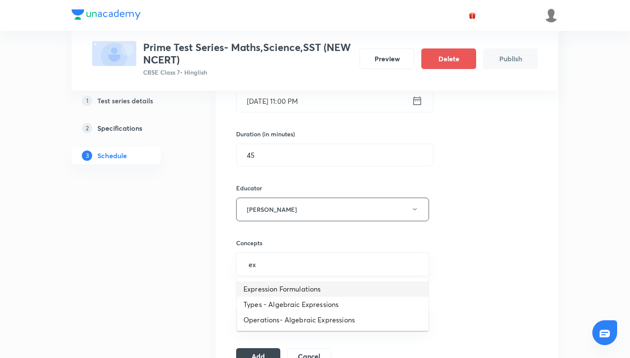
click at [302, 291] on li "Expression Formulations" at bounding box center [333, 288] width 192 height 15
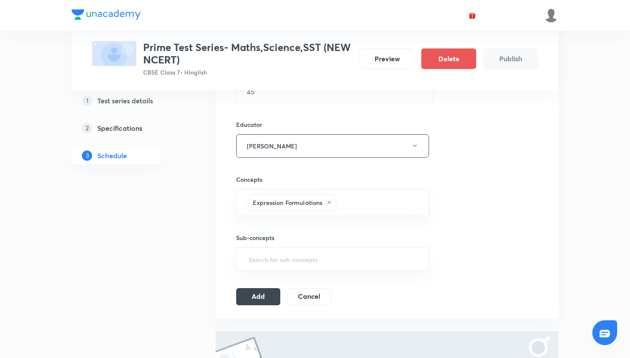
scroll to position [308, 0]
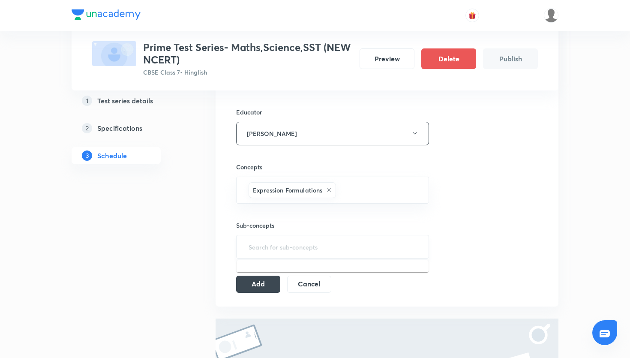
click at [291, 249] on input "text" at bounding box center [332, 247] width 171 height 16
type input "ex"
click at [297, 273] on li "Terms of an Expression" at bounding box center [333, 271] width 192 height 15
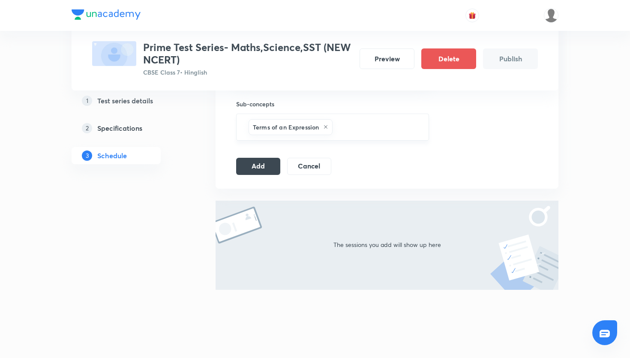
scroll to position [431, 0]
click at [257, 163] on button "Add" at bounding box center [258, 163] width 44 height 17
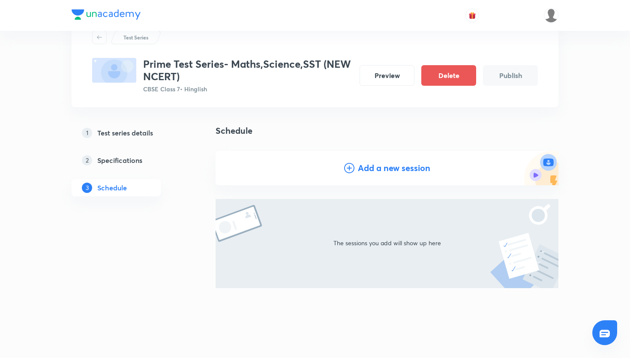
scroll to position [0, 0]
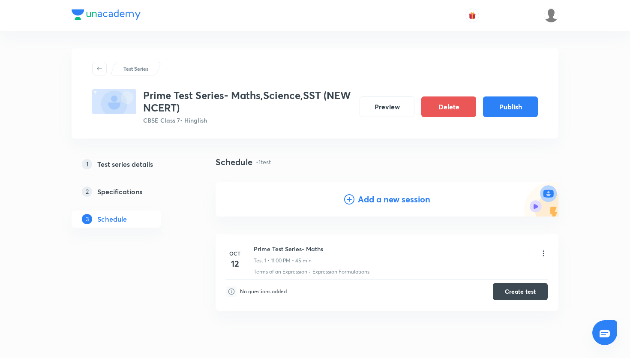
click at [517, 118] on div "Prime Test Series- Maths,Science,SST (NEW NCERT) CBSE Class 7 • Hinglish Previe…" at bounding box center [315, 107] width 446 height 36
click at [514, 113] on button "Publish" at bounding box center [510, 106] width 55 height 21
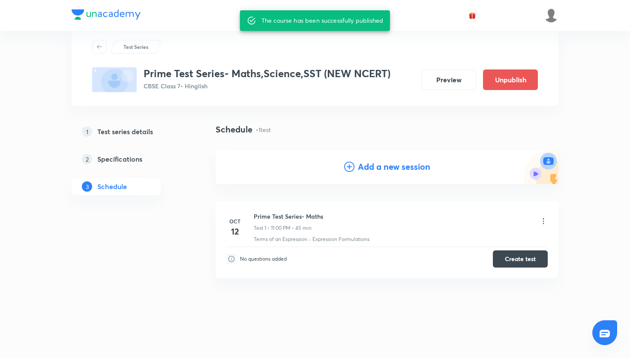
scroll to position [23, 0]
click at [517, 263] on button "Create test" at bounding box center [520, 257] width 55 height 17
click at [309, 23] on div "The course has been successfully published" at bounding box center [322, 20] width 122 height 15
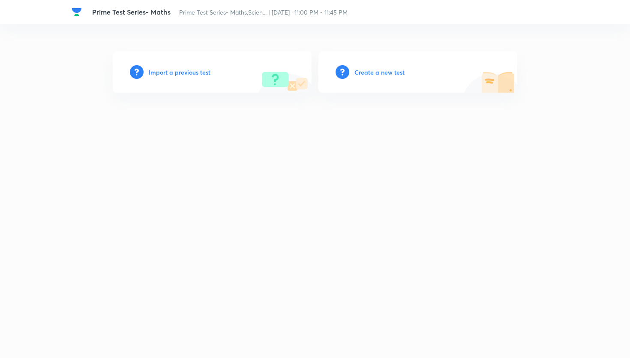
click at [360, 71] on h6 "Create a new test" at bounding box center [379, 72] width 50 height 9
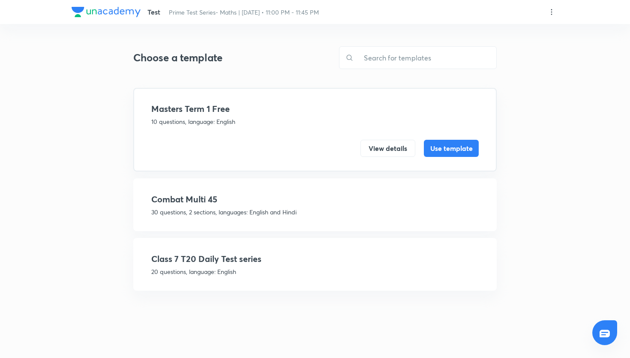
click at [239, 254] on h4 "Class 7 T20 Daily Test series" at bounding box center [314, 258] width 327 height 13
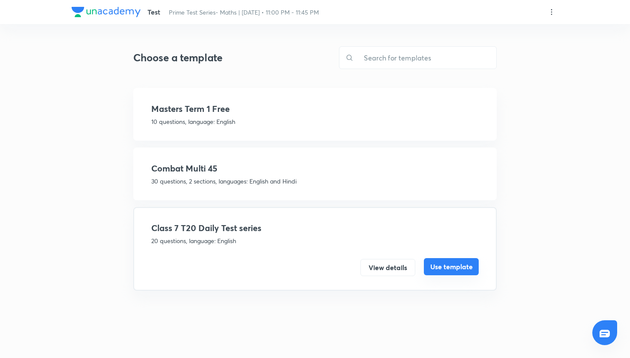
click at [456, 263] on button "Use template" at bounding box center [451, 266] width 55 height 17
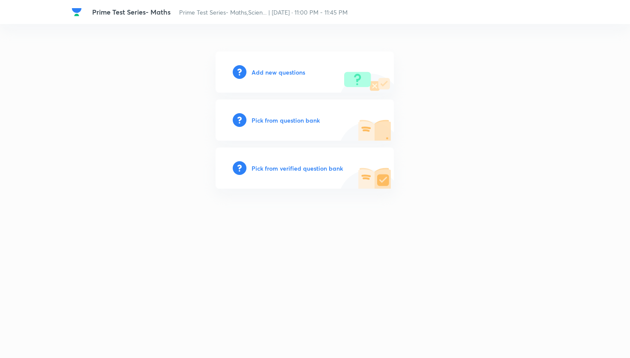
click at [292, 122] on h6 "Pick from question bank" at bounding box center [286, 120] width 68 height 9
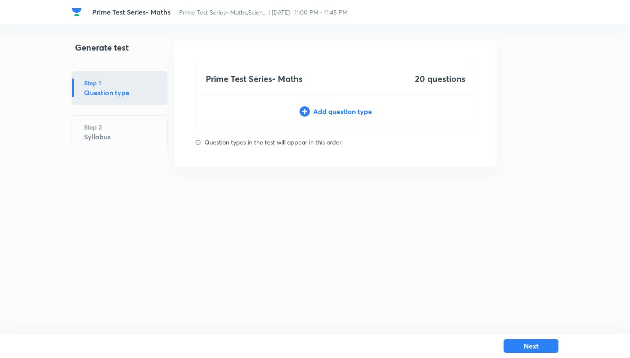
click at [312, 116] on div "Add question type" at bounding box center [335, 111] width 280 height 10
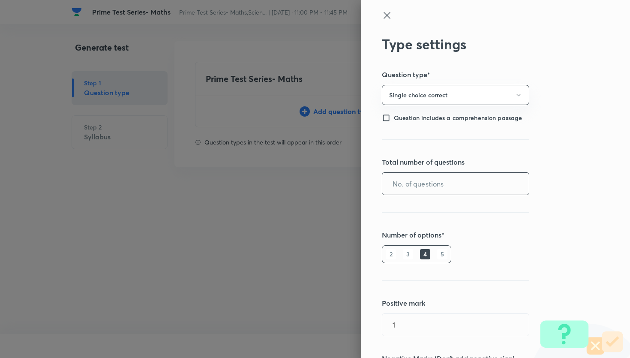
click at [393, 180] on input "text" at bounding box center [455, 184] width 147 height 22
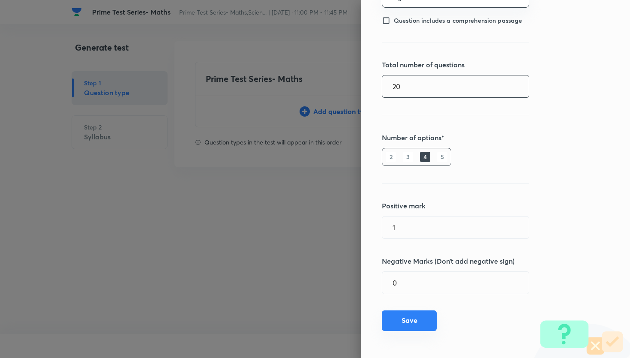
type input "20"
click at [395, 319] on button "Save" at bounding box center [409, 320] width 55 height 21
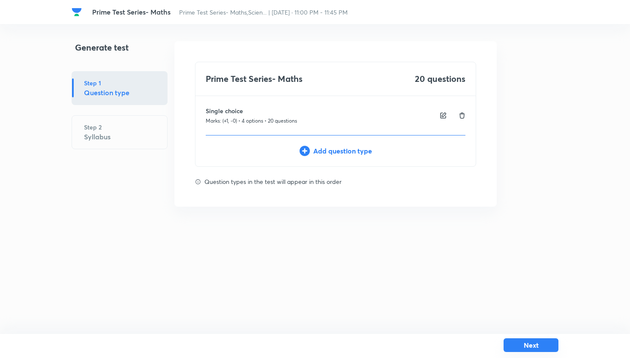
click at [537, 348] on button "Next" at bounding box center [531, 345] width 55 height 14
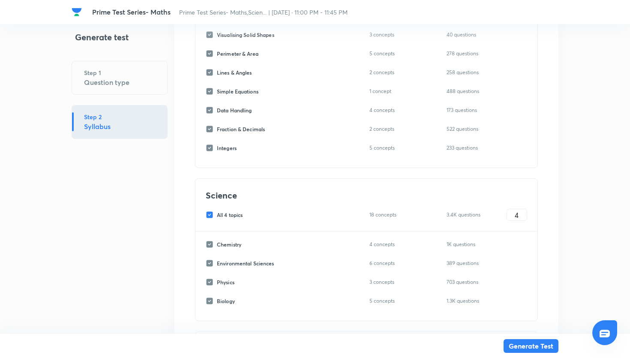
click at [213, 213] on input "All 4 topics" at bounding box center [211, 215] width 11 height 8
checkbox input "false"
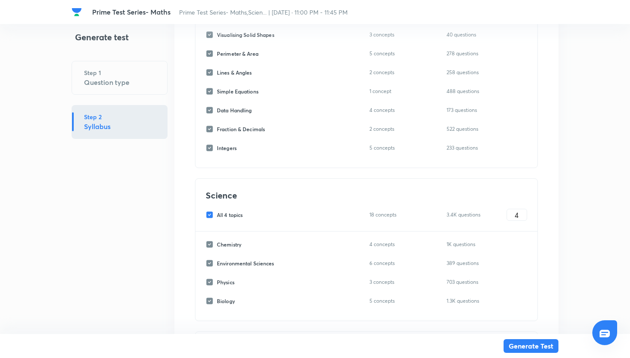
checkbox input "false"
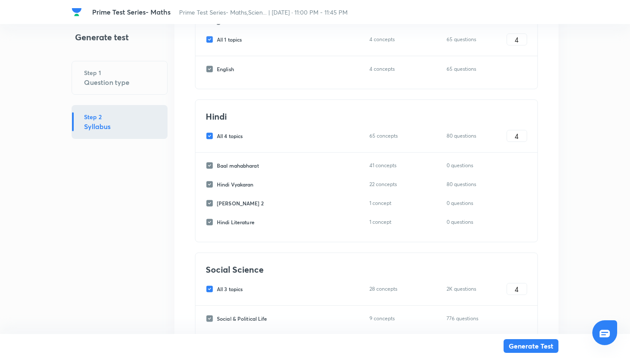
scroll to position [697, 0]
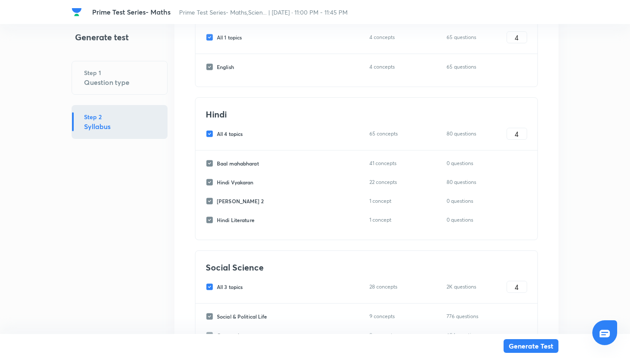
click at [212, 132] on input "All 4 topics" at bounding box center [211, 134] width 11 height 8
checkbox input "false"
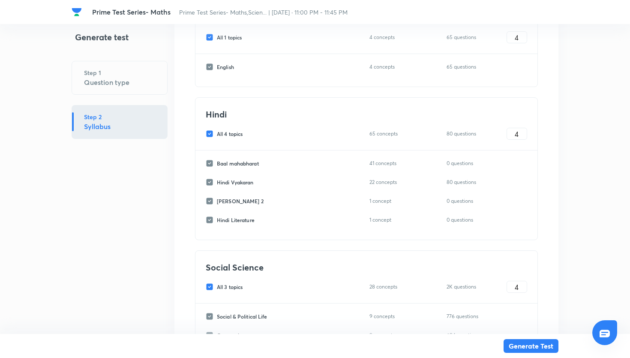
checkbox input "false"
click at [207, 285] on input "All 3 topics" at bounding box center [211, 287] width 11 height 8
checkbox input "false"
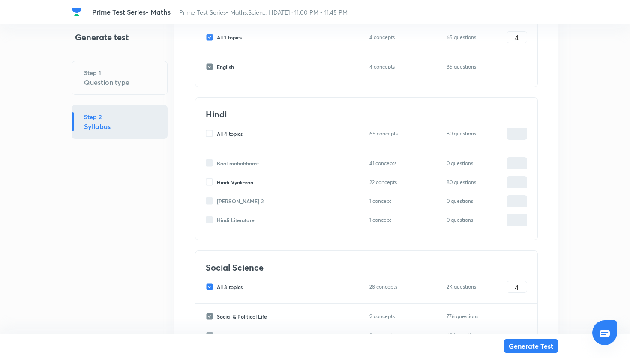
checkbox input "false"
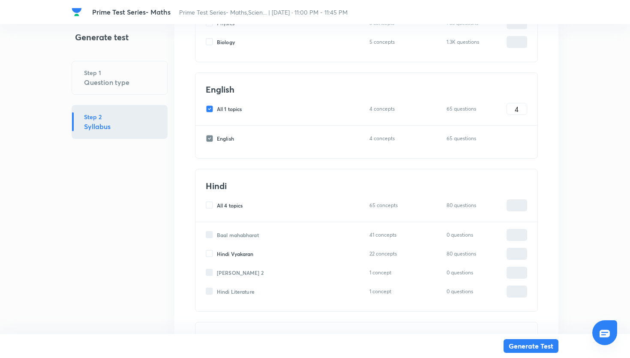
scroll to position [612, 0]
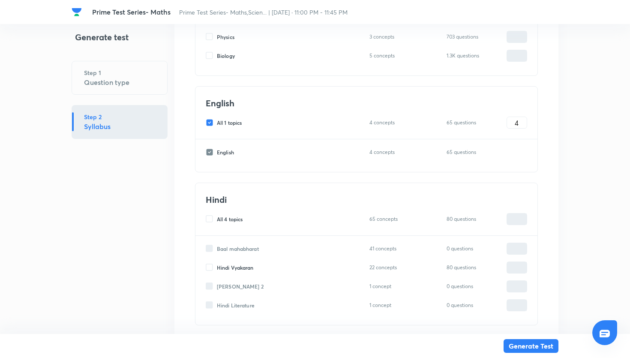
click at [212, 128] on div "All 1 topics 4 concepts 65 questions 4 ​" at bounding box center [366, 123] width 321 height 12
click at [210, 123] on input "All 1 topics" at bounding box center [211, 123] width 11 height 8
checkbox input "false"
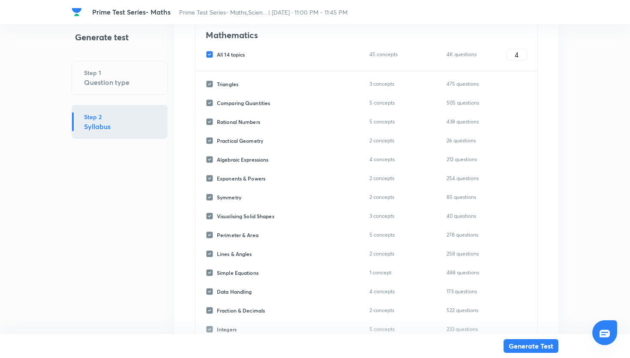
scroll to position [185, 0]
click at [210, 56] on input "All 14 topics" at bounding box center [211, 55] width 11 height 8
checkbox input "false"
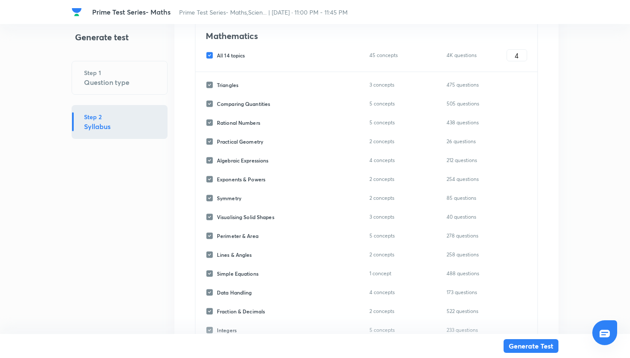
checkbox input "false"
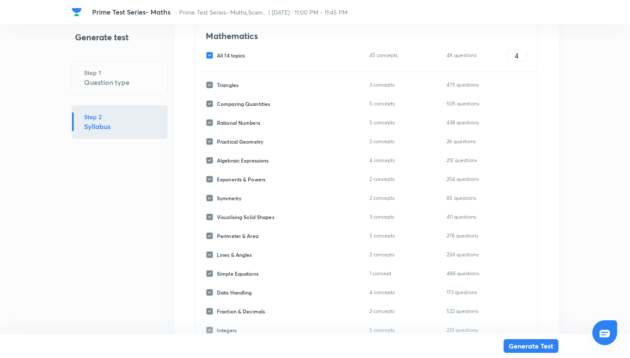
checkbox input "false"
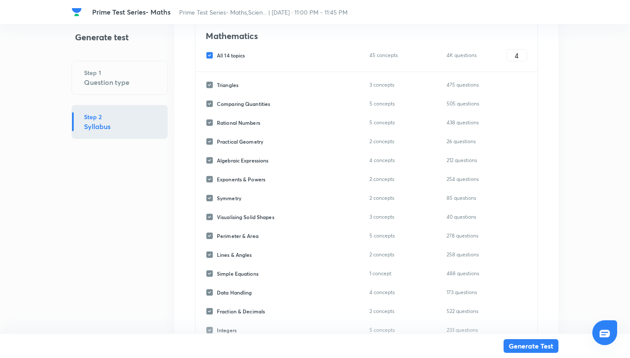
checkbox input "false"
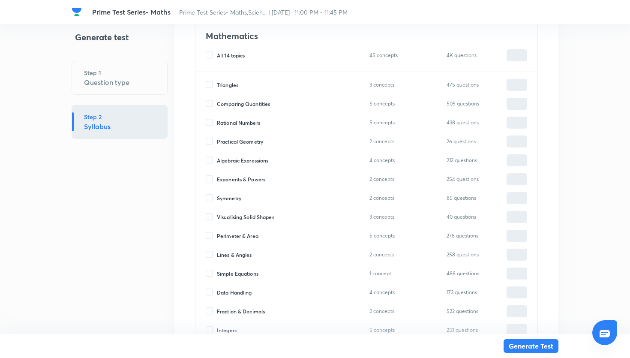
click at [208, 159] on input "Algebraic Expressions" at bounding box center [211, 160] width 11 height 8
checkbox input "true"
type input "0"
click at [517, 165] on input "0" at bounding box center [517, 160] width 20 height 15
type input "20"
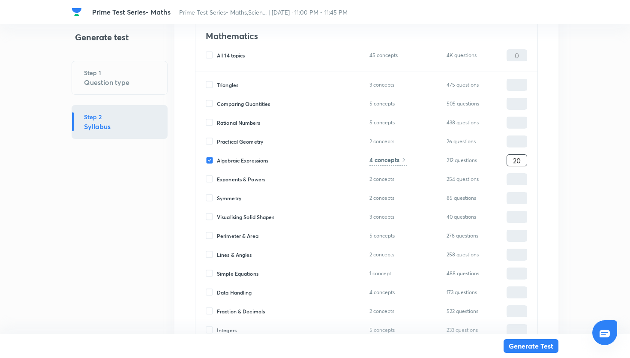
type input "20"
click at [399, 157] on h6 "4 concepts" at bounding box center [384, 159] width 30 height 9
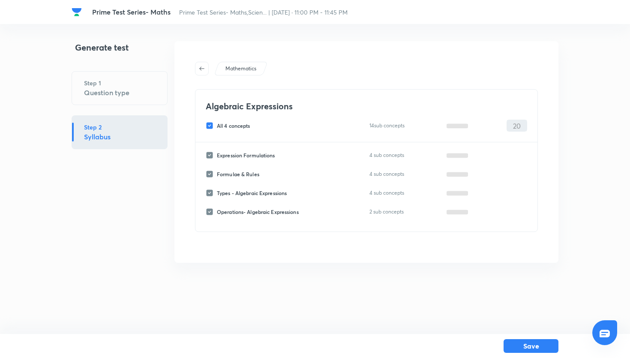
scroll to position [0, 0]
click at [212, 122] on input "All 4 concepts" at bounding box center [211, 126] width 11 height 8
checkbox input "false"
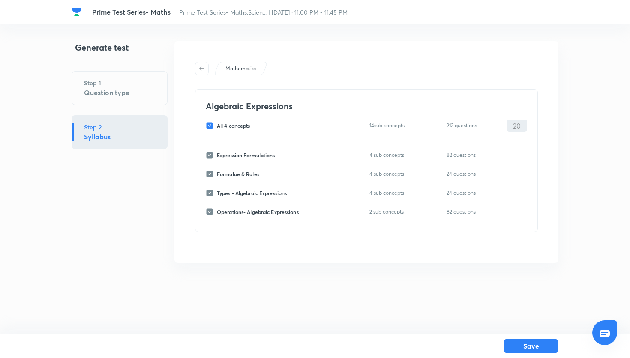
checkbox input "false"
click at [215, 157] on input "Expression Formulations" at bounding box center [211, 155] width 11 height 8
checkbox input "true"
type input "0"
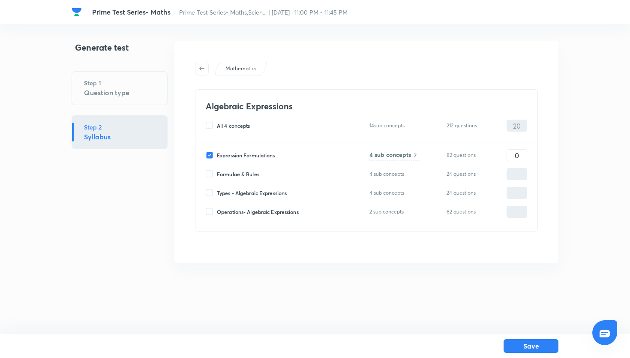
click at [215, 212] on input "Operations- Algebraic Expressions" at bounding box center [211, 212] width 11 height 8
checkbox input "true"
type input "0"
click at [210, 192] on input "Types - Algebraic Expressions" at bounding box center [211, 193] width 11 height 8
checkbox input "true"
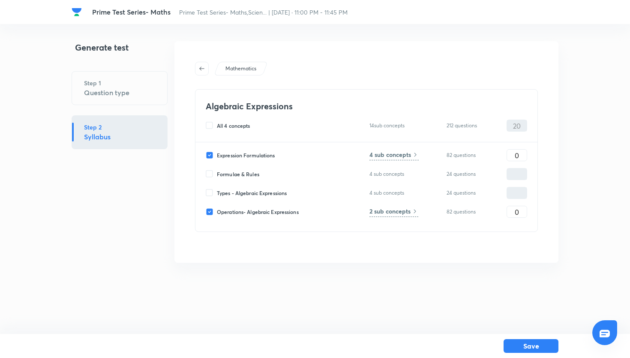
type input "0"
click at [514, 157] on input "0" at bounding box center [517, 155] width 20 height 15
type input "10"
click at [512, 198] on input "0" at bounding box center [517, 193] width 20 height 15
type input "5"
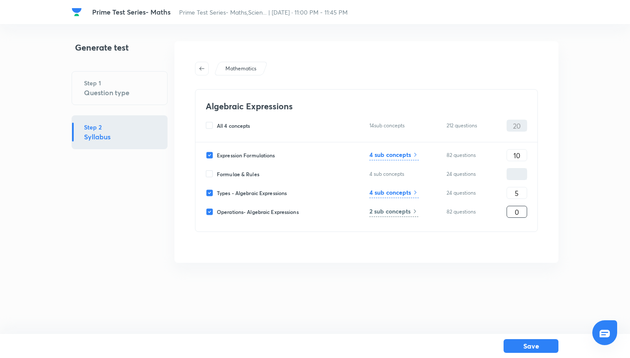
click at [519, 212] on input "0" at bounding box center [517, 211] width 20 height 15
type input "5"
click at [543, 342] on button "Save" at bounding box center [531, 345] width 55 height 14
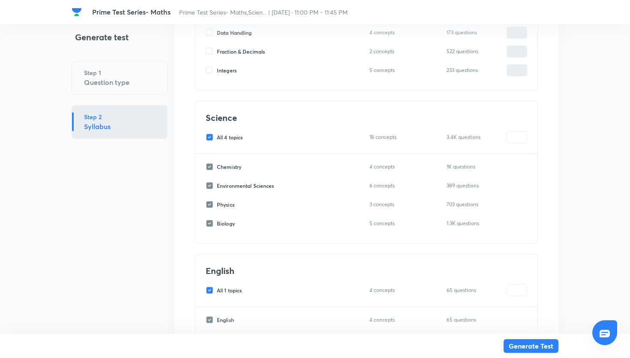
scroll to position [796, 0]
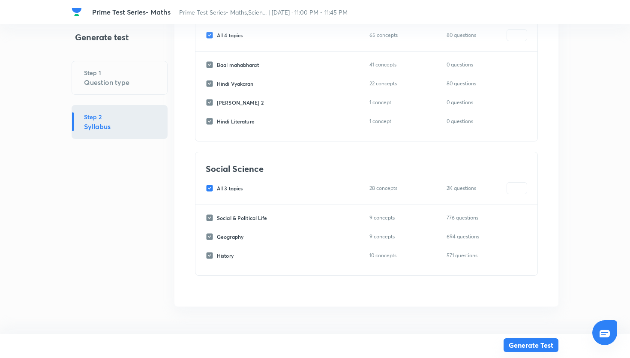
click at [531, 339] on button "Generate Test" at bounding box center [531, 345] width 55 height 14
type input "0"
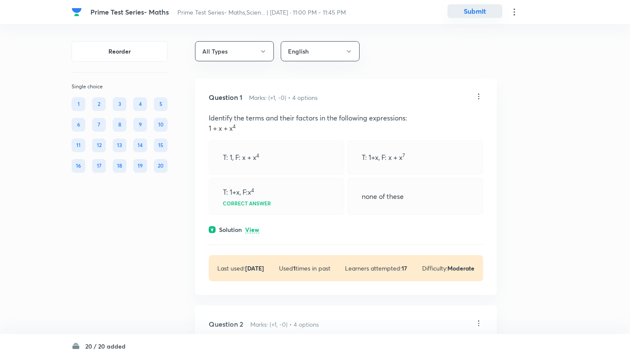
click at [473, 18] on button "Submit" at bounding box center [474, 11] width 55 height 14
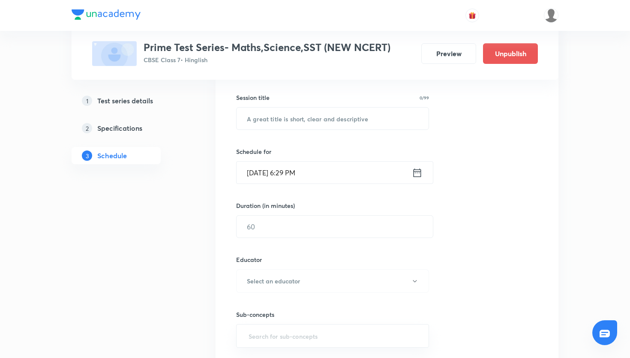
scroll to position [357, 0]
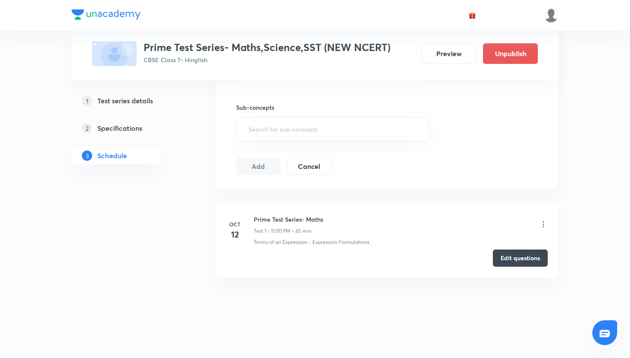
click at [168, 119] on div "1 Test series details 2 Specifications 3 Schedule" at bounding box center [130, 133] width 117 height 82
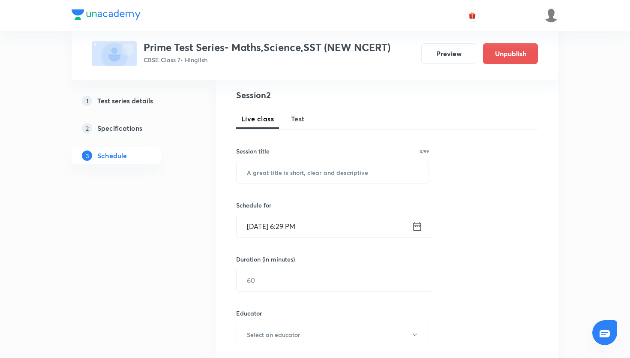
scroll to position [90, 0]
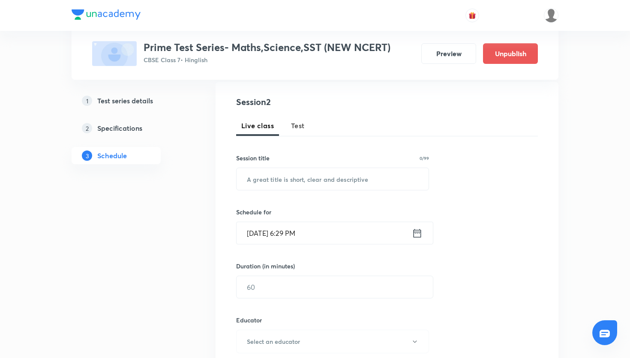
click at [417, 234] on icon at bounding box center [417, 233] width 11 height 12
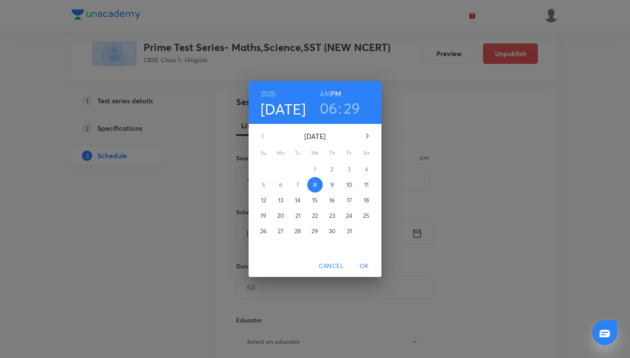
click at [264, 198] on p "12" at bounding box center [263, 200] width 5 height 9
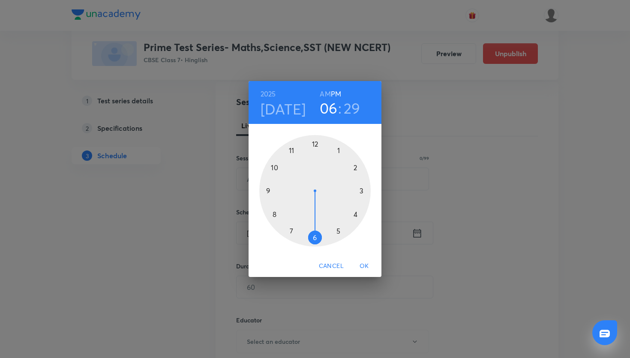
click at [296, 151] on div at bounding box center [314, 190] width 111 height 111
click at [324, 95] on h6 "AM" at bounding box center [325, 94] width 11 height 12
click at [314, 142] on div at bounding box center [314, 190] width 111 height 111
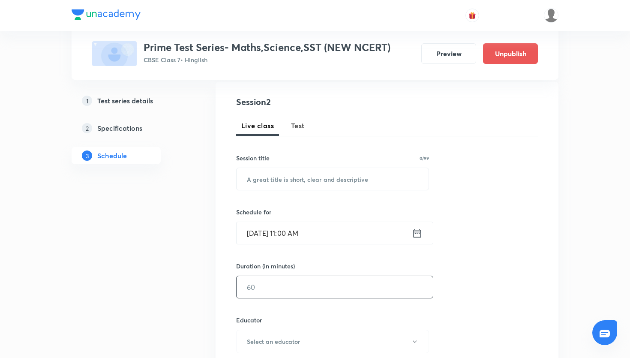
click at [324, 285] on input "text" at bounding box center [335, 287] width 196 height 22
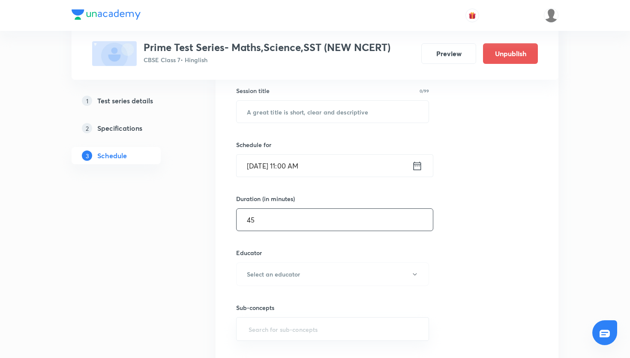
scroll to position [178, 0]
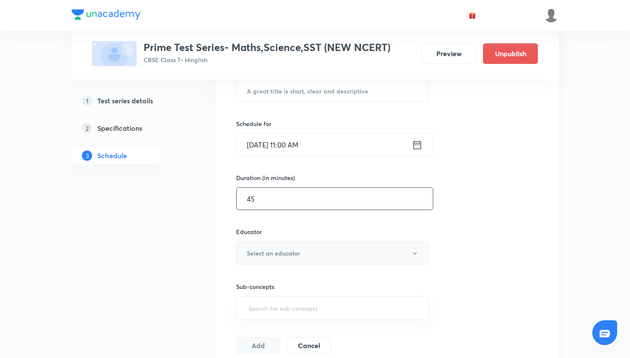
type input "45"
click at [296, 252] on h6 "Select an educator" at bounding box center [273, 253] width 53 height 9
click at [279, 295] on span "Reena" at bounding box center [336, 296] width 188 height 9
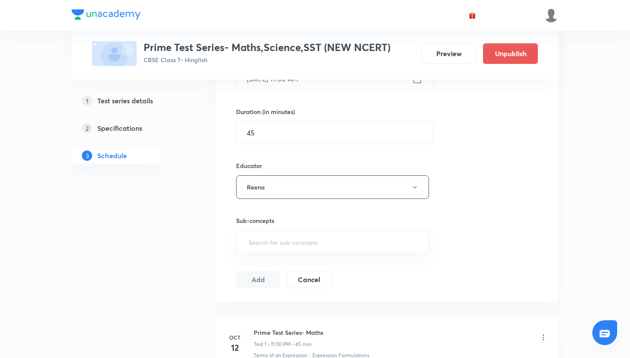
scroll to position [245, 0]
click at [279, 246] on input "text" at bounding box center [332, 241] width 171 height 16
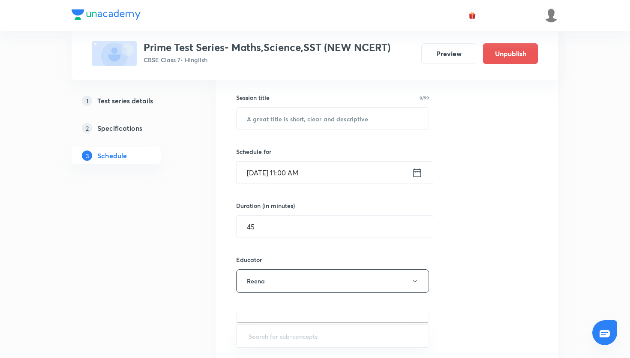
scroll to position [0, 0]
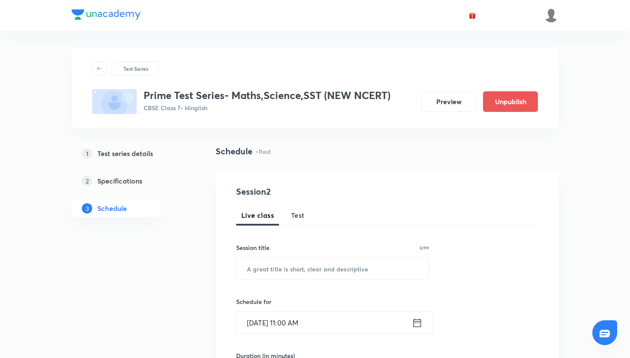
click at [304, 223] on button "Test" at bounding box center [298, 215] width 24 height 21
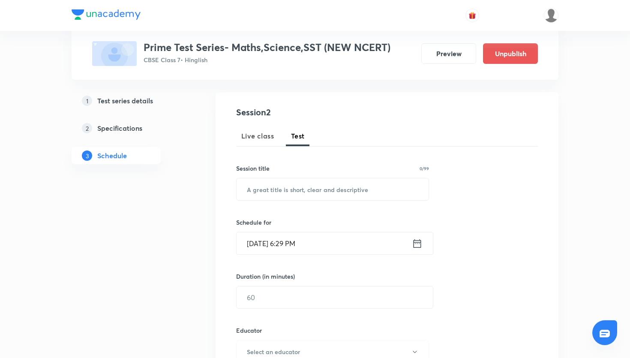
scroll to position [83, 0]
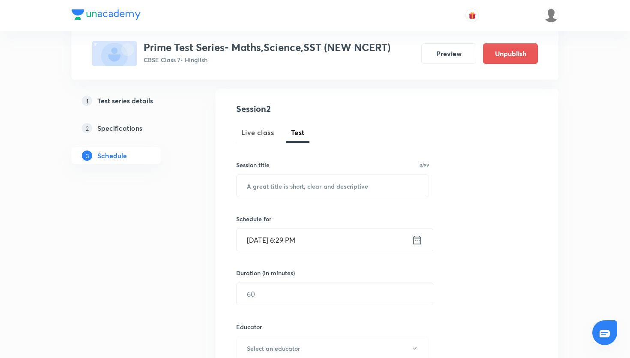
click at [418, 244] on icon at bounding box center [417, 240] width 11 height 12
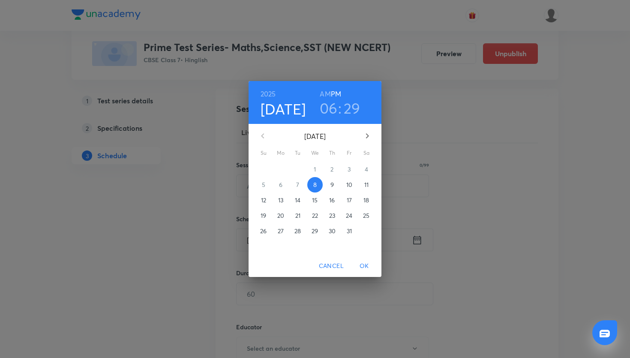
click at [260, 201] on span "12" at bounding box center [263, 200] width 15 height 9
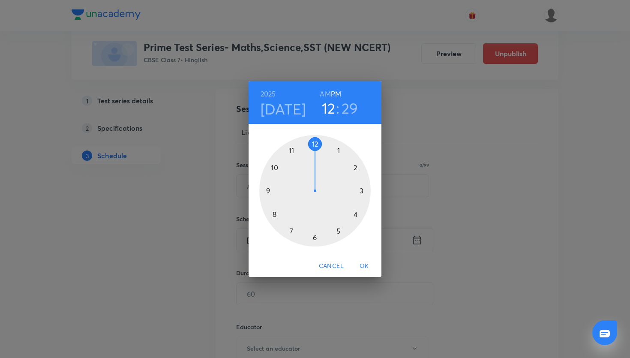
click at [315, 143] on div at bounding box center [314, 190] width 111 height 111
click at [314, 144] on div at bounding box center [314, 190] width 111 height 111
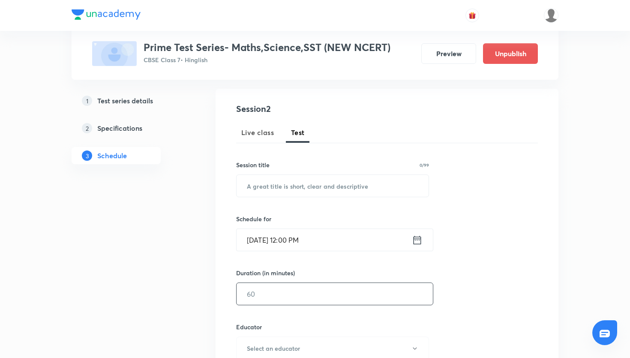
click at [290, 290] on input "text" at bounding box center [335, 294] width 196 height 22
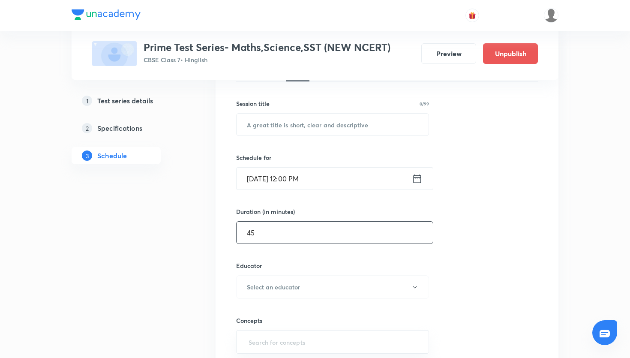
scroll to position [144, 0]
type input "45"
click at [289, 290] on h6 "Select an educator" at bounding box center [273, 286] width 53 height 9
click at [281, 325] on span "Reena" at bounding box center [336, 327] width 188 height 9
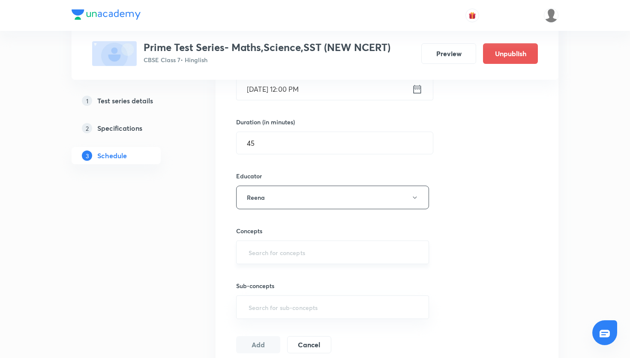
click at [284, 258] on input "text" at bounding box center [332, 252] width 171 height 16
type input "he"
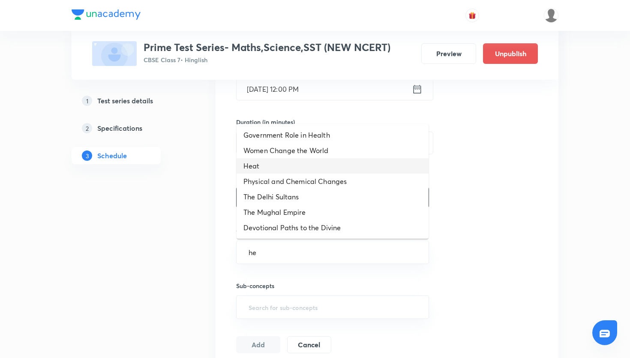
click at [250, 164] on li "Heat" at bounding box center [333, 165] width 192 height 15
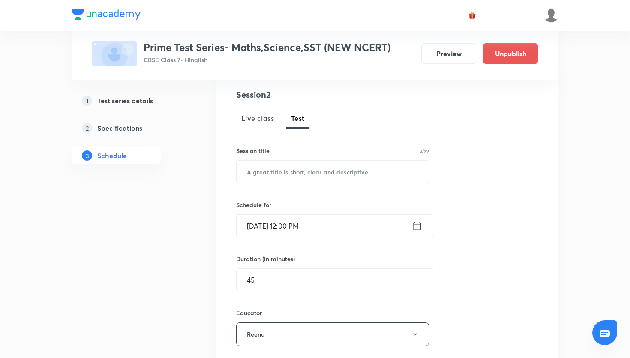
scroll to position [13, 0]
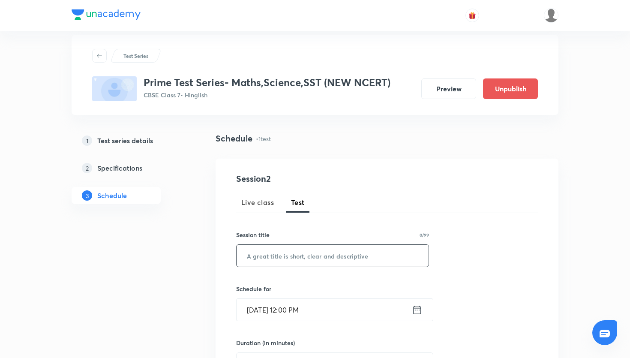
click at [282, 262] on input "text" at bounding box center [333, 256] width 192 height 22
paste input "Prime Test Series- Science"
type input "Prime Test Series- Science"
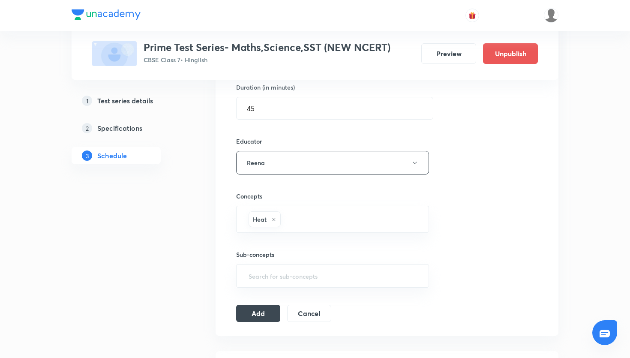
scroll to position [264, 0]
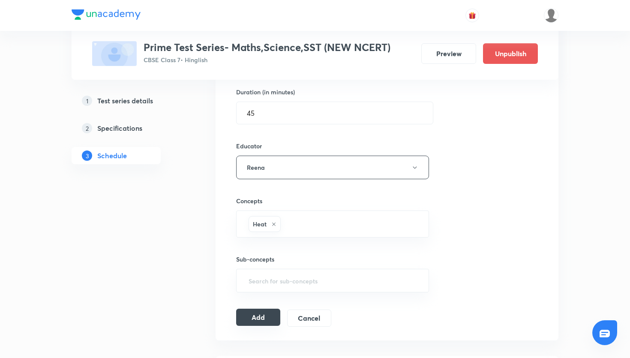
click at [265, 317] on button "Add" at bounding box center [258, 317] width 44 height 17
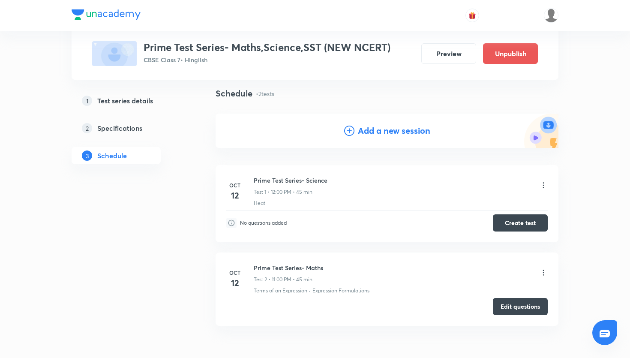
scroll to position [69, 0]
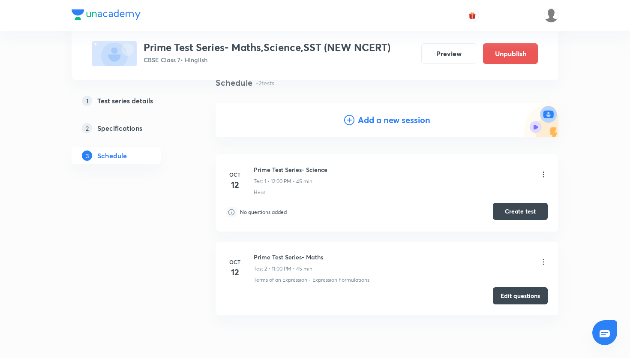
click at [516, 210] on button "Create test" at bounding box center [520, 211] width 55 height 17
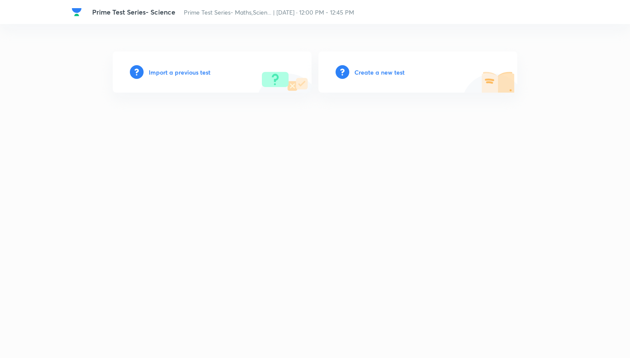
click at [377, 73] on h6 "Create a new test" at bounding box center [379, 72] width 50 height 9
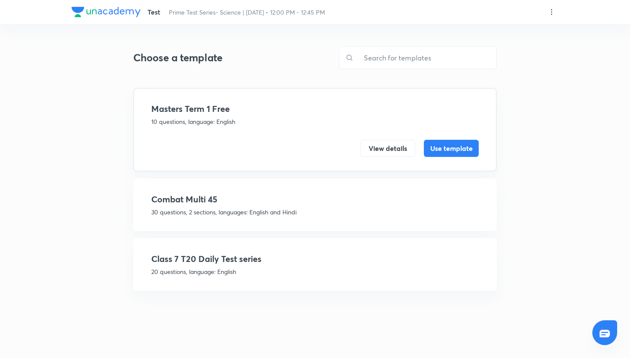
click at [440, 255] on h4 "Class 7 T20 Daily Test series" at bounding box center [314, 258] width 327 height 13
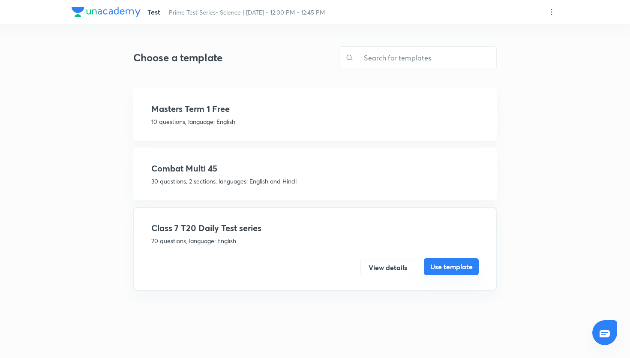
click at [460, 271] on button "Use template" at bounding box center [451, 266] width 55 height 17
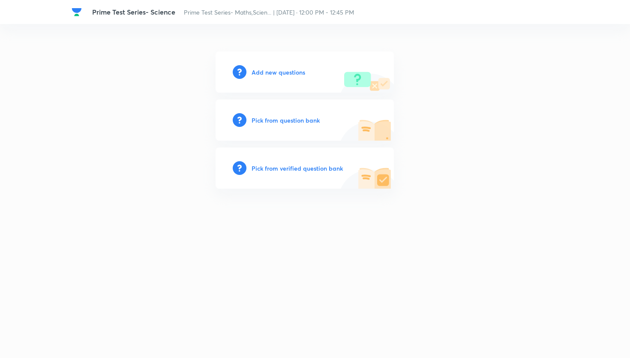
click at [277, 121] on h6 "Pick from question bank" at bounding box center [286, 120] width 68 height 9
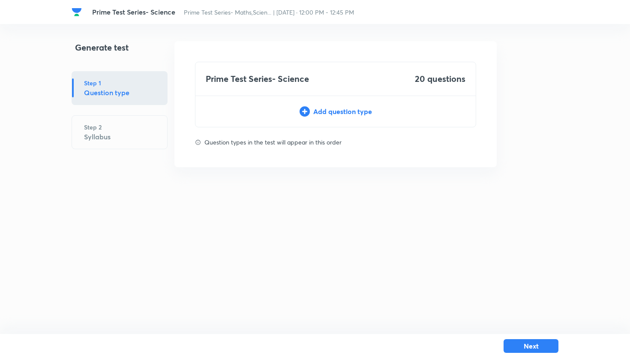
click at [355, 109] on div "Add question type" at bounding box center [335, 111] width 280 height 10
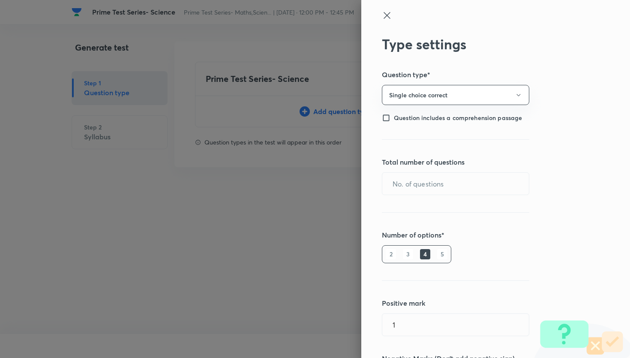
click at [446, 198] on div "Type settings Question type* Single choice correct Question includes a comprehe…" at bounding box center [495, 179] width 269 height 358
click at [446, 189] on input "text" at bounding box center [455, 184] width 147 height 22
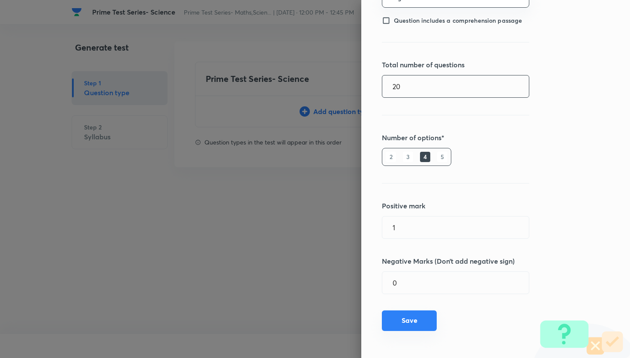
type input "20"
click at [425, 317] on button "Save" at bounding box center [409, 320] width 55 height 21
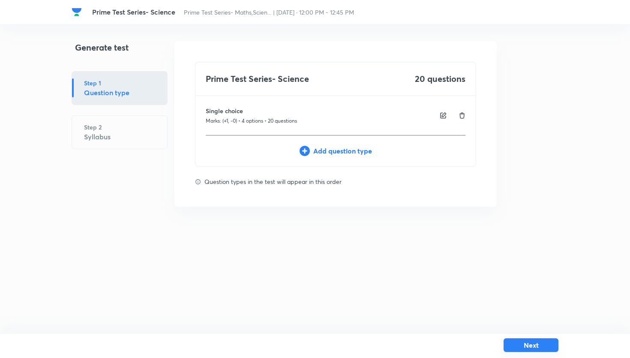
click at [521, 343] on button "Next" at bounding box center [531, 345] width 55 height 14
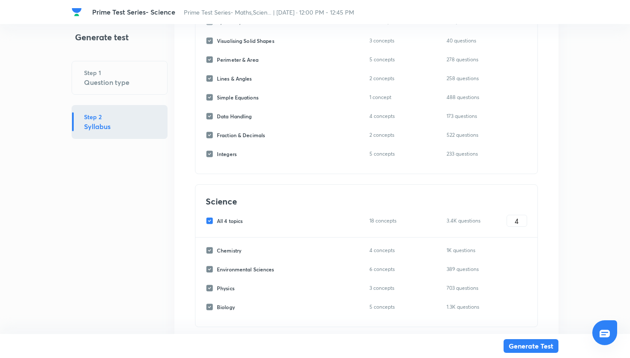
scroll to position [796, 0]
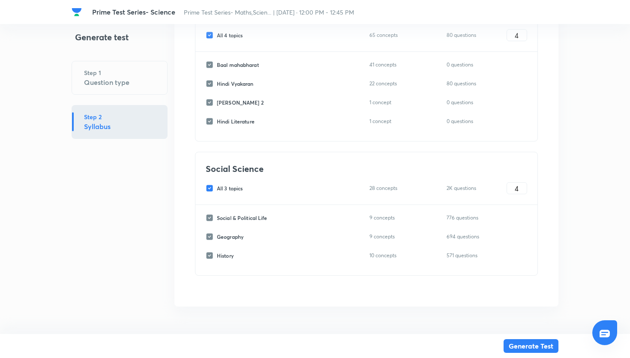
click at [210, 192] on input "All 3 topics" at bounding box center [211, 188] width 11 height 8
checkbox input "false"
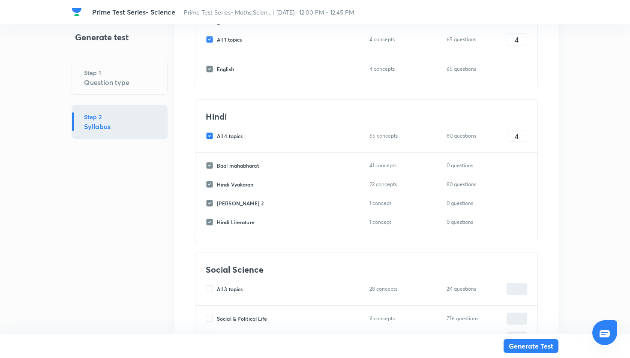
click at [210, 136] on input "All 4 topics" at bounding box center [211, 136] width 11 height 8
checkbox input "false"
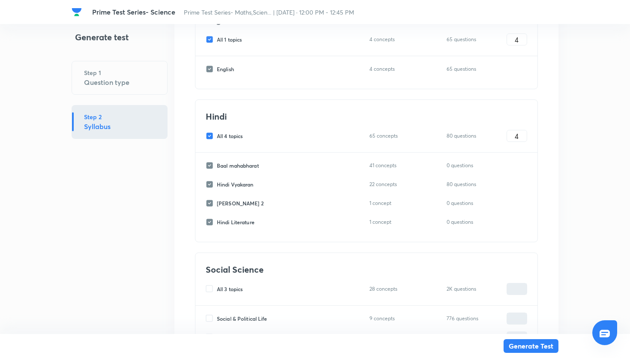
checkbox input "false"
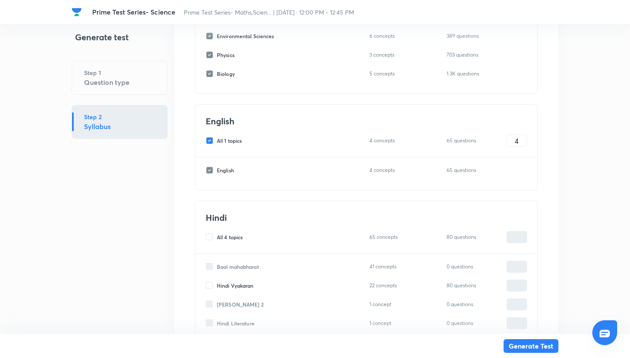
click at [210, 140] on input "All 1 topics" at bounding box center [211, 141] width 11 height 8
checkbox input "false"
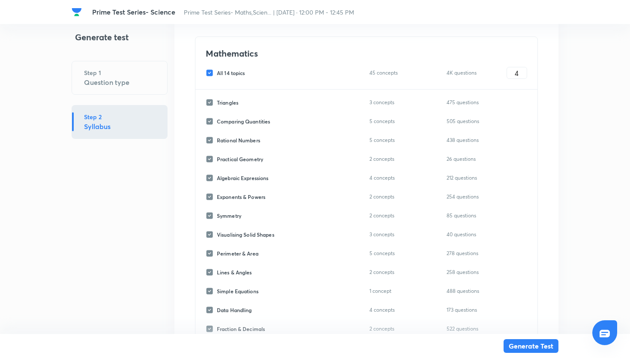
click at [211, 73] on input "All 14 topics" at bounding box center [211, 73] width 11 height 8
checkbox input "false"
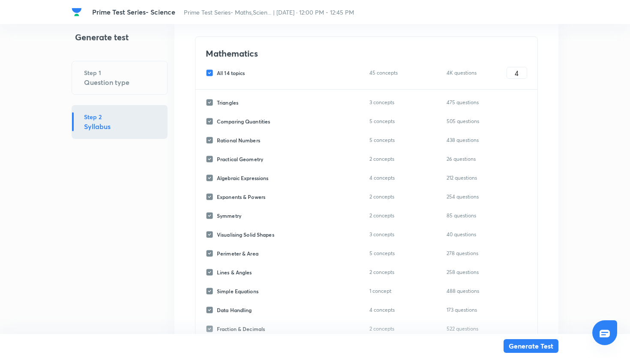
checkbox input "false"
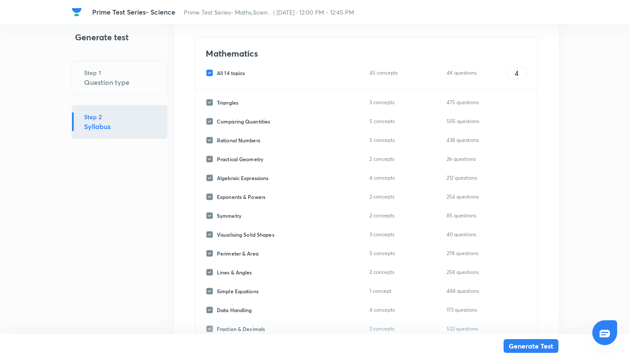
checkbox input "false"
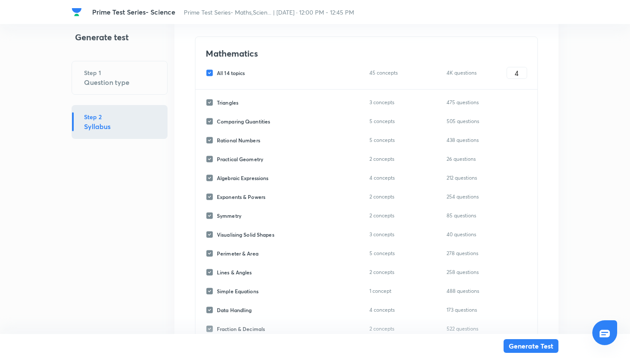
checkbox input "false"
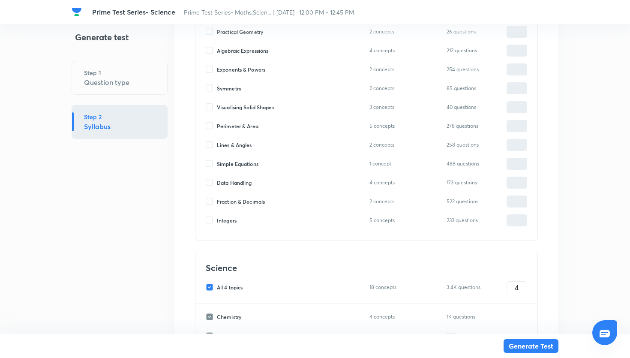
scroll to position [349, 0]
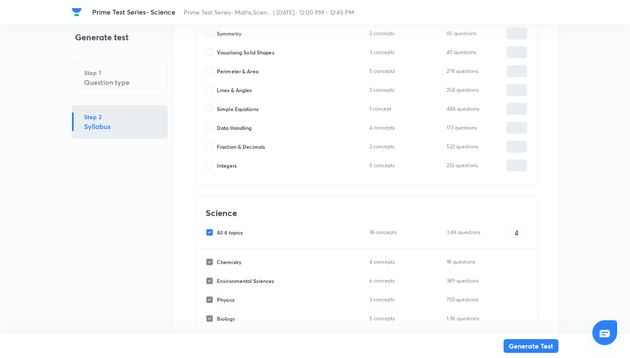
click at [213, 231] on input "All 4 topics" at bounding box center [211, 232] width 11 height 8
checkbox input "false"
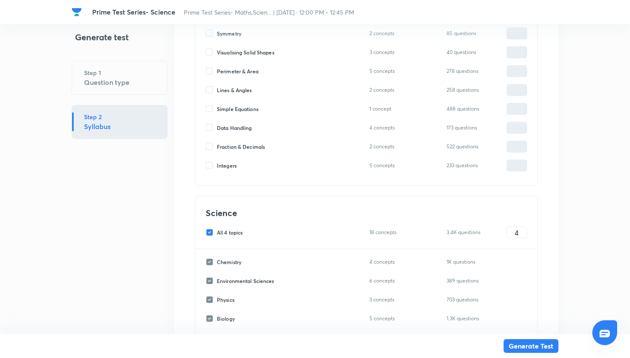
checkbox input "false"
click at [210, 297] on input "Physics" at bounding box center [211, 300] width 11 height 8
checkbox input "true"
type input "0"
click at [513, 298] on input "0" at bounding box center [517, 299] width 20 height 15
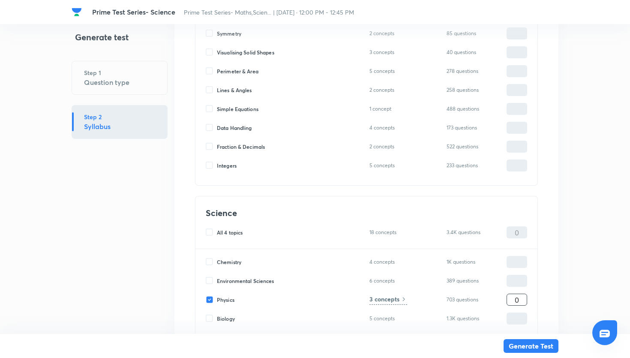
type input "20"
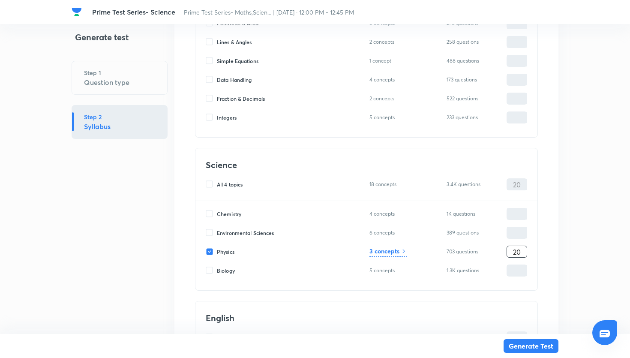
scroll to position [408, 0]
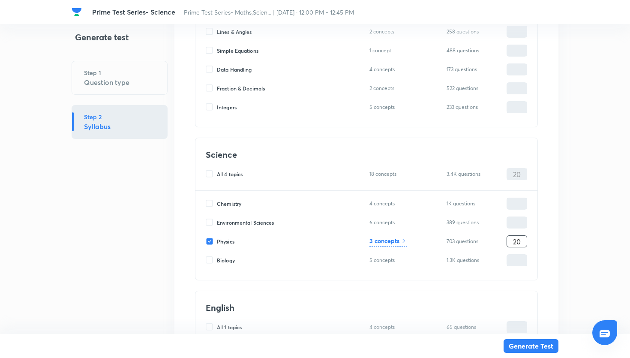
type input "20"
click at [399, 243] on h6 "3 concepts" at bounding box center [384, 240] width 30 height 9
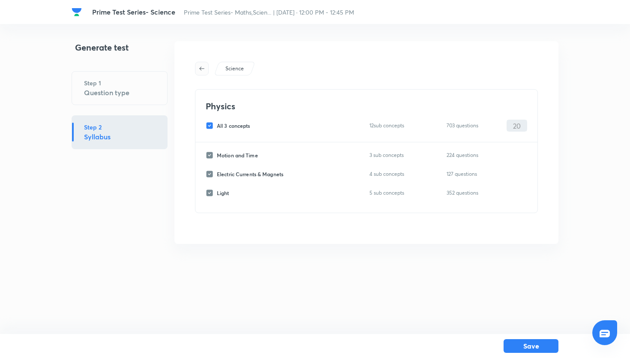
click at [201, 68] on icon "button" at bounding box center [201, 68] width 7 height 7
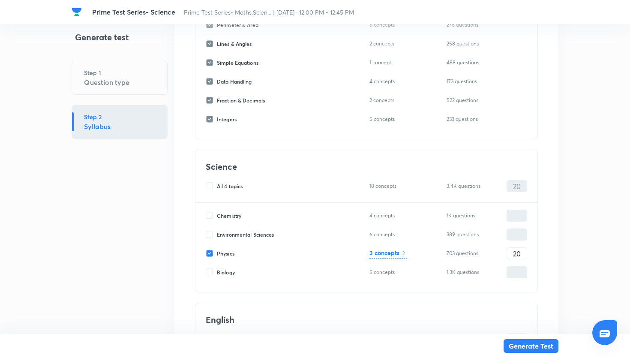
scroll to position [395, 0]
click at [213, 238] on input "Environmental Sciences" at bounding box center [211, 235] width 11 height 8
checkbox input "true"
click at [517, 236] on input "0" at bounding box center [517, 235] width 20 height 15
type input "20"
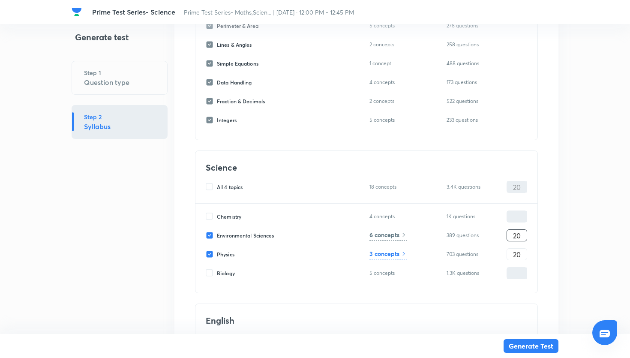
type input "40"
type input "20"
click at [397, 233] on h6 "6 concepts" at bounding box center [384, 234] width 30 height 9
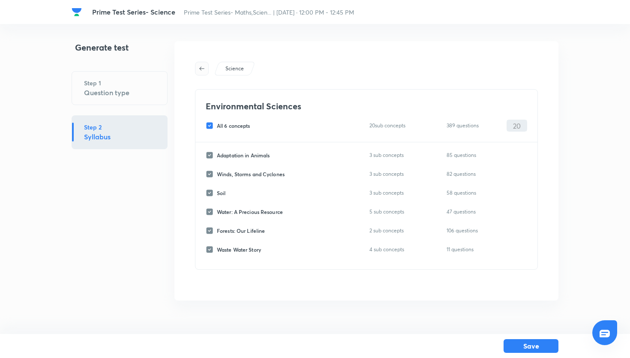
click at [204, 72] on button "button" at bounding box center [202, 69] width 14 height 14
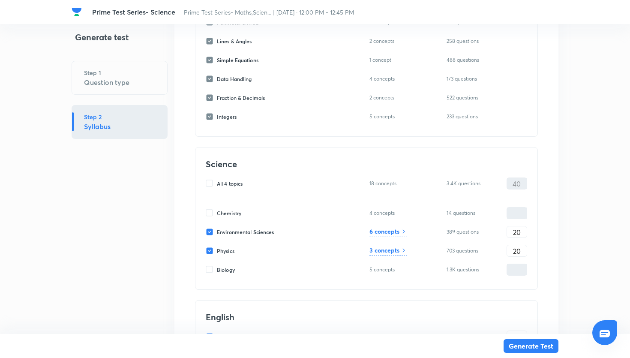
scroll to position [399, 0]
click at [211, 231] on input "Environmental Sciences" at bounding box center [211, 232] width 11 height 8
checkbox input "false"
type input "20"
click at [210, 248] on input "Physics" at bounding box center [211, 250] width 11 height 8
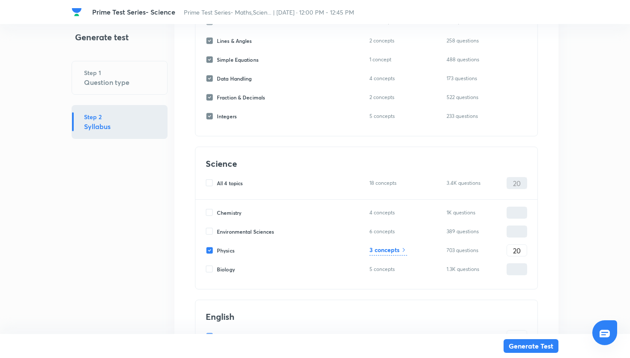
checkbox input "false"
type input "0"
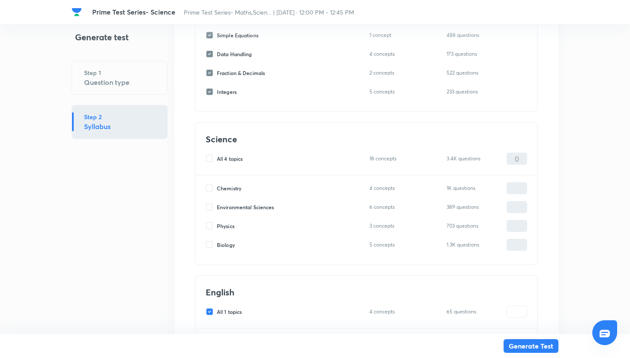
scroll to position [420, 0]
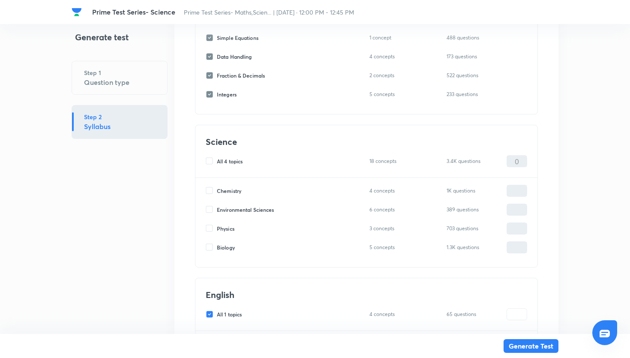
click at [207, 188] on input "Chemistry" at bounding box center [211, 191] width 11 height 8
checkbox input "true"
click at [513, 195] on input "0" at bounding box center [517, 190] width 20 height 15
type input "20"
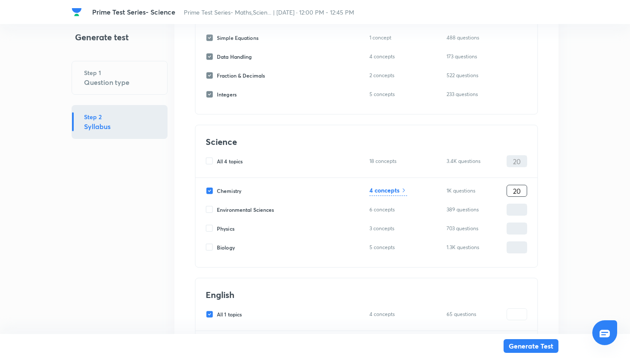
type input "20"
click at [383, 190] on h6 "4 concepts" at bounding box center [384, 190] width 30 height 9
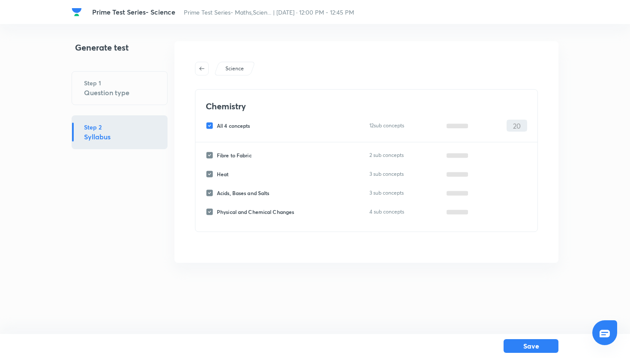
scroll to position [0, 0]
click at [210, 124] on input "All 4 concepts" at bounding box center [211, 126] width 11 height 8
checkbox input "false"
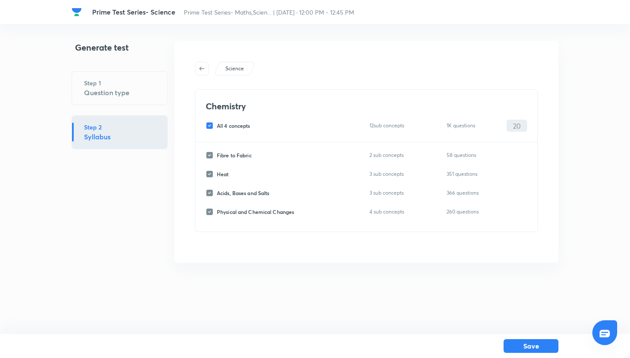
checkbox input "false"
click at [207, 173] on input "Heat" at bounding box center [211, 174] width 11 height 8
checkbox input "true"
click at [515, 177] on input "0" at bounding box center [517, 174] width 20 height 15
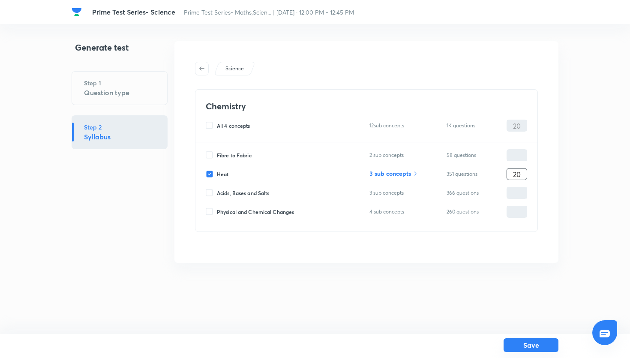
type input "20"
click at [540, 341] on button "Save" at bounding box center [531, 345] width 55 height 14
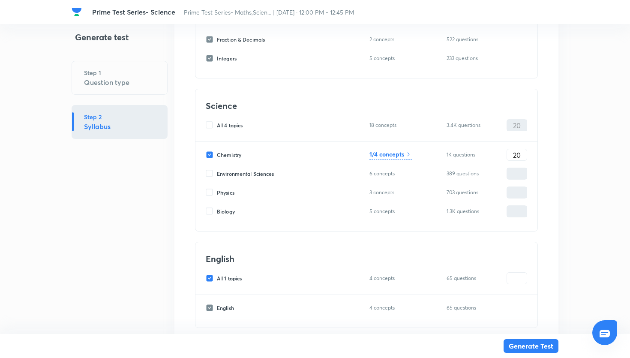
scroll to position [472, 0]
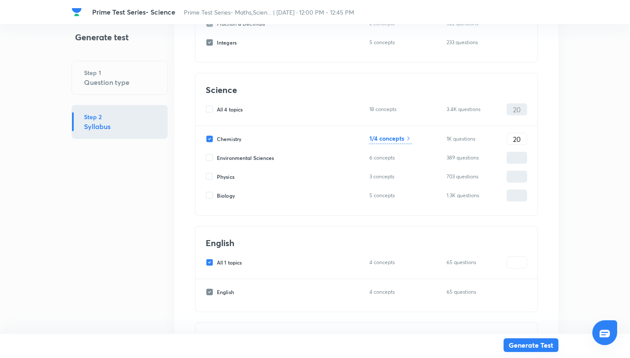
click at [521, 340] on button "Generate Test" at bounding box center [531, 345] width 55 height 14
type input "0"
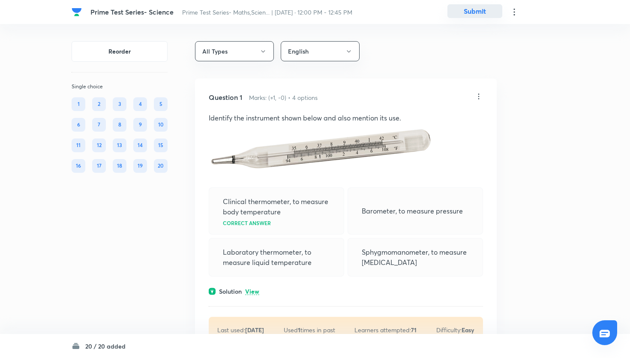
click at [461, 13] on button "Submit" at bounding box center [474, 11] width 55 height 14
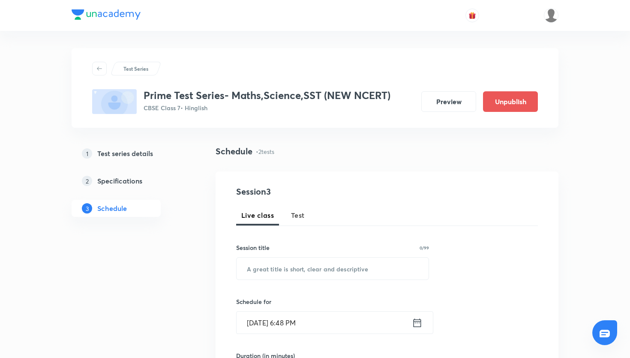
scroll to position [441, 0]
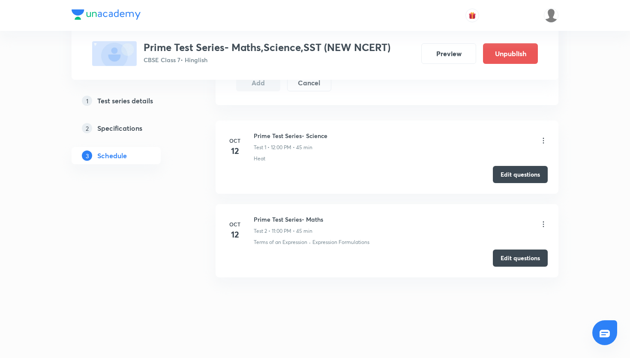
click at [541, 223] on icon at bounding box center [543, 224] width 9 height 9
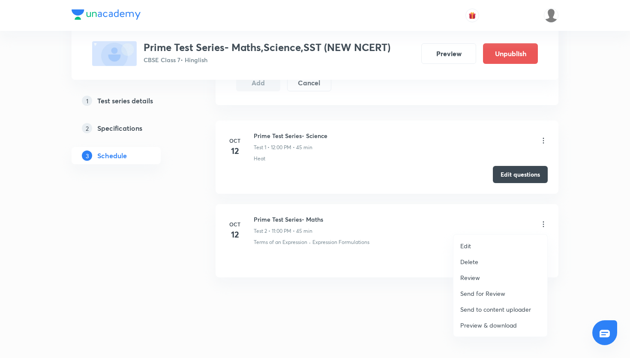
click at [435, 289] on div at bounding box center [315, 179] width 630 height 358
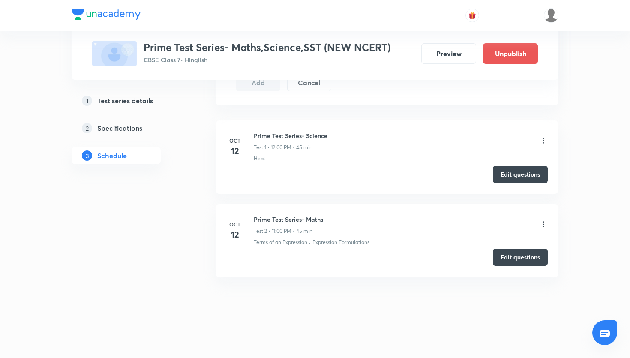
click at [513, 259] on button "Edit questions" at bounding box center [520, 257] width 55 height 17
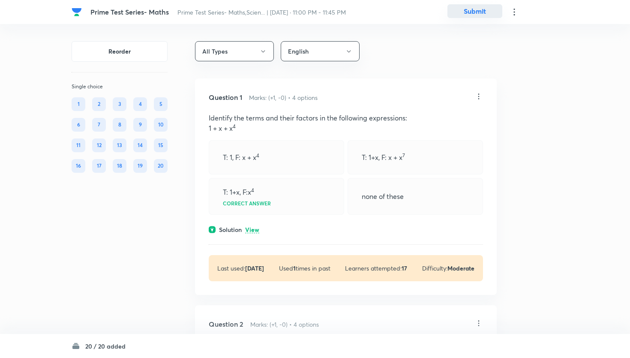
click at [465, 12] on button "Submit" at bounding box center [474, 11] width 55 height 14
